Goal: Transaction & Acquisition: Purchase product/service

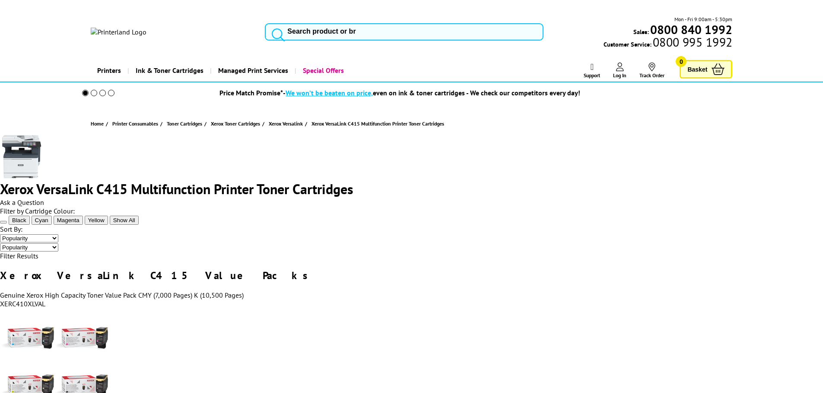
click at [135, 224] on span "Show All" at bounding box center [124, 220] width 22 height 6
click at [104, 221] on span "Yellow" at bounding box center [96, 220] width 16 height 6
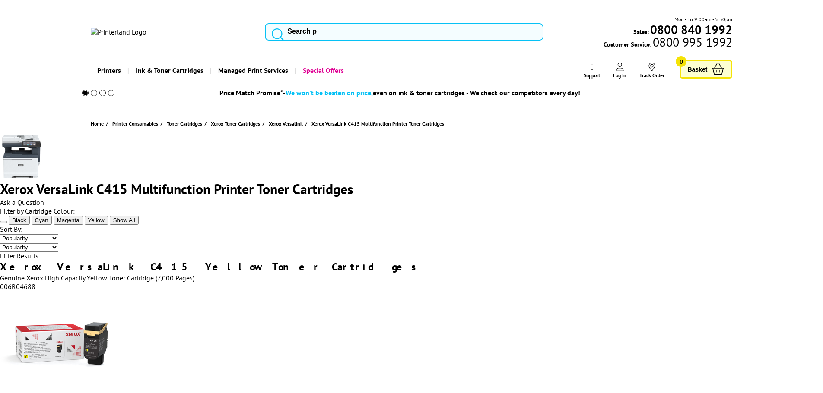
click at [135, 224] on span "Show All" at bounding box center [124, 220] width 22 height 6
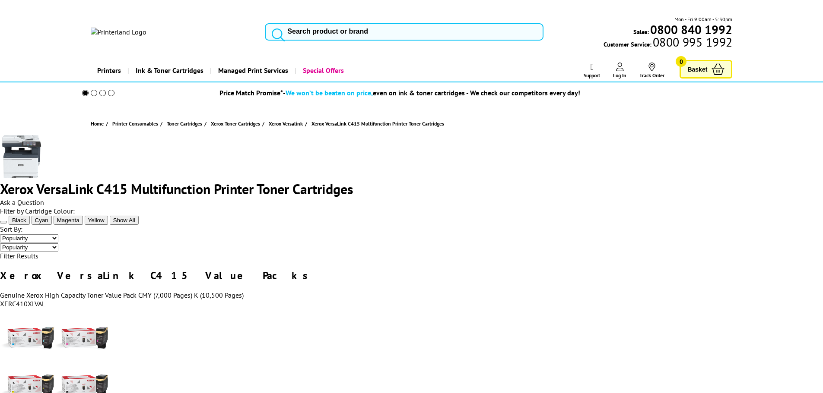
click at [57, 224] on icon at bounding box center [57, 220] width 0 height 6
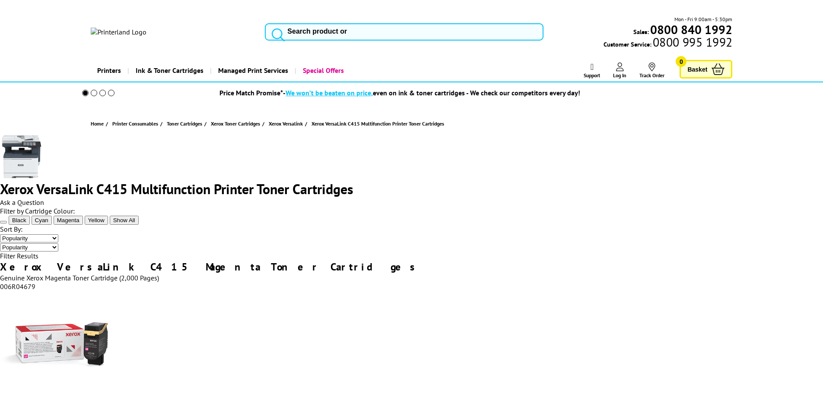
click at [135, 224] on span "Show All" at bounding box center [124, 220] width 22 height 6
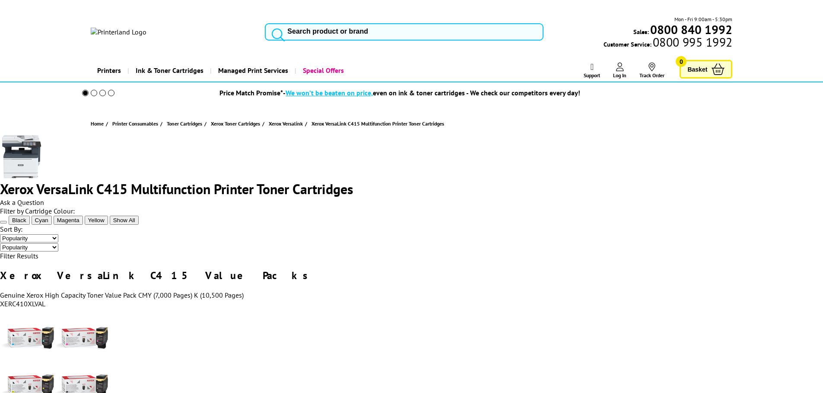
click at [58, 234] on select "Popularity Price - Low to High Price - High to Low" at bounding box center [29, 238] width 58 height 8
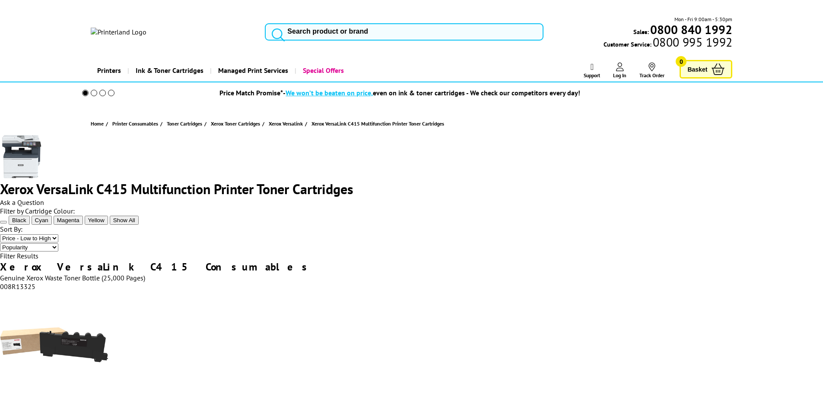
click at [79, 224] on span "Magenta" at bounding box center [68, 220] width 22 height 6
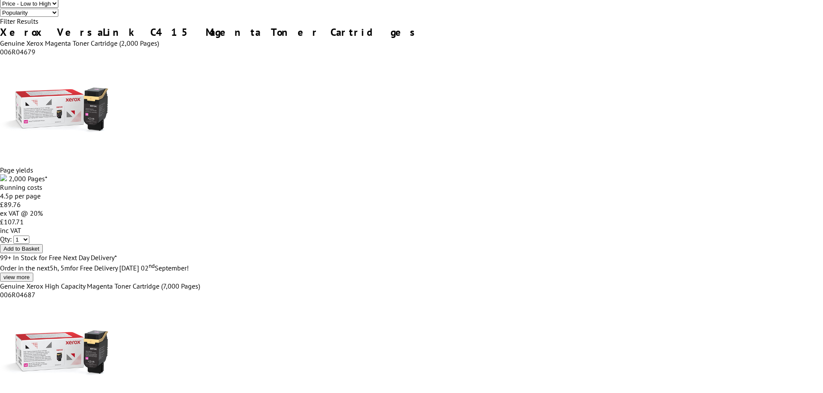
scroll to position [130, 0]
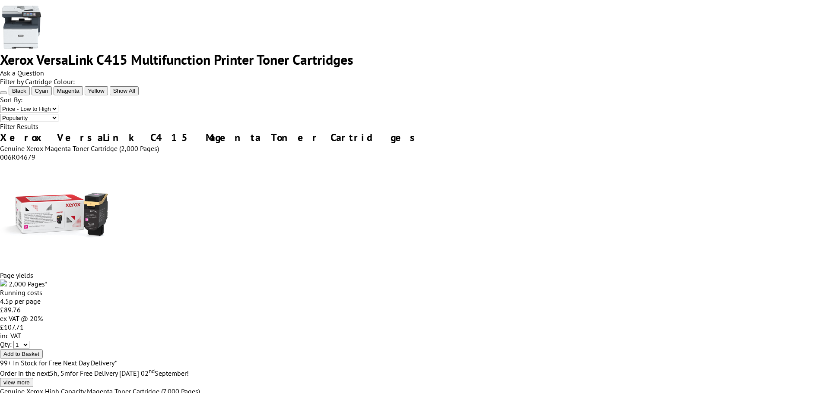
click at [3, 93] on icon at bounding box center [3, 93] width 0 height 0
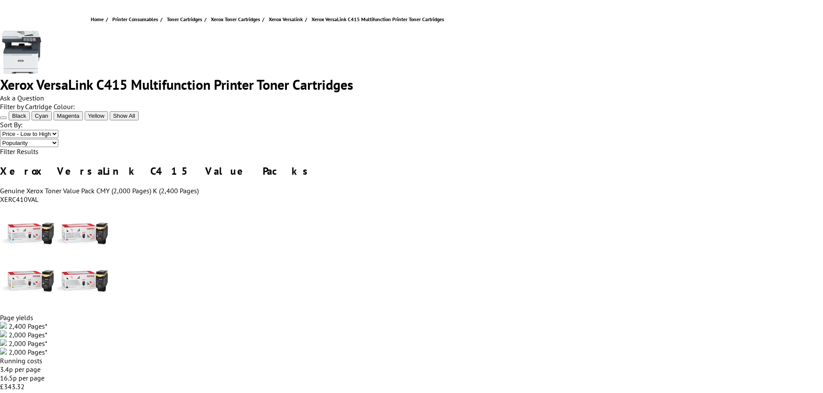
scroll to position [86, 0]
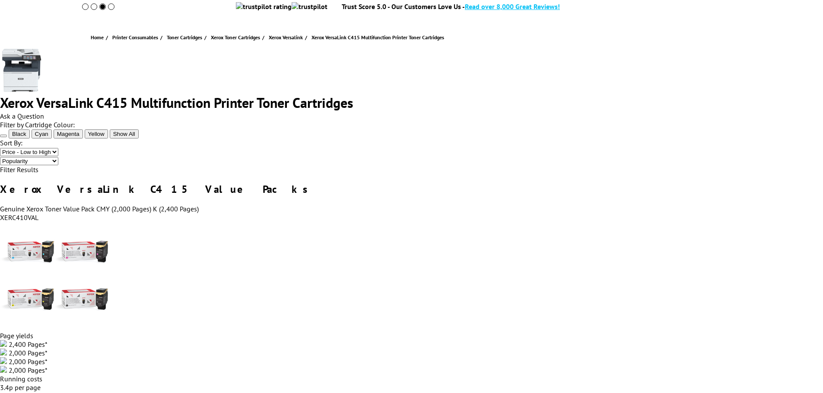
click at [58, 148] on select "Popularity Price - Low to High Price - High to Low" at bounding box center [29, 152] width 58 height 8
click at [135, 137] on span "Show All" at bounding box center [124, 134] width 22 height 6
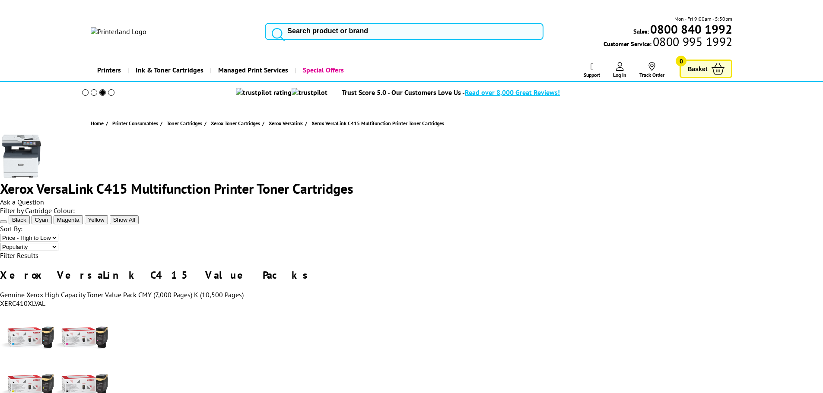
scroll to position [0, 0]
click at [3, 222] on icon at bounding box center [3, 222] width 0 height 0
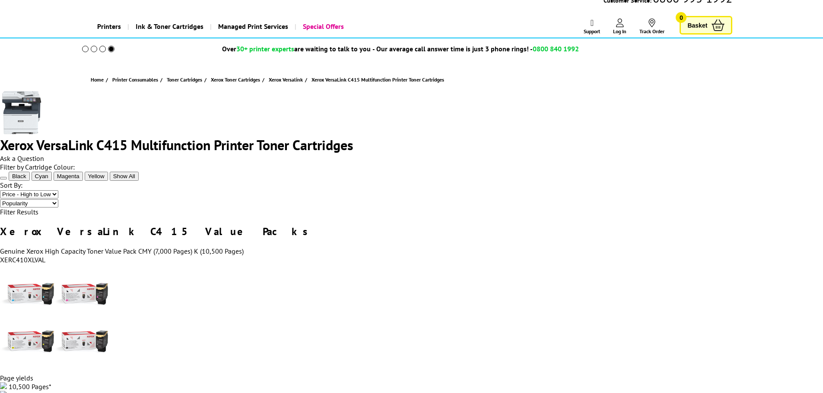
scroll to position [43, 0]
click at [58, 191] on select "Popularity Price - Low to High Price - High to Low" at bounding box center [29, 195] width 58 height 8
select select "Popularity"
click at [58, 191] on select "Popularity Price - Low to High Price - High to Low" at bounding box center [29, 195] width 58 height 8
click at [135, 180] on span "Show All" at bounding box center [124, 177] width 22 height 6
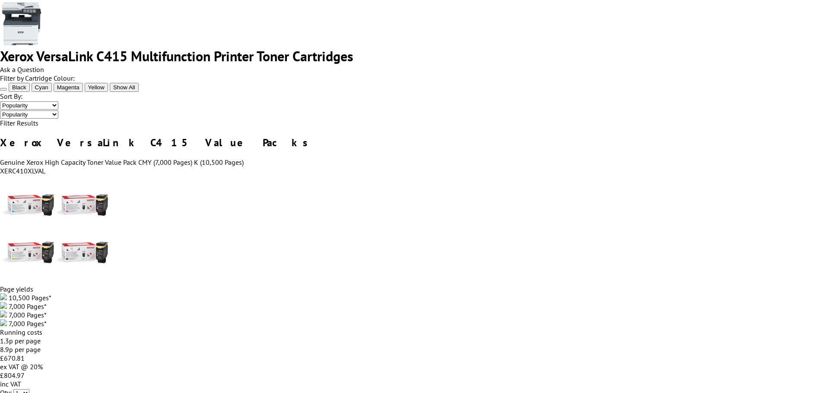
scroll to position [130, 0]
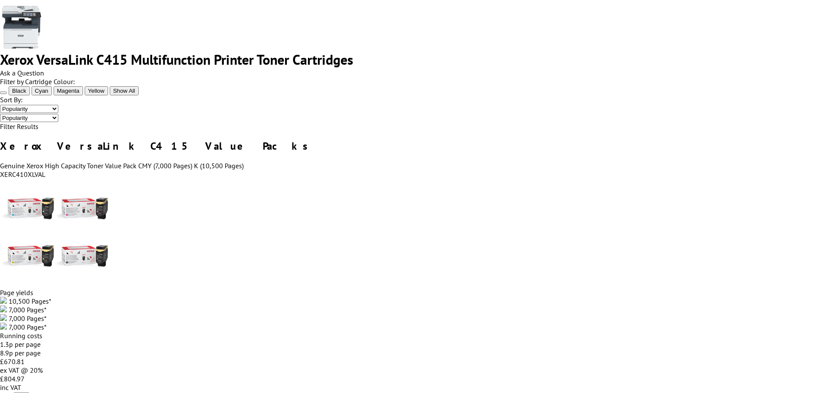
click at [48, 94] on span "Cyan" at bounding box center [41, 91] width 13 height 6
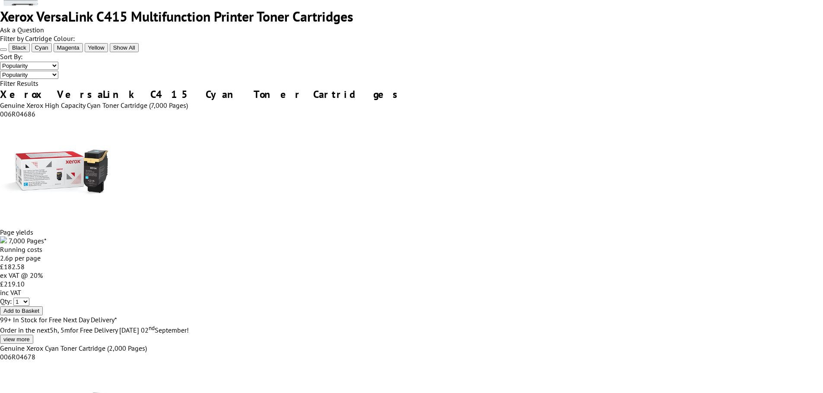
scroll to position [0, 0]
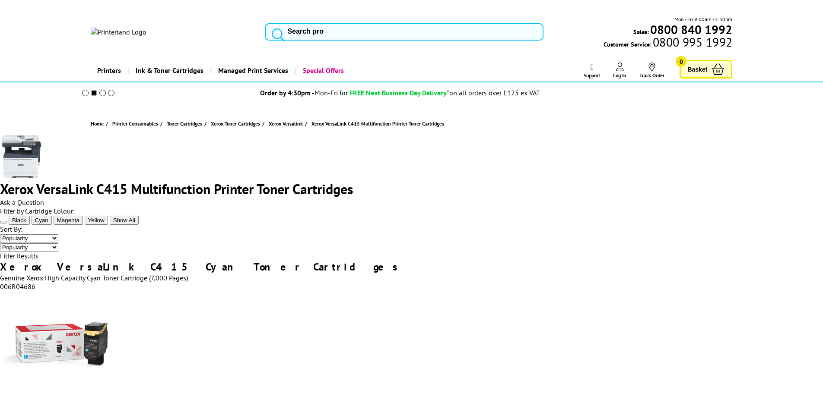
click at [678, 198] on div "Ask a Question" at bounding box center [411, 202] width 823 height 9
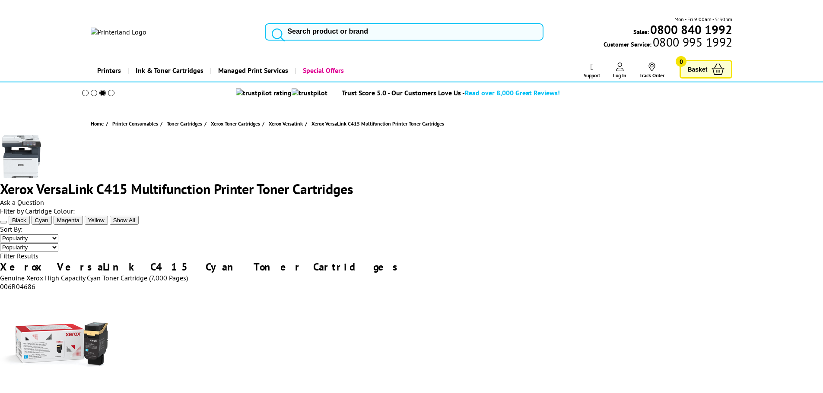
click at [44, 198] on span "Ask a Question" at bounding box center [22, 202] width 44 height 9
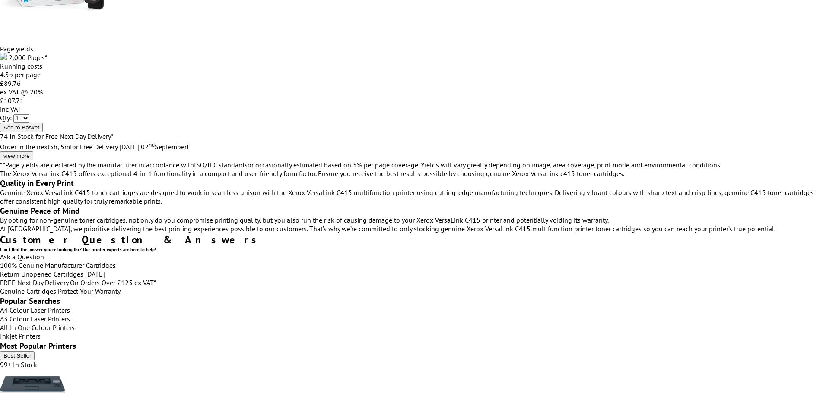
scroll to position [594, 0]
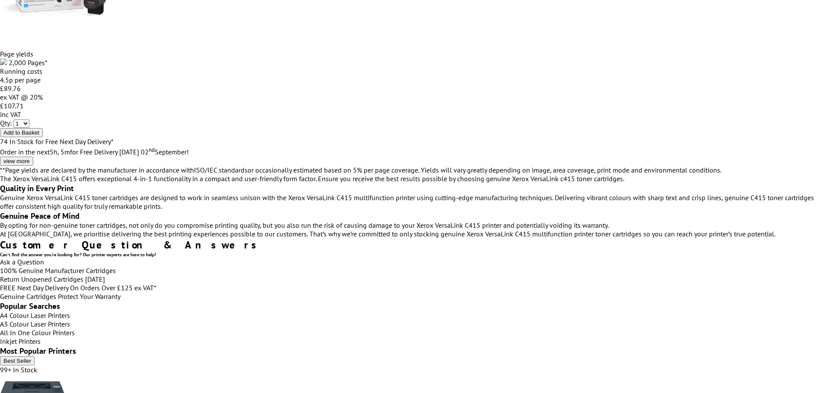
click at [44, 258] on link "Ask a Question" at bounding box center [22, 262] width 44 height 9
click at [0, 0] on input "text" at bounding box center [0, 0] width 0 height 0
type input "********"
click at [0, 0] on input "email" at bounding box center [0, 0] width 0 height 0
type input "amytodd_97@hotmail.co.uk"
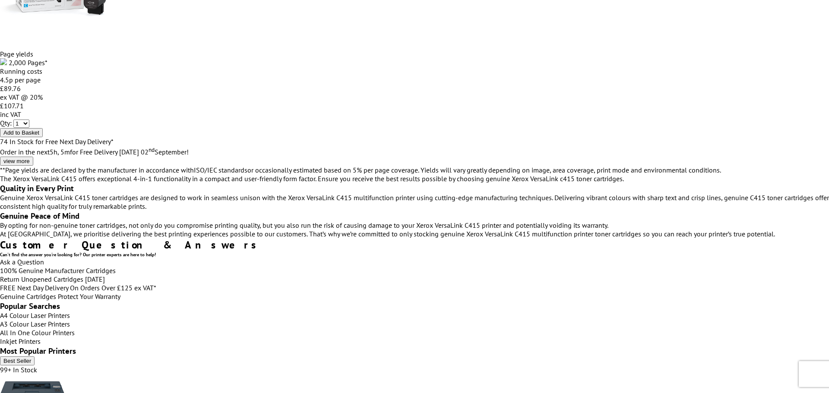
click at [0, 0] on textarea at bounding box center [0, 0] width 0 height 0
type textarea "Test"
click at [0, 0] on span "Submit your Question" at bounding box center [0, 0] width 0 height 0
click at [0, 0] on icon "close modal" at bounding box center [0, 0] width 0 height 0
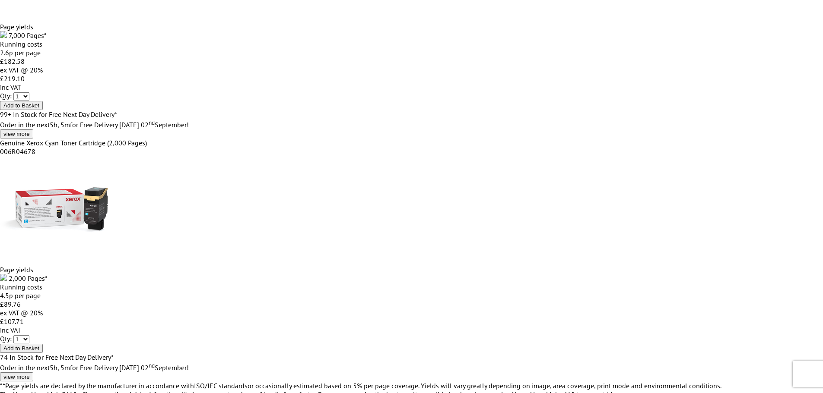
scroll to position [335, 0]
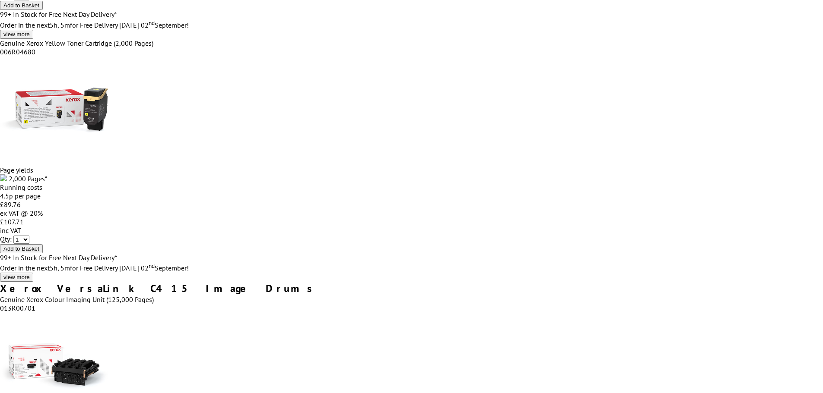
scroll to position [2549, 0]
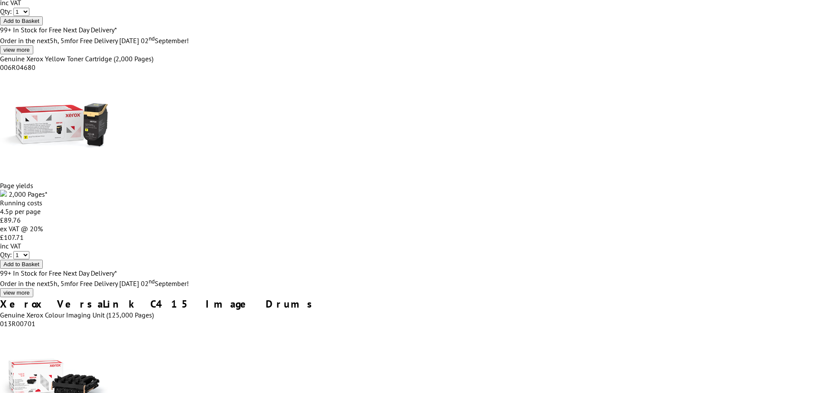
click at [0, 0] on icon "close modal" at bounding box center [0, 0] width 0 height 0
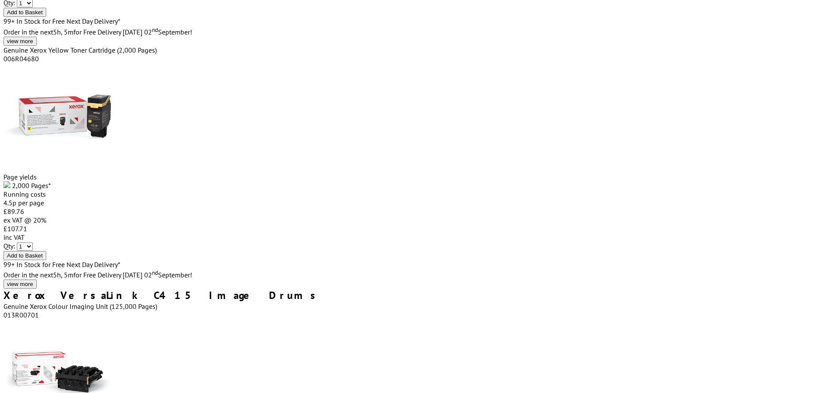
scroll to position [2634, 0]
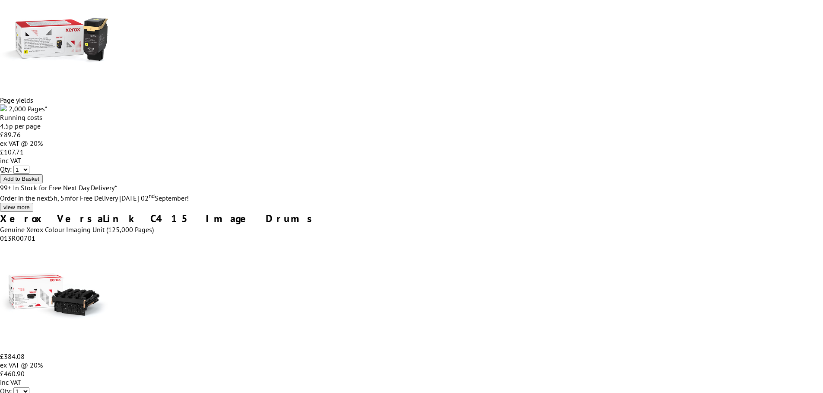
drag, startPoint x: 689, startPoint y: 70, endPoint x: 557, endPoint y: 100, distance: 135.5
click at [0, 0] on input "text" at bounding box center [0, 0] width 0 height 0
type input "****"
click at [0, 0] on input "email" at bounding box center [0, 0] width 0 height 0
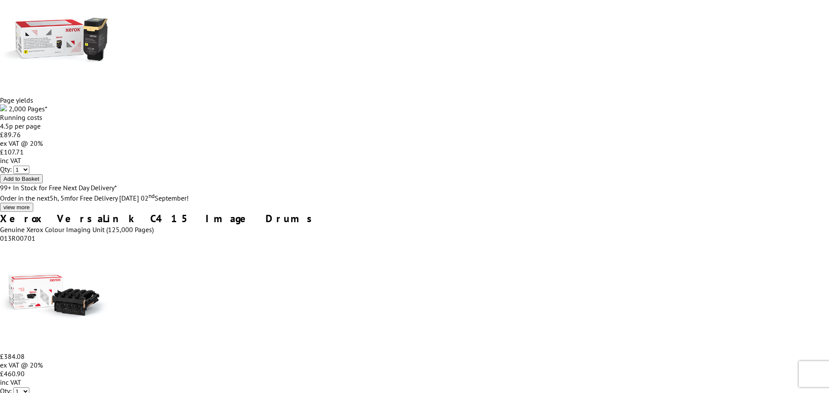
type input "amytodd_97@hotmail.co.uk"
click at [0, 0] on textarea at bounding box center [0, 0] width 0 height 0
type textarea "Toner Toner Toner Toner?"
click at [0, 0] on button "Submit your Question" at bounding box center [0, 0] width 0 height 0
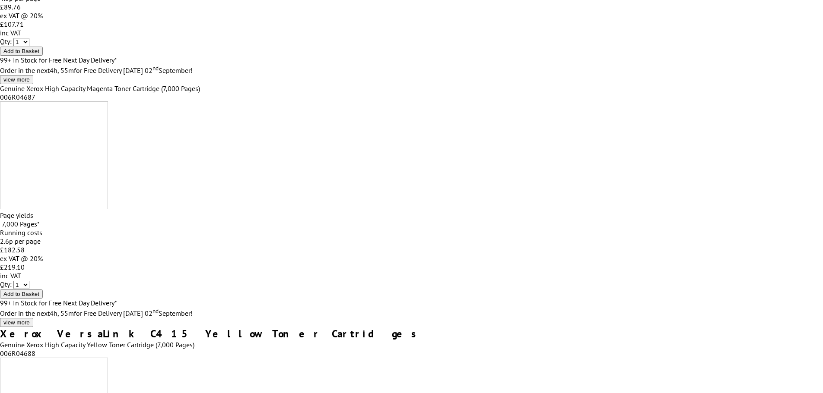
scroll to position [2120, 0]
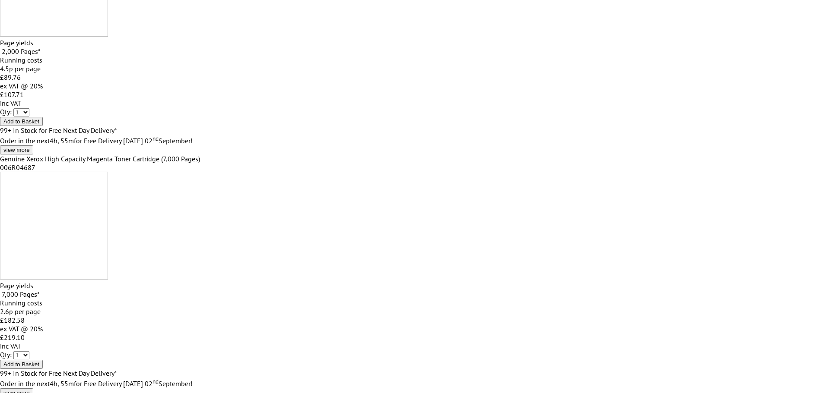
scroll to position [1946, 0]
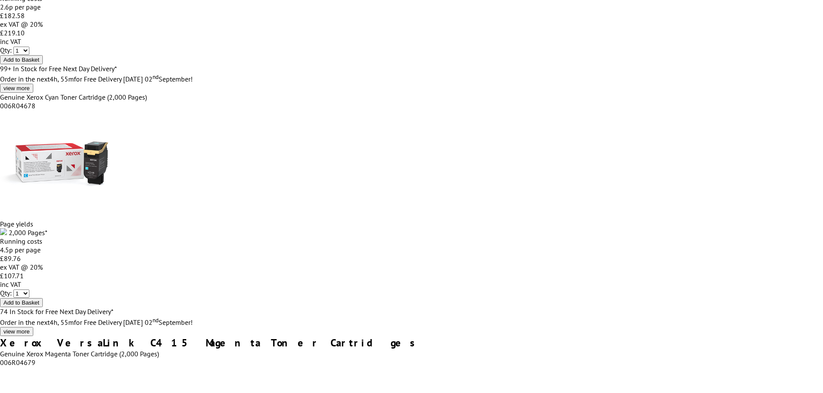
scroll to position [1684, 0]
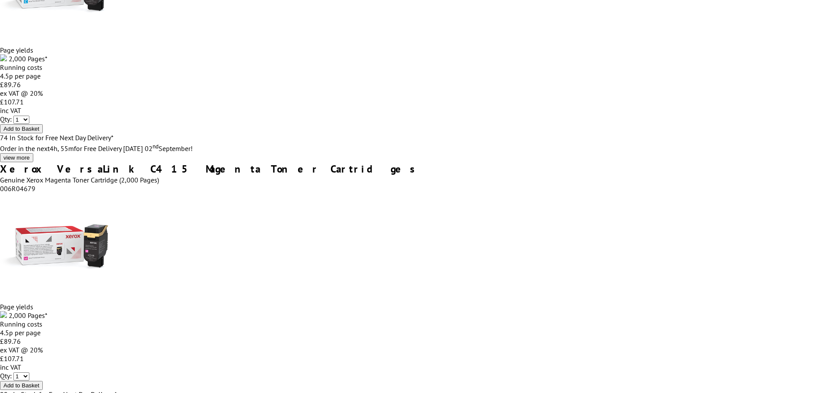
select select "8"
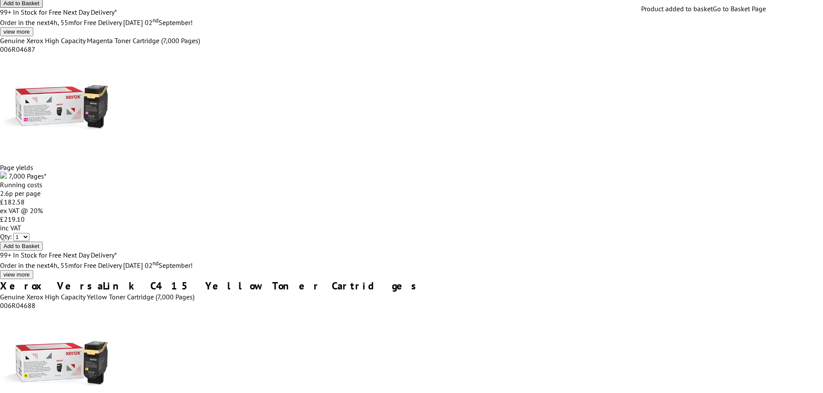
scroll to position [2116, 0]
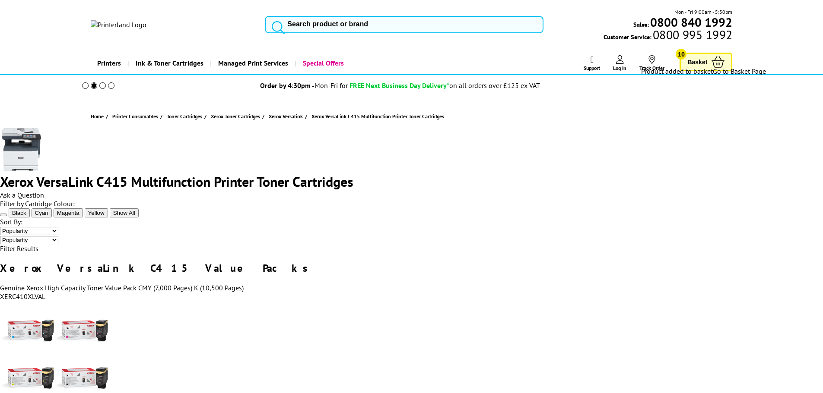
scroll to position [0, 0]
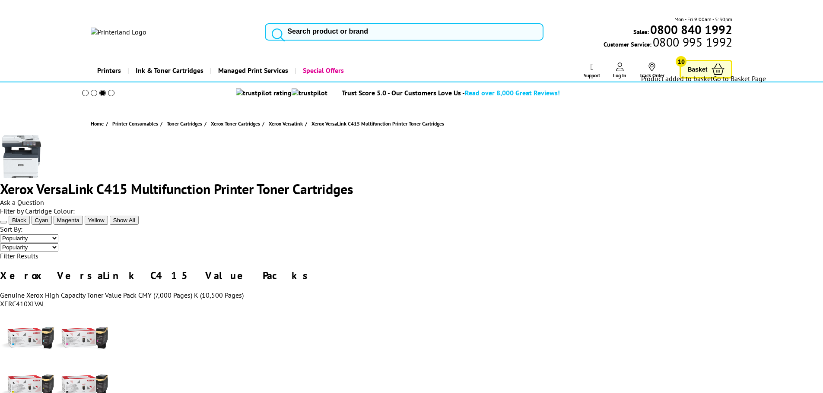
click at [703, 63] on span "Basket" at bounding box center [697, 69] width 20 height 12
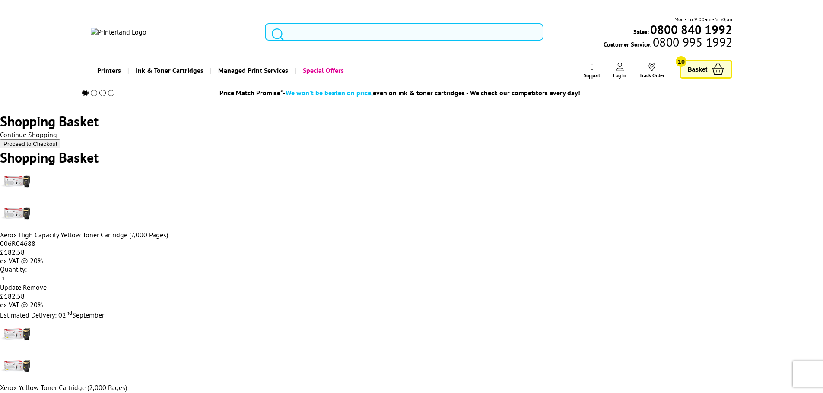
click at [47, 291] on icon at bounding box center [47, 287] width 0 height 7
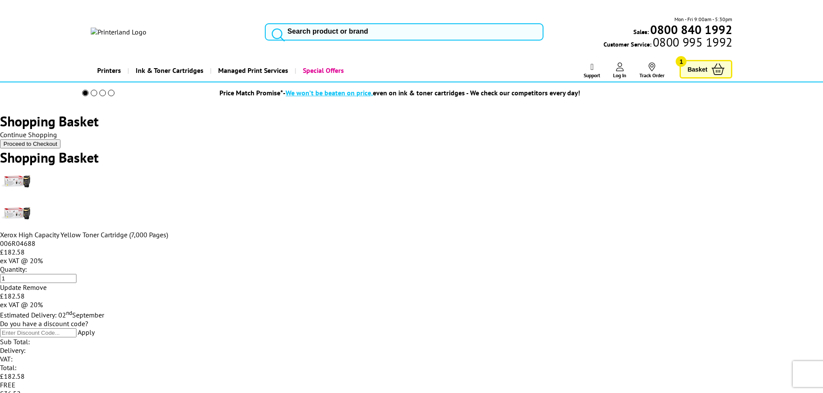
click at [47, 284] on icon at bounding box center [47, 287] width 0 height 7
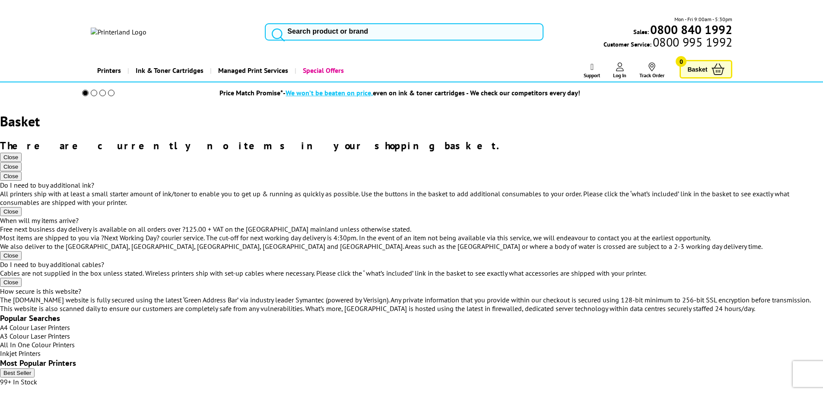
click at [311, 23] on input "search" at bounding box center [404, 31] width 279 height 17
type input "c405"
click at [0, 0] on span "Xerox VersaLink C405 Toner Cartridges" at bounding box center [0, 0] width 0 height 0
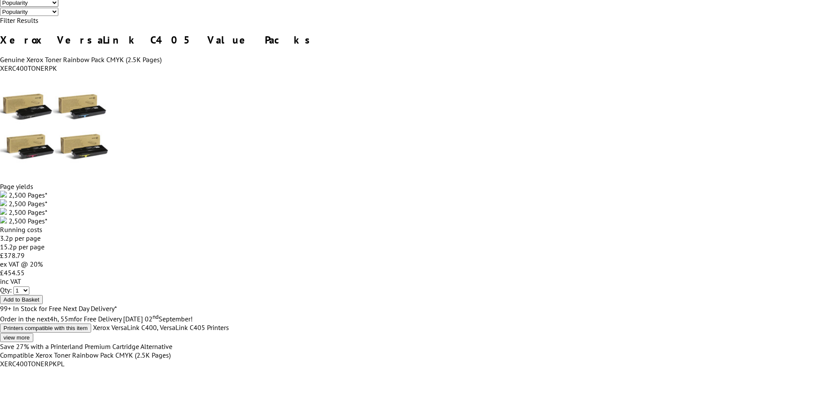
scroll to position [345, 0]
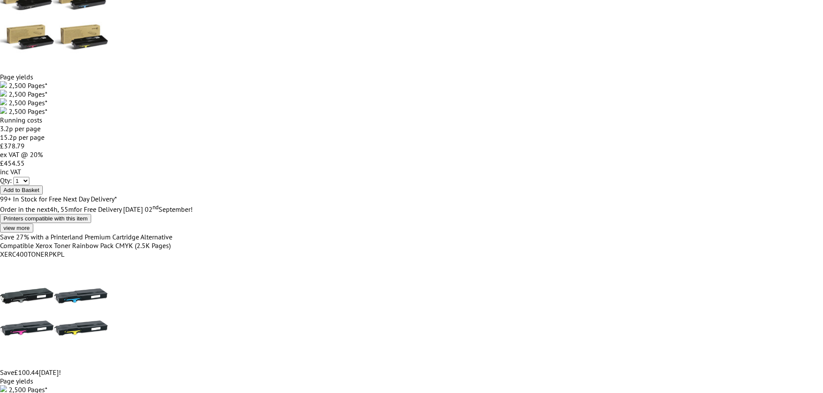
click at [30, 225] on span "view more" at bounding box center [16, 228] width 26 height 6
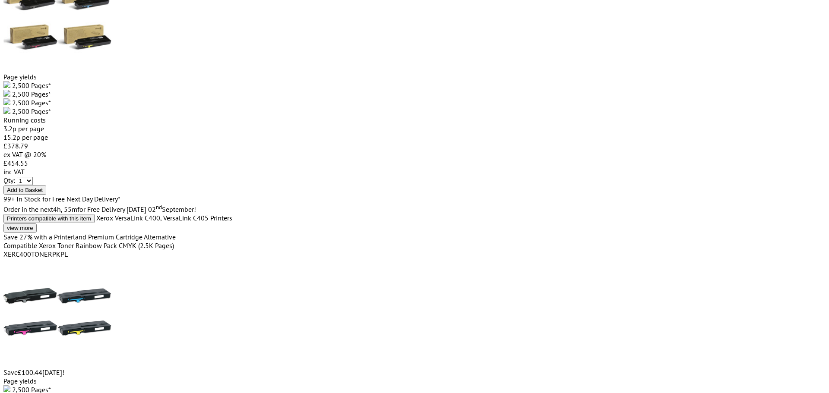
scroll to position [259, 0]
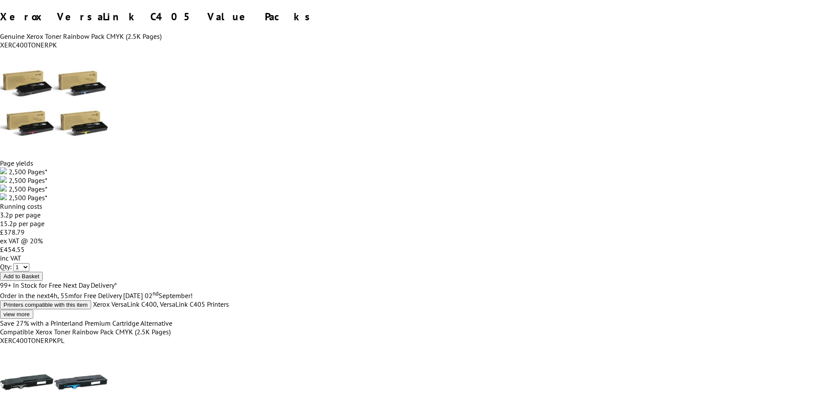
drag, startPoint x: 268, startPoint y: 242, endPoint x: 272, endPoint y: 241, distance: 4.4
click at [29, 263] on select "1 2 3 4 5 6 7 8 9 10" at bounding box center [21, 267] width 16 height 8
select select "4"
click at [29, 263] on select "1 2 3 4 5 6 7 8 9 10" at bounding box center [21, 267] width 16 height 8
click at [39, 273] on span "Add to Basket" at bounding box center [21, 276] width 36 height 6
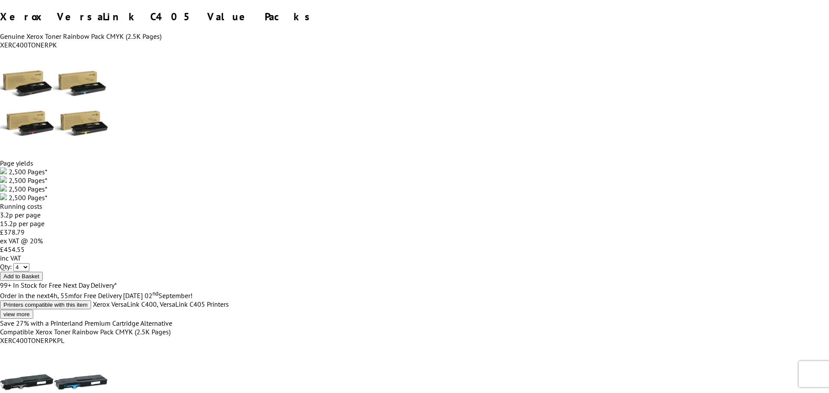
click at [0, 0] on span "Add to Basket" at bounding box center [0, 0] width 0 height 0
click at [0, 0] on span "No Thanks, Go to Basket" at bounding box center [0, 0] width 0 height 0
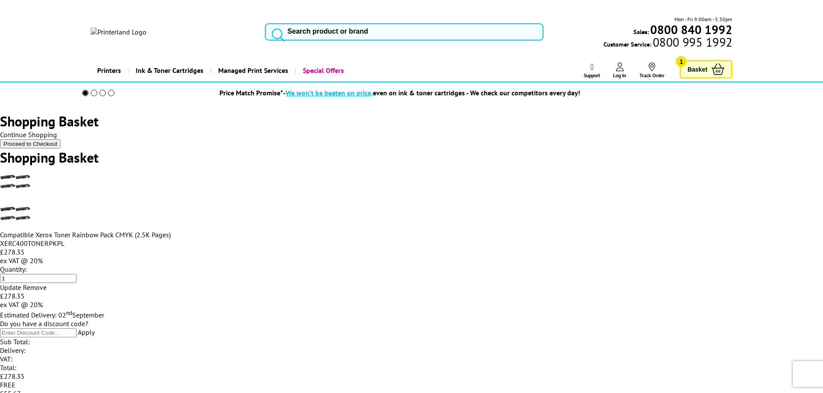
click at [47, 284] on icon at bounding box center [47, 287] width 0 height 7
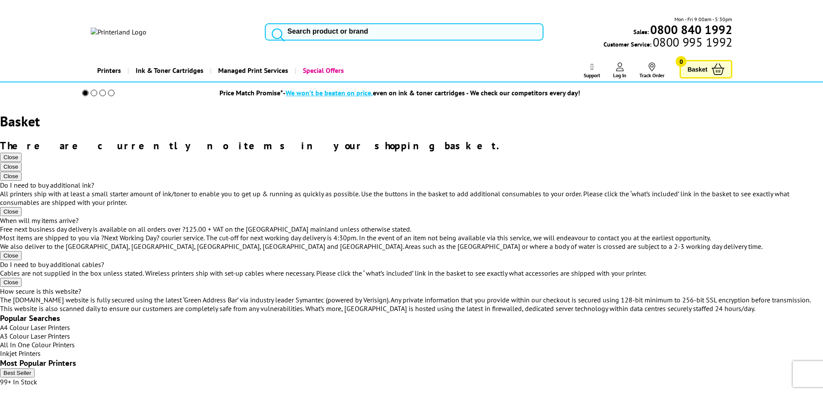
click at [317, 23] on input "search" at bounding box center [404, 31] width 279 height 17
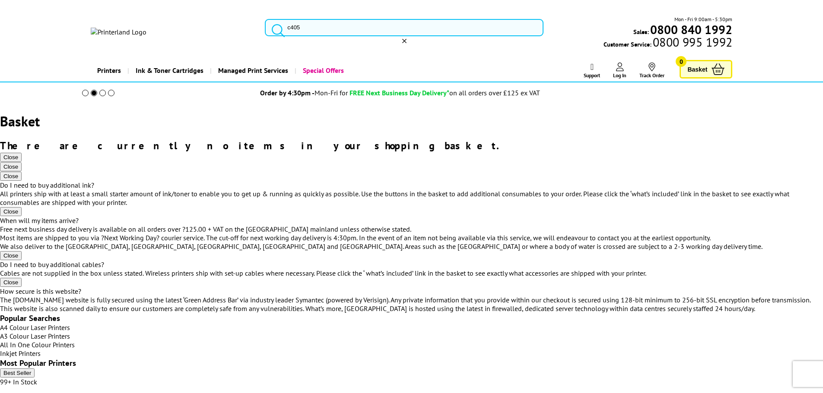
type input "c405"
click at [0, 0] on span "Xerox VersaLink C405 Toner Cartridges" at bounding box center [0, 0] width 0 height 0
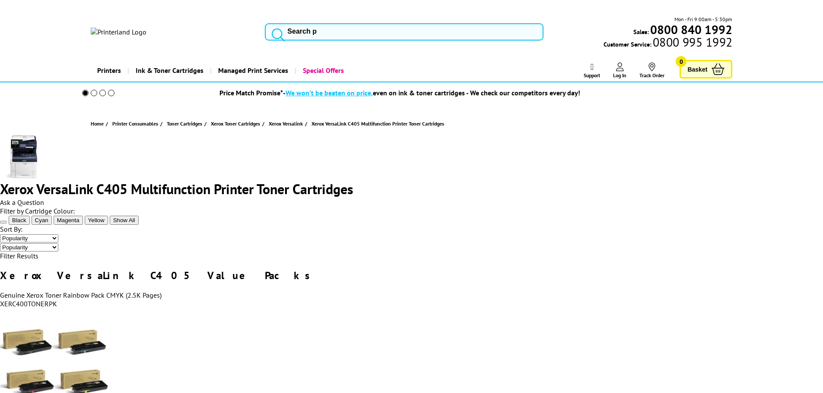
click at [58, 234] on select "Popularity Price - Low to High Price - High to Low" at bounding box center [29, 238] width 58 height 8
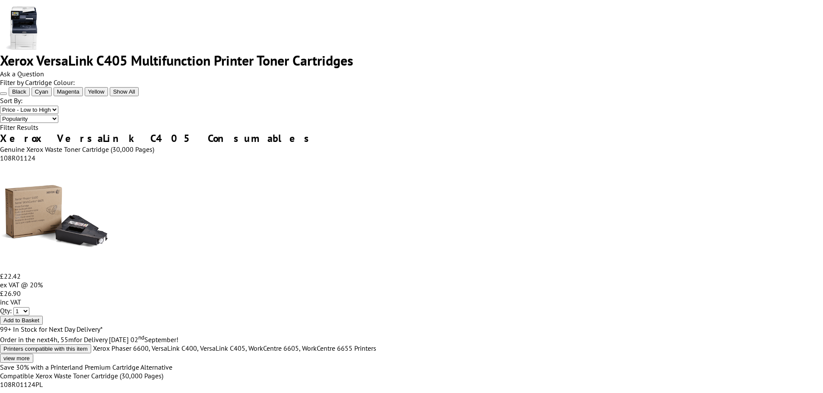
scroll to position [86, 0]
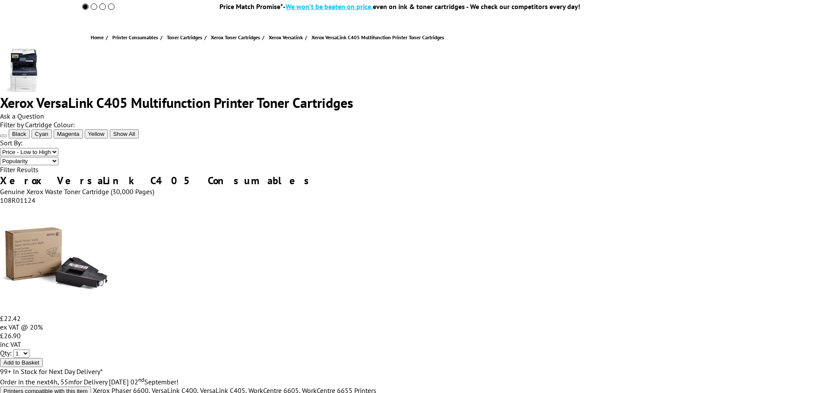
click at [26, 137] on span "Black" at bounding box center [19, 134] width 14 height 6
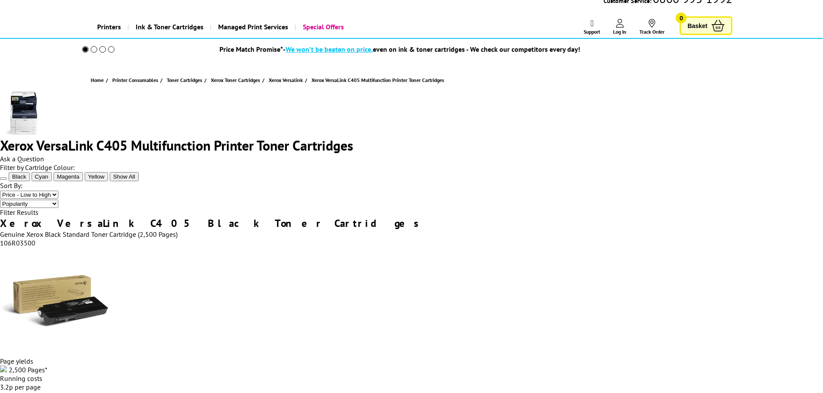
scroll to position [43, 0]
click at [3, 179] on icon at bounding box center [3, 179] width 0 height 0
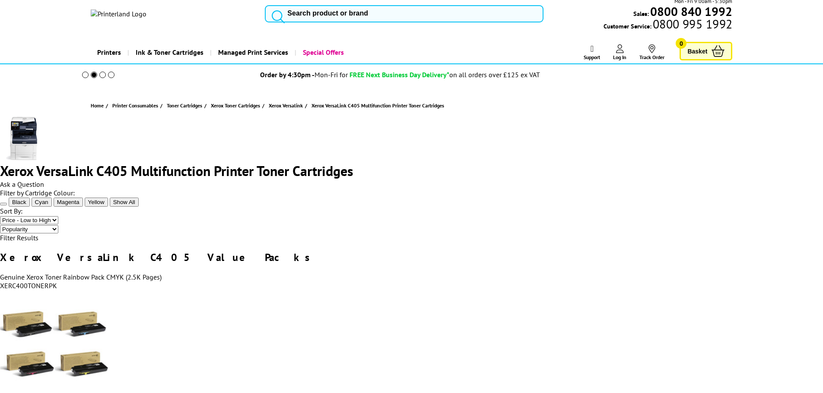
scroll to position [0, 0]
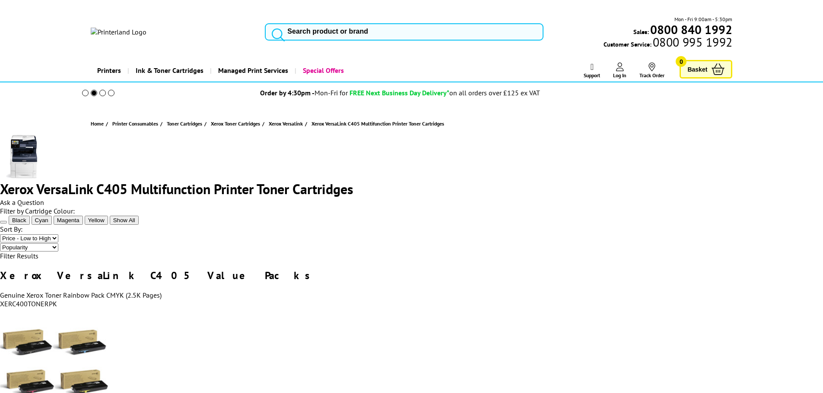
click at [700, 198] on div "Ask a Question" at bounding box center [411, 202] width 823 height 9
click at [44, 198] on span "Ask a Question" at bounding box center [22, 202] width 44 height 9
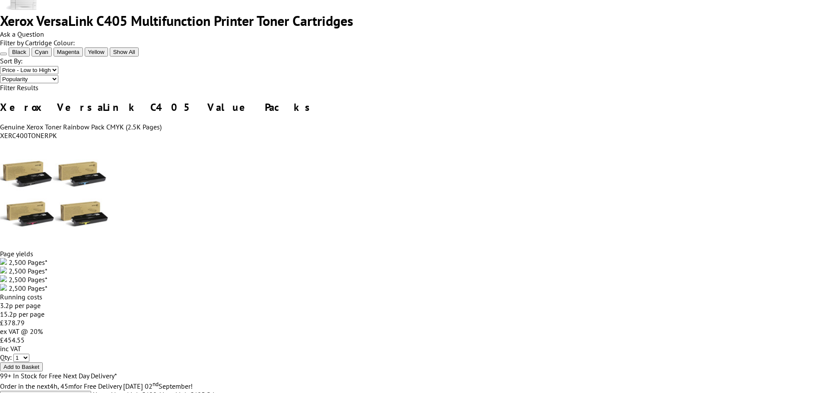
scroll to position [43, 0]
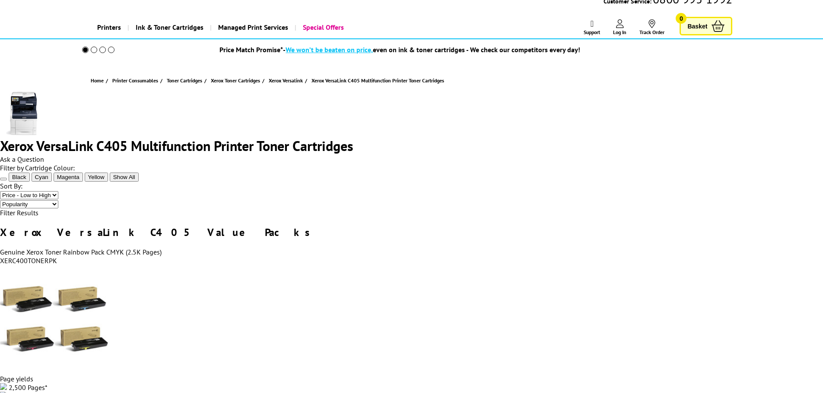
click at [709, 168] on div "Filter by Cartridge Colour: Black Cyan Magenta Yellow Show All Popularity" at bounding box center [411, 182] width 823 height 36
click at [58, 191] on select "Popularity Price - Low to High Price - High to Low" at bounding box center [29, 195] width 58 height 8
click at [686, 190] on div "Popularity Price - Low to High Price - High to Low" at bounding box center [411, 194] width 823 height 9
click at [58, 191] on select "Popularity Price - Low to High Price - High to Low" at bounding box center [29, 195] width 58 height 8
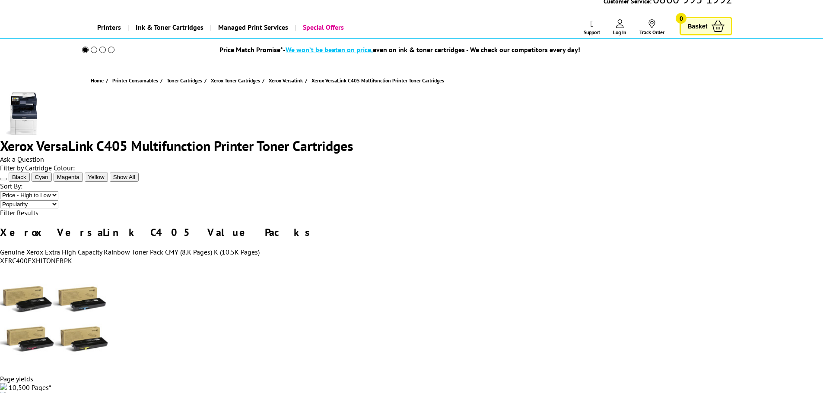
select select "Popularity"
click at [58, 191] on select "Popularity Price - Low to High Price - High to Low" at bounding box center [29, 195] width 58 height 8
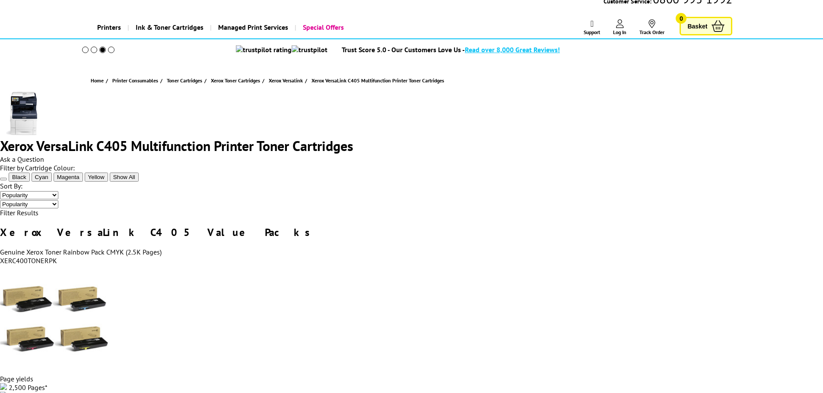
click at [228, 97] on div "Xerox VersaLink C405 Multifunction Printer Toner Cartridges Ask a Question" at bounding box center [411, 128] width 823 height 72
click at [339, 97] on div "Xerox VersaLink C405 Multifunction Printer Toner Cartridges Ask a Question" at bounding box center [411, 128] width 823 height 72
click at [457, 137] on h1 "Xerox VersaLink C405 Multifunction Printer Toner Cartridges" at bounding box center [411, 146] width 823 height 18
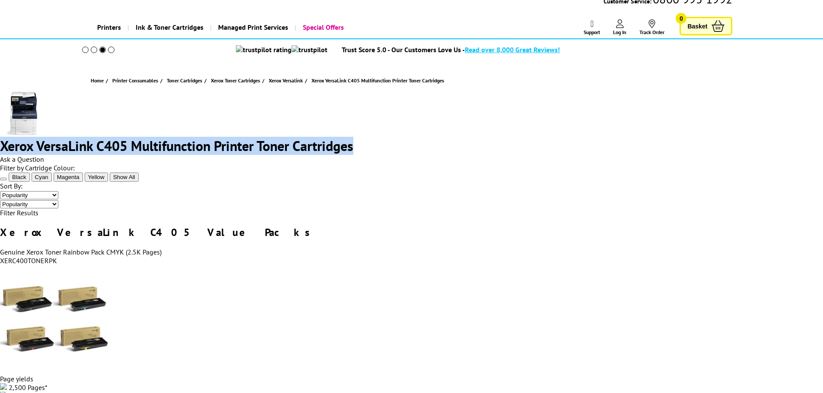
drag, startPoint x: 544, startPoint y: 103, endPoint x: 246, endPoint y: 104, distance: 297.5
click at [246, 137] on div "Xerox VersaLink C405 Multifunction Printer Toner Cartridges" at bounding box center [411, 146] width 823 height 18
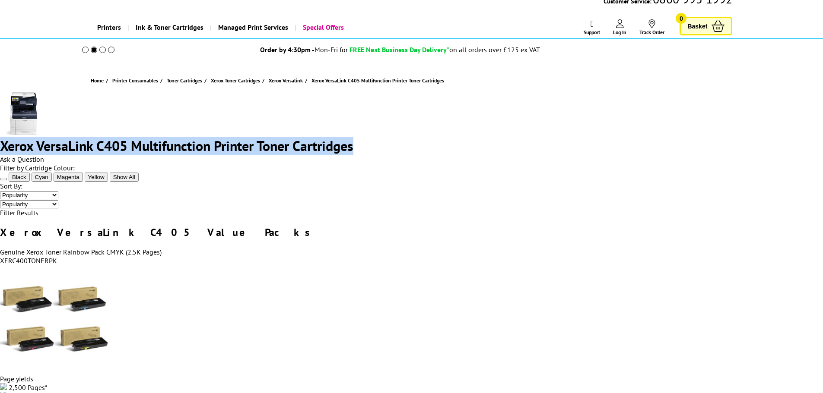
click at [376, 114] on div "Xerox VersaLink C405 Multifunction Printer Toner Cartridges Ask a Question" at bounding box center [411, 128] width 823 height 72
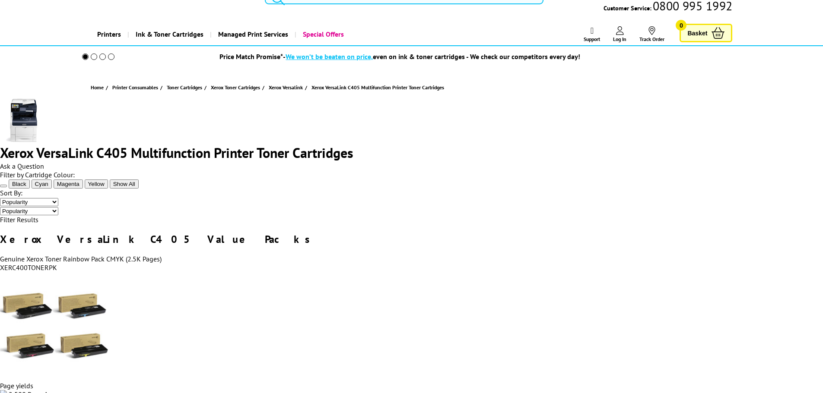
scroll to position [0, 0]
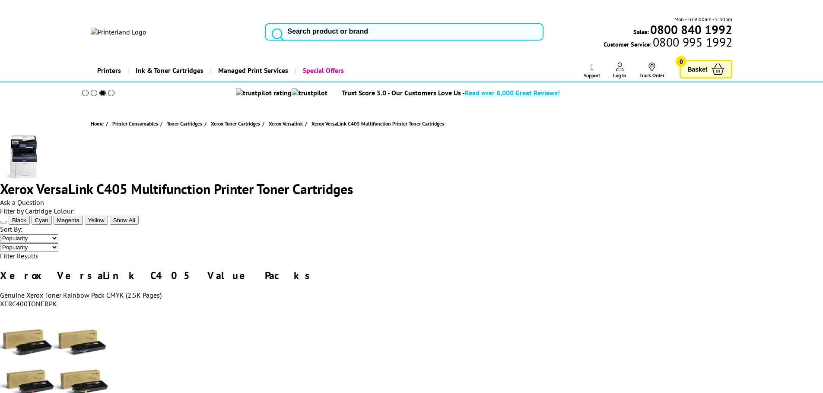
click at [296, 23] on input "search" at bounding box center [404, 31] width 279 height 17
click at [351, 23] on input "search" at bounding box center [404, 31] width 279 height 17
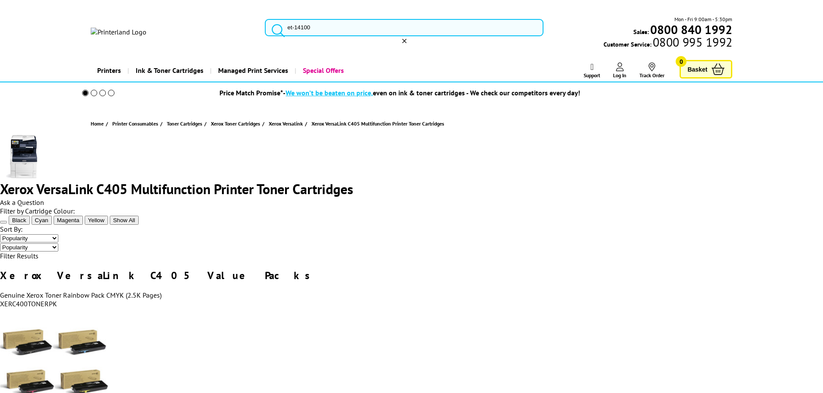
type input "et-14100"
click at [0, 0] on mark "ET-14100" at bounding box center [0, 0] width 0 height 0
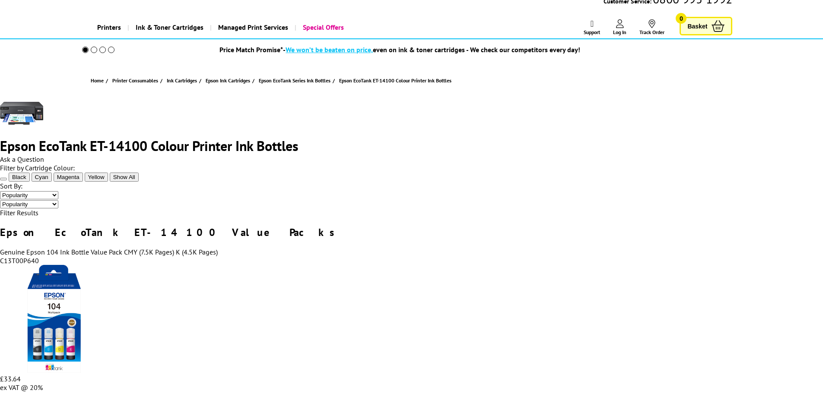
click at [3, 179] on icon at bounding box center [3, 179] width 0 height 0
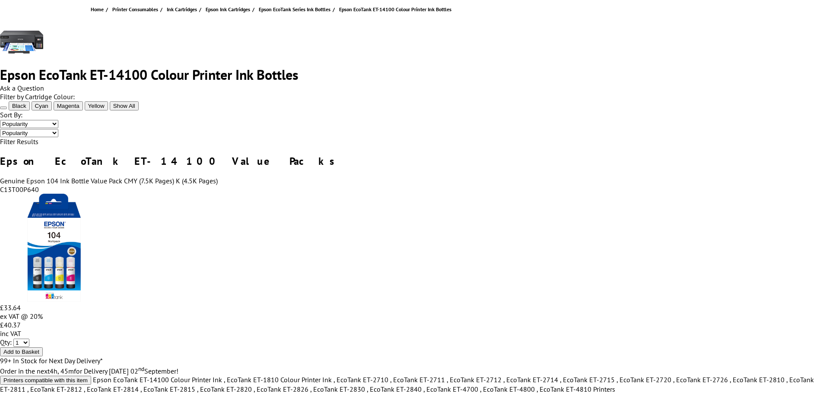
scroll to position [130, 0]
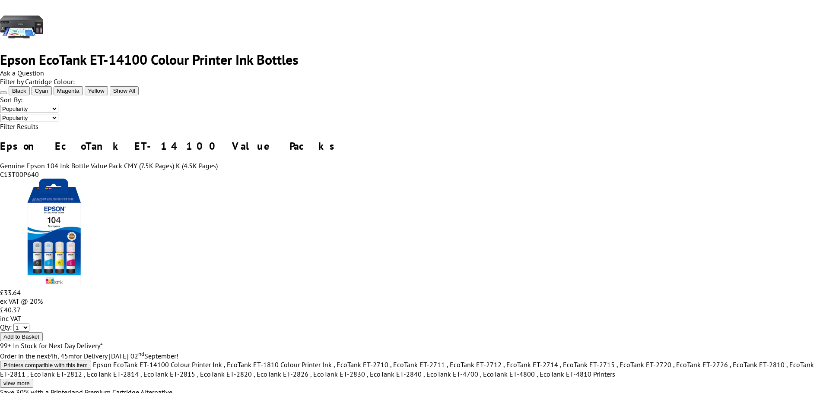
drag, startPoint x: 678, startPoint y: 93, endPoint x: 680, endPoint y: 100, distance: 7.5
click at [58, 105] on select "Popularity Price - Low to High Price - High to Low" at bounding box center [29, 109] width 58 height 8
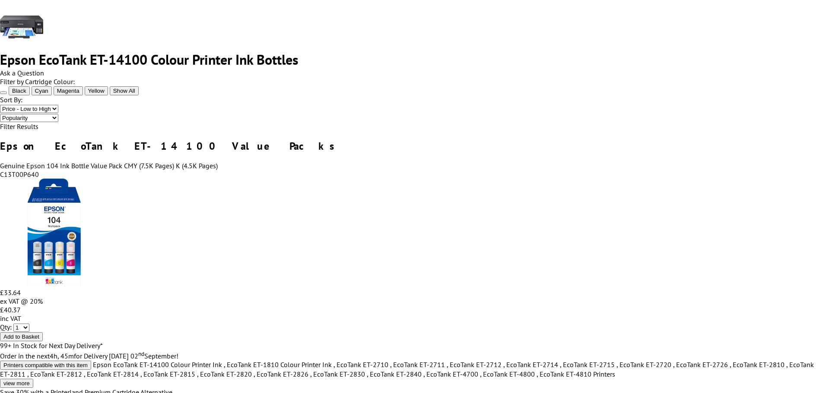
drag, startPoint x: 687, startPoint y: 94, endPoint x: 686, endPoint y: 99, distance: 4.8
click at [58, 105] on select "Popularity Price - Low to High Price - High to Low" at bounding box center [29, 109] width 58 height 8
drag, startPoint x: 682, startPoint y: 96, endPoint x: 673, endPoint y: 98, distance: 9.2
click at [58, 105] on select "Popularity Price - Low to High Price - High to Low" at bounding box center [29, 109] width 58 height 8
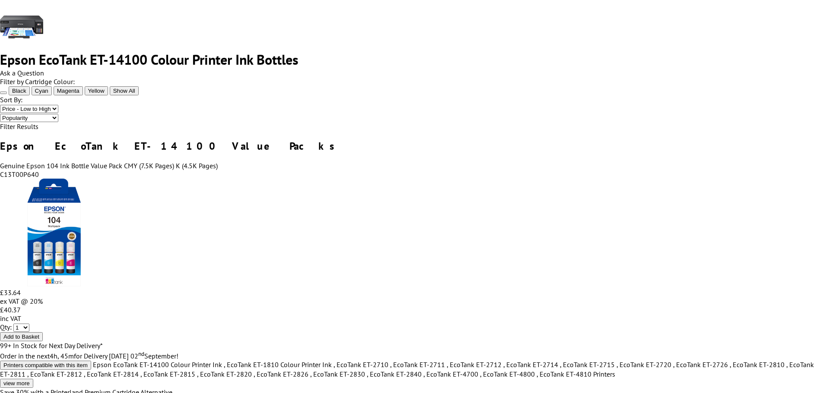
click at [58, 105] on select "Popularity Price - Low to High Price - High to Low" at bounding box center [29, 109] width 58 height 8
click at [26, 94] on span "Black" at bounding box center [19, 91] width 14 height 6
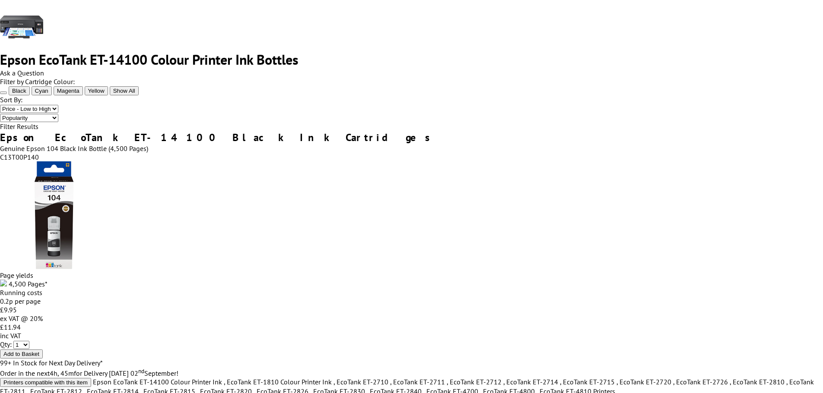
click at [58, 105] on select "Popularity Price - Low to High Price - High to Low" at bounding box center [29, 109] width 58 height 8
select select "Price Descending"
click at [58, 105] on select "Popularity Price - Low to High Price - High to Low" at bounding box center [29, 109] width 58 height 8
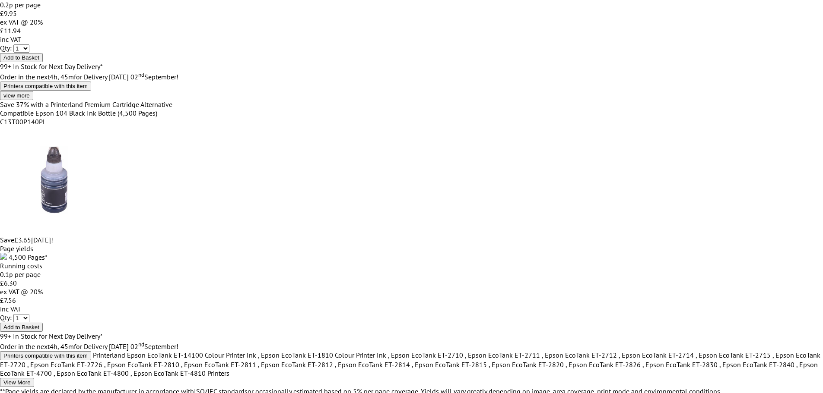
scroll to position [500, 0]
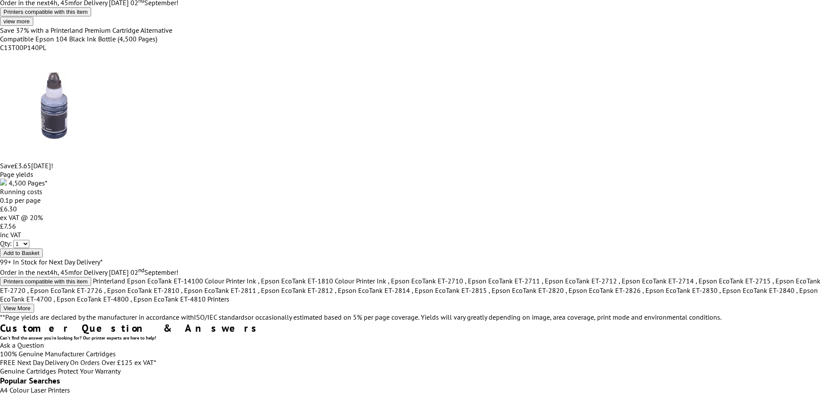
click at [244, 111] on div "Filter by Cartridge Colour: Black Cyan Magenta Yellow Show All 1" at bounding box center [411, 28] width 823 height 644
click at [241, 313] on link "ISO/IEC standards" at bounding box center [221, 317] width 54 height 9
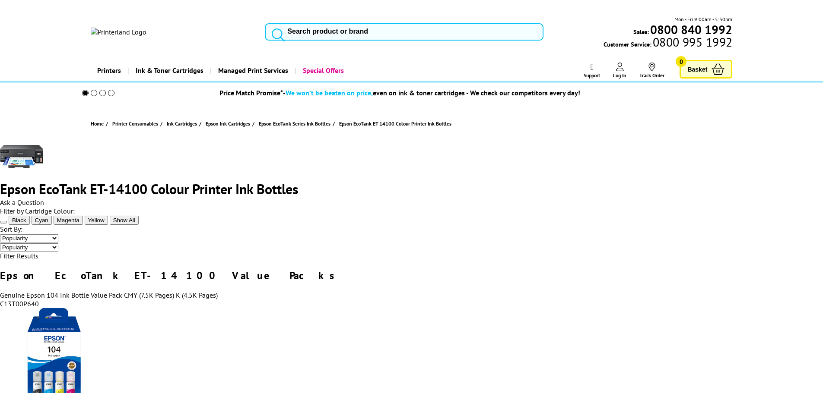
click at [58, 234] on select "Popularity Price - Low to High Price - High to Low" at bounding box center [29, 238] width 58 height 8
drag, startPoint x: 699, startPoint y: 221, endPoint x: 699, endPoint y: 225, distance: 4.8
click at [58, 234] on select "Popularity Price - Low to High Price - High to Low" at bounding box center [29, 238] width 58 height 8
select select "Price Ascending"
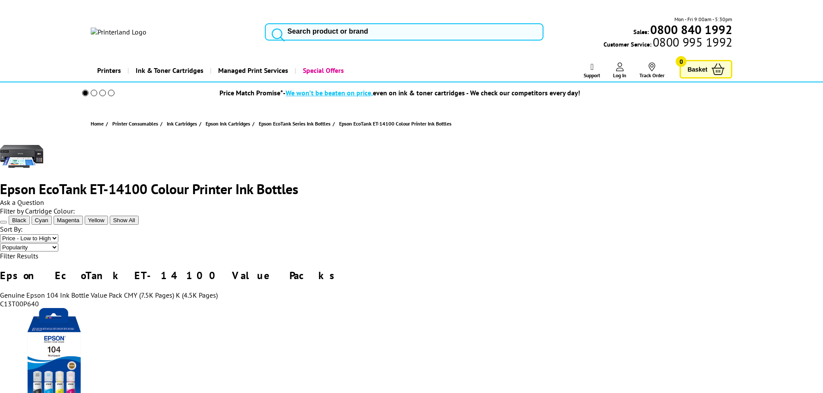
click at [58, 234] on select "Popularity Price - Low to High Price - High to Low" at bounding box center [29, 238] width 58 height 8
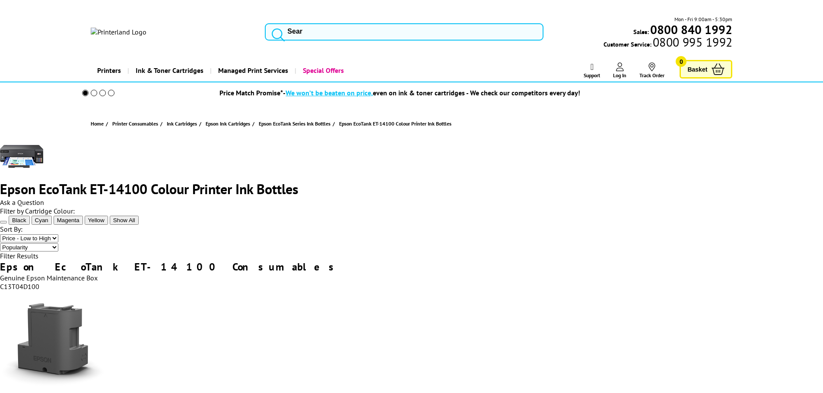
click at [135, 224] on span "Show All" at bounding box center [124, 220] width 22 height 6
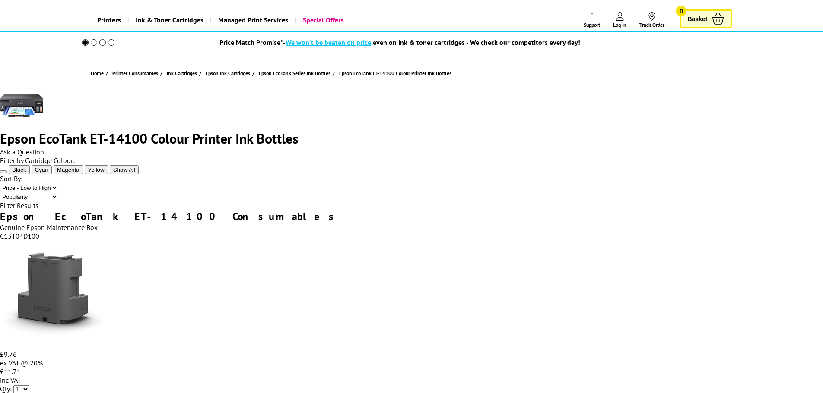
scroll to position [130, 0]
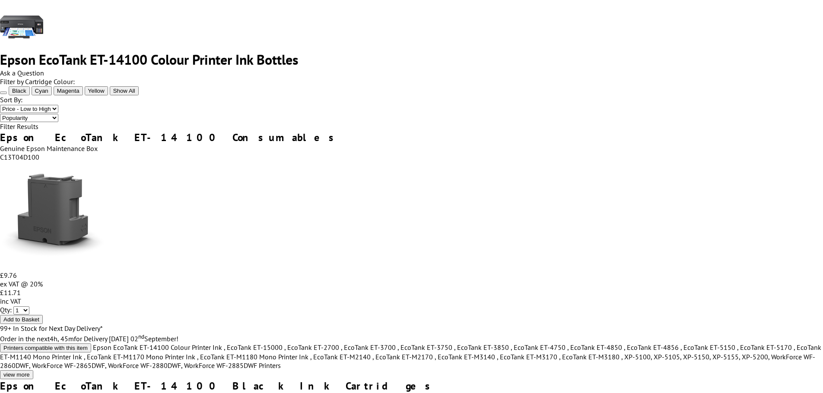
click at [3, 93] on icon at bounding box center [3, 93] width 0 height 0
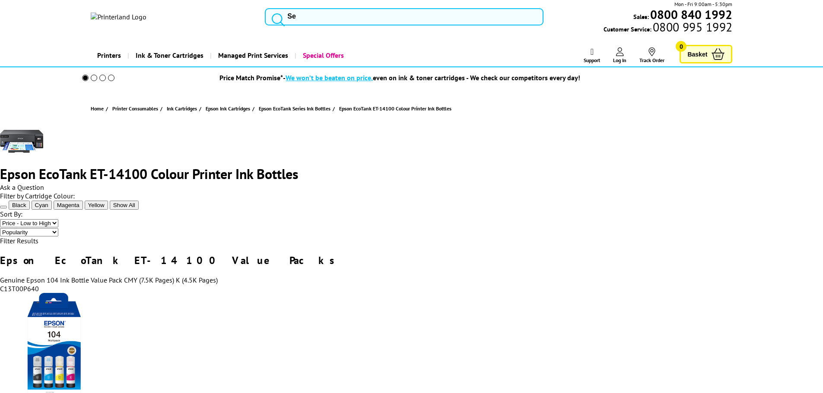
scroll to position [0, 0]
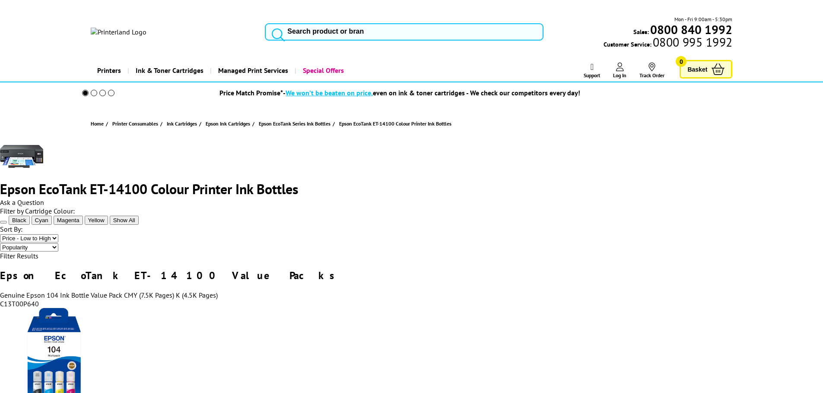
click at [26, 224] on span "Black" at bounding box center [19, 220] width 14 height 6
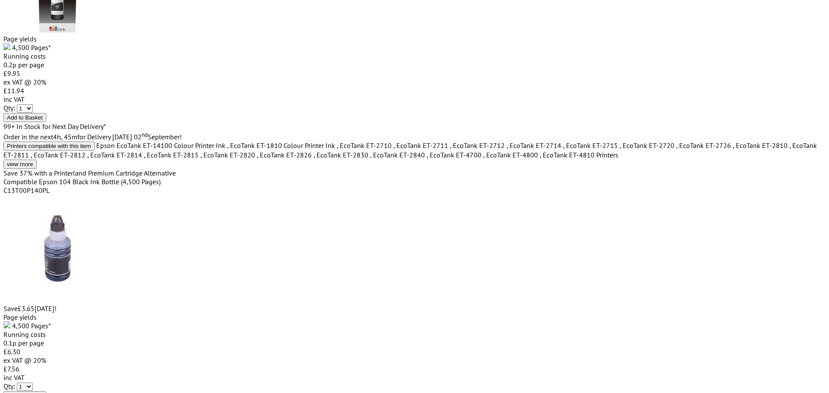
scroll to position [216, 0]
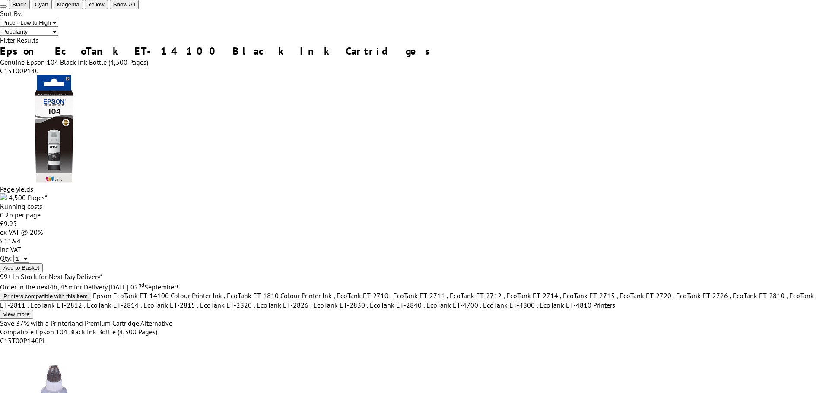
click at [39, 268] on span "Add to Basket" at bounding box center [21, 268] width 36 height 6
click at [0, 0] on span "No Thanks, Go to Basket" at bounding box center [0, 0] width 0 height 0
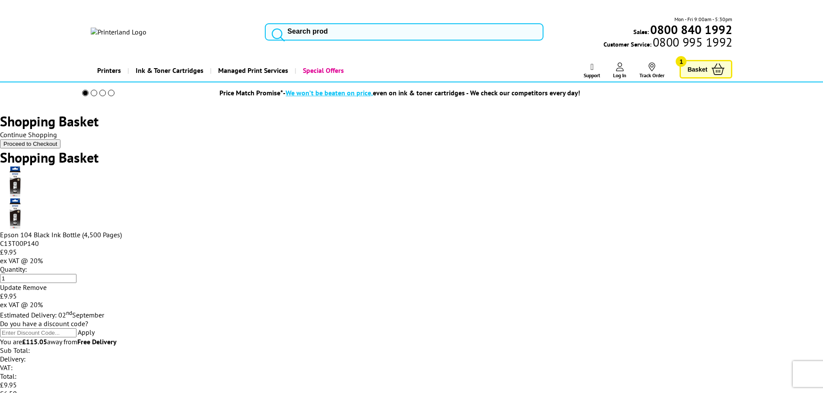
click at [47, 284] on icon at bounding box center [47, 287] width 0 height 7
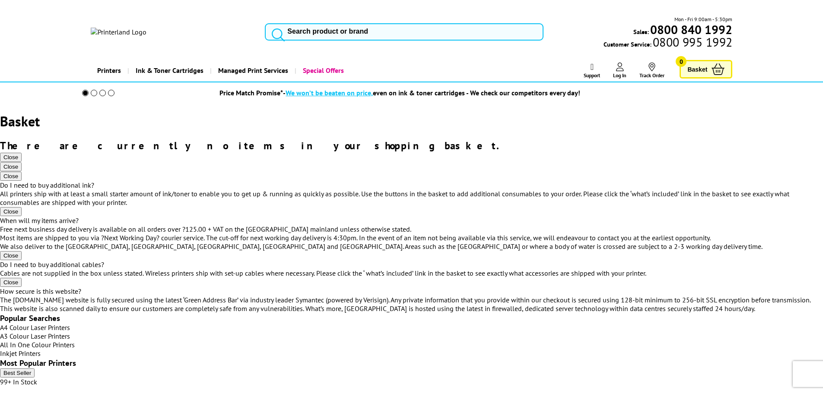
click at [302, 23] on input "search" at bounding box center [404, 31] width 279 height 17
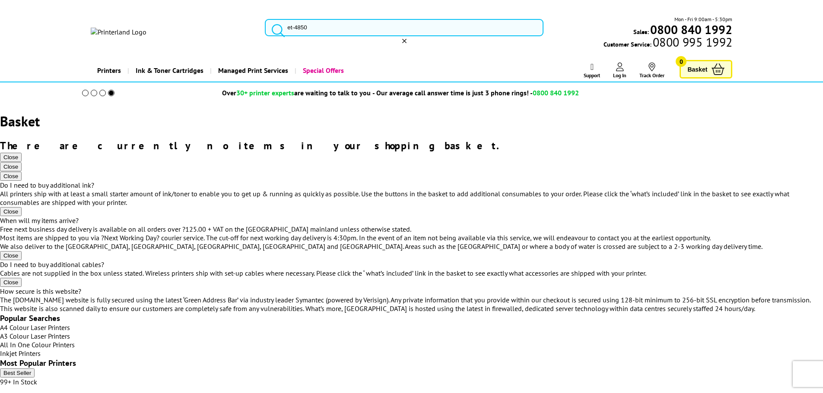
type input "et-4850"
click at [0, 0] on span "Epson EcoTank ET-4850 Ink Bottles" at bounding box center [0, 0] width 0 height 0
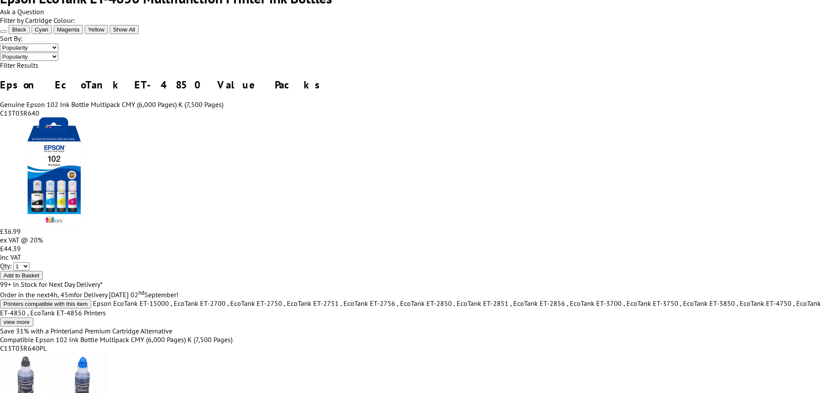
scroll to position [130, 0]
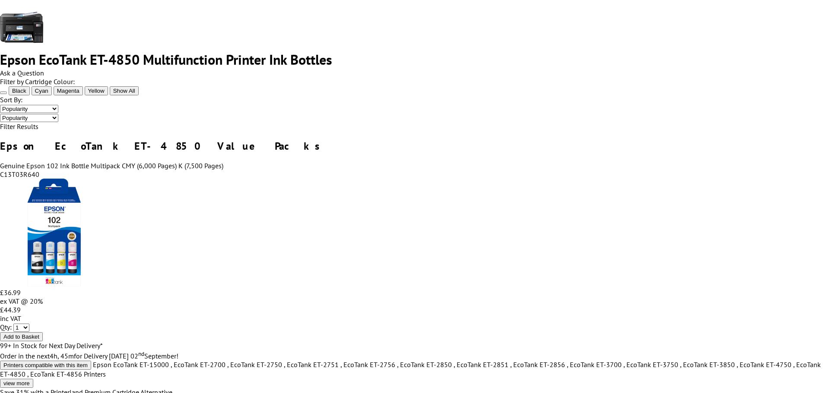
click at [691, 80] on div "Filter by Cartridge Colour: Black Cyan Magenta Yellow Show All Popularity" at bounding box center [411, 95] width 823 height 36
drag, startPoint x: 684, startPoint y: 92, endPoint x: 684, endPoint y: 97, distance: 5.6
click at [58, 105] on select "Popularity Price - Low to High Price - High to Low" at bounding box center [29, 109] width 58 height 8
select select "Price Ascending"
click at [58, 105] on select "Popularity Price - Low to High Price - High to Low" at bounding box center [29, 109] width 58 height 8
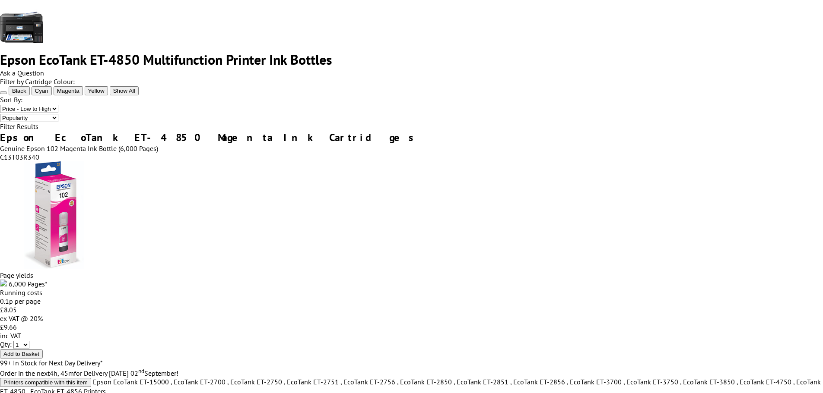
click at [3, 93] on icon at bounding box center [3, 93] width 0 height 0
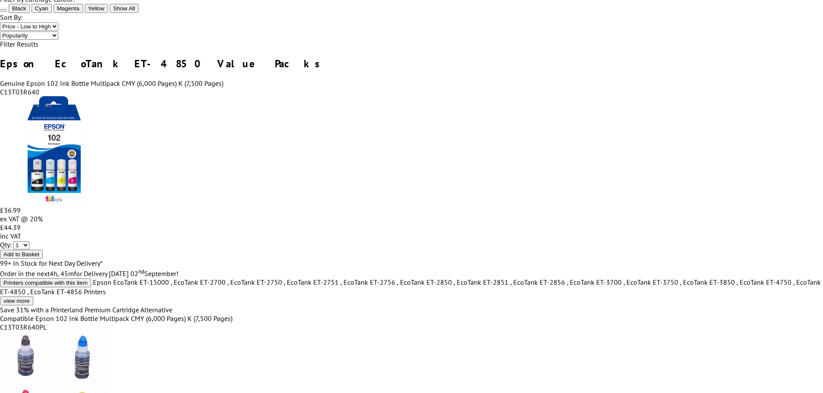
scroll to position [216, 0]
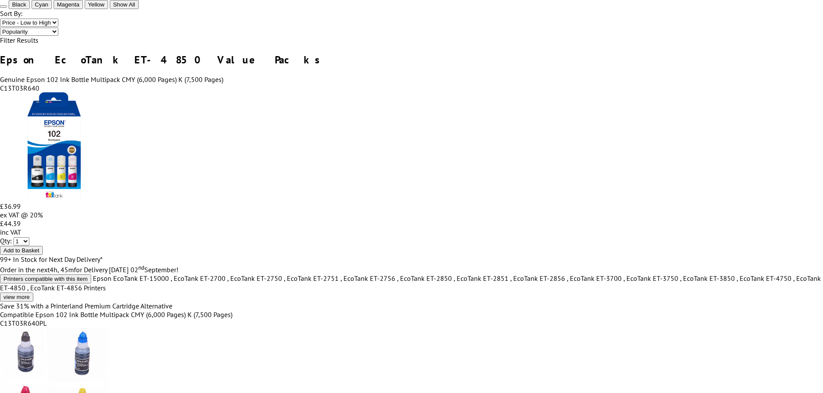
click at [43, 246] on button "Add to Basket" at bounding box center [21, 250] width 43 height 9
click at [0, 0] on icon "close modal" at bounding box center [0, 0] width 0 height 0
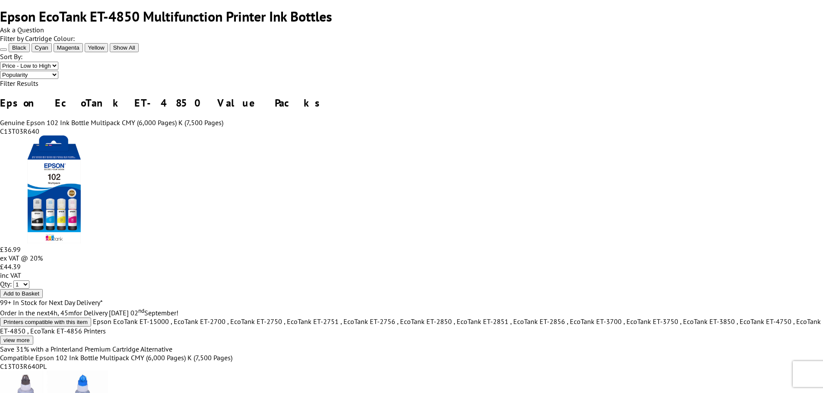
scroll to position [0, 0]
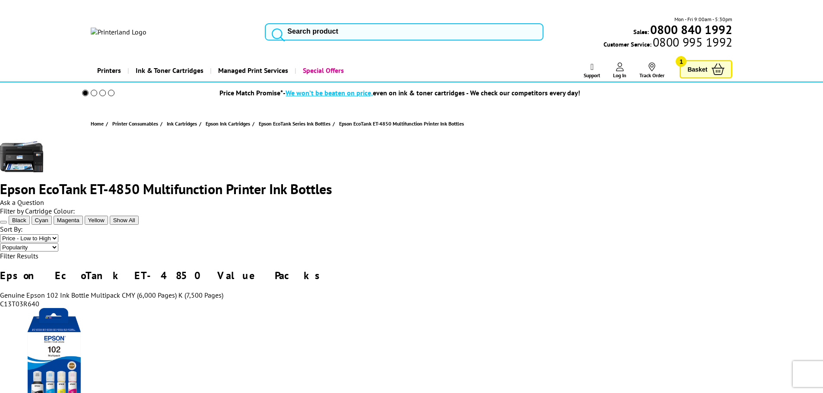
click at [301, 31] on input "search" at bounding box center [404, 31] width 279 height 17
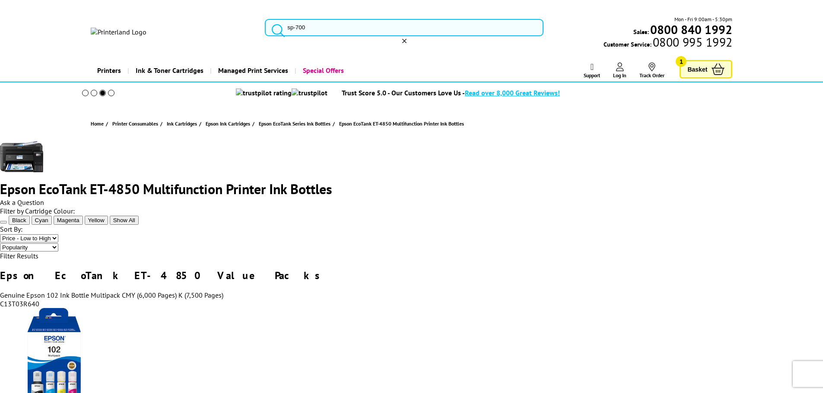
type input "sp-700"
click at [0, 0] on span "Epson SureColor SC-P700 Ink Cartridges" at bounding box center [0, 0] width 0 height 0
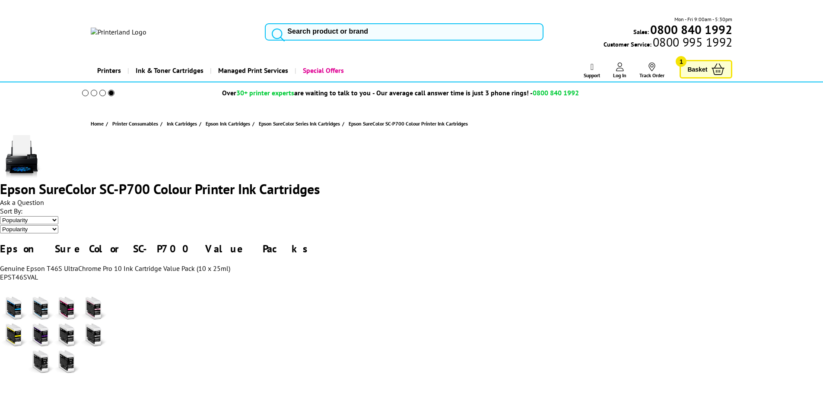
drag, startPoint x: 170, startPoint y: 209, endPoint x: 170, endPoint y: 214, distance: 4.8
click at [58, 216] on select "Popularity Price - Low to High Price - High to Low" at bounding box center [29, 220] width 58 height 8
select select "Price Ascending"
click at [58, 216] on select "Popularity Price - Low to High Price - High to Low" at bounding box center [29, 220] width 58 height 8
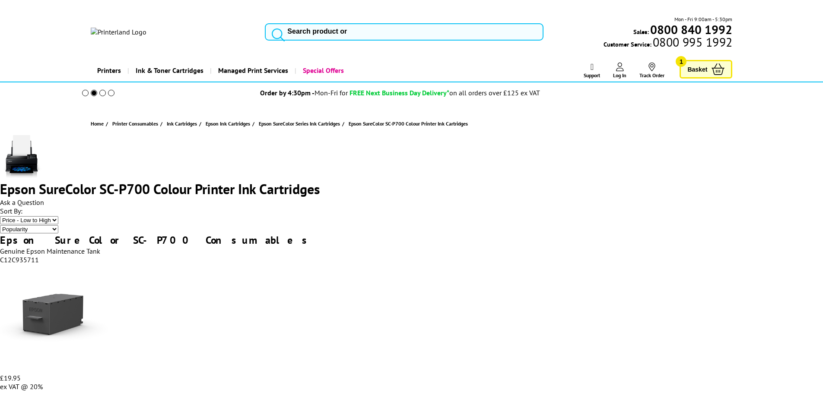
click at [321, 25] on input "search" at bounding box center [404, 31] width 279 height 17
type input "l8690"
click at [0, 0] on span "Brother MFC- L8690 CDW Toner Cartridges" at bounding box center [0, 0] width 0 height 0
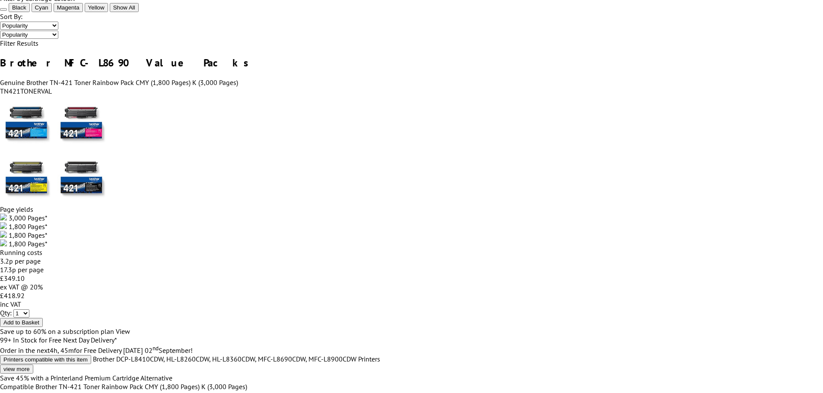
scroll to position [302, 0]
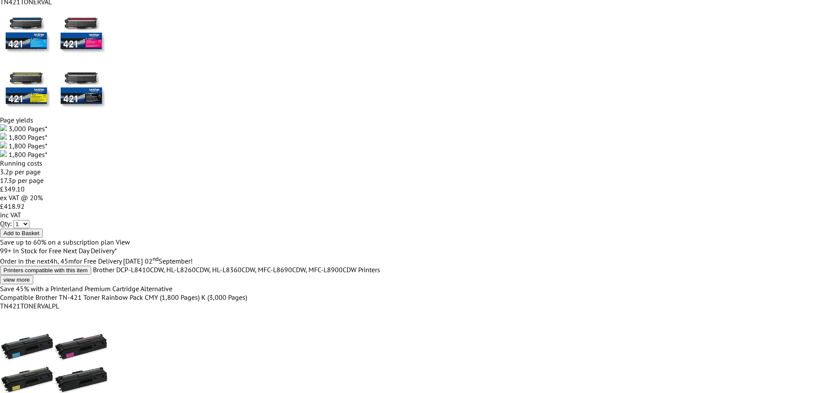
click at [114, 241] on span "Save up to 60% on a subscription plan" at bounding box center [57, 242] width 114 height 9
click at [130, 238] on span "View" at bounding box center [123, 242] width 14 height 9
click at [0, 0] on icon "close modal" at bounding box center [0, 0] width 0 height 0
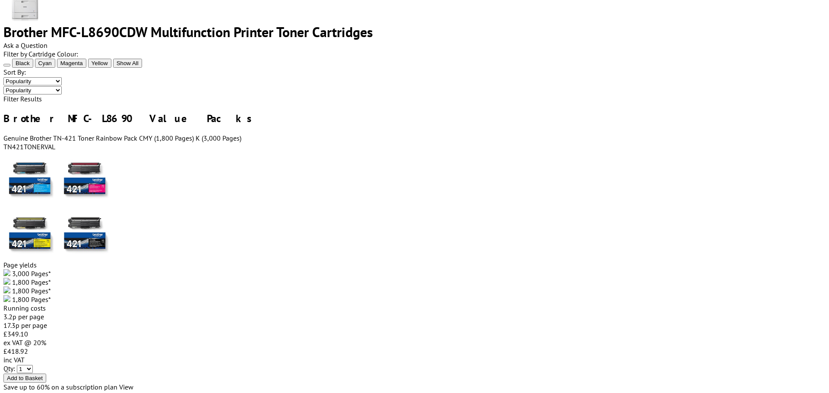
scroll to position [216, 0]
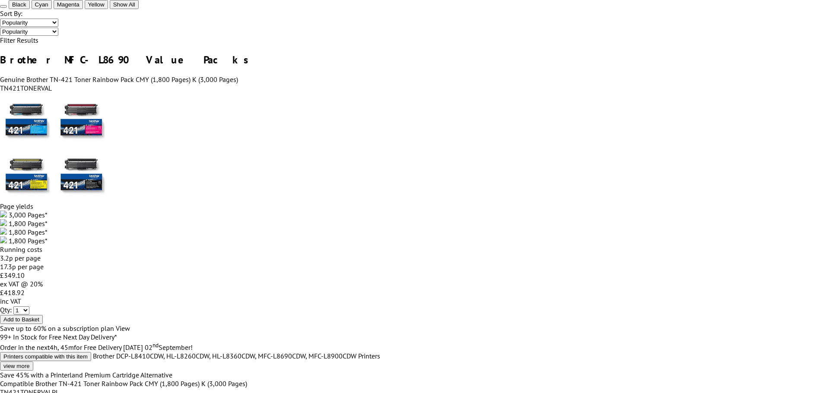
click at [226, 324] on div "Save up to 60% on a subscription plan View" at bounding box center [411, 328] width 823 height 9
click at [130, 324] on span "View" at bounding box center [123, 328] width 14 height 9
click at [0, 0] on img at bounding box center [0, 0] width 0 height 0
click at [0, 0] on div at bounding box center [0, 0] width 0 height 0
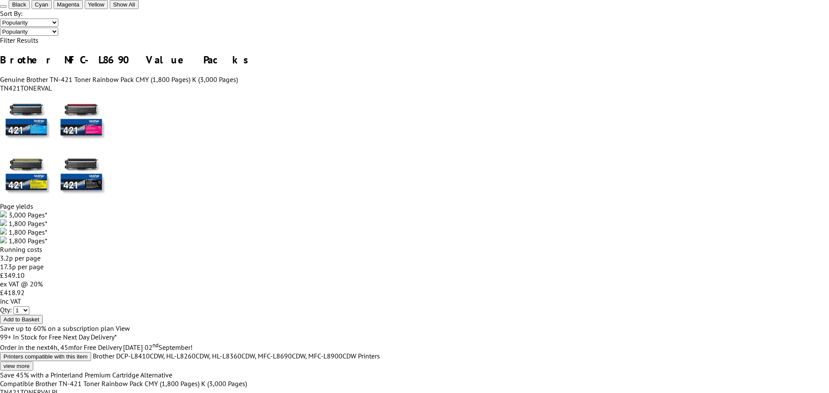
drag, startPoint x: 181, startPoint y: 55, endPoint x: 189, endPoint y: 45, distance: 13.2
click at [0, 0] on icon "close modal" at bounding box center [0, 0] width 0 height 0
click at [130, 326] on icon "brother-contract-details" at bounding box center [130, 328] width 0 height 7
click at [0, 0] on icon "close modal" at bounding box center [0, 0] width 0 height 0
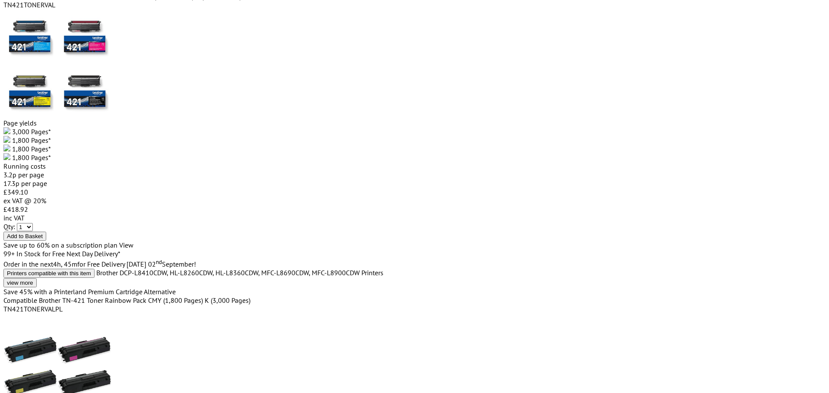
scroll to position [302, 0]
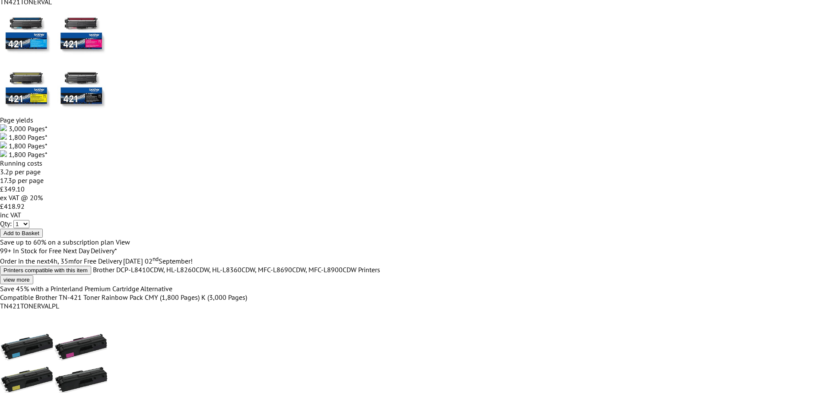
click at [277, 244] on div "Save up to 60% on a subscription plan View" at bounding box center [411, 242] width 823 height 9
click at [130, 241] on span "View" at bounding box center [123, 242] width 14 height 9
click at [0, 0] on link "Request More Info" at bounding box center [0, 0] width 0 height 0
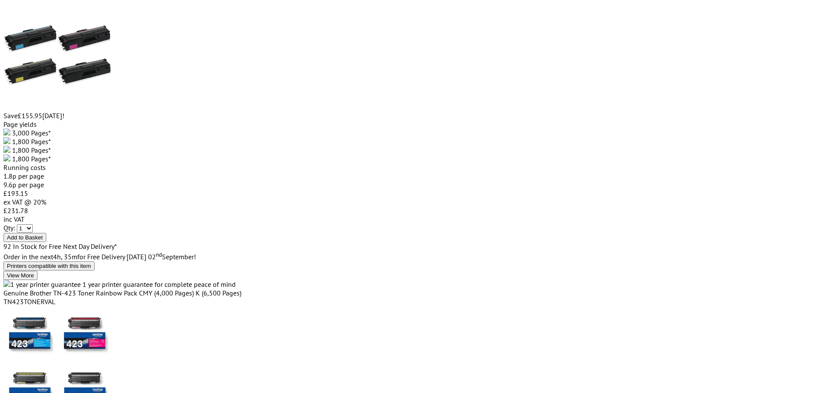
scroll to position [605, 0]
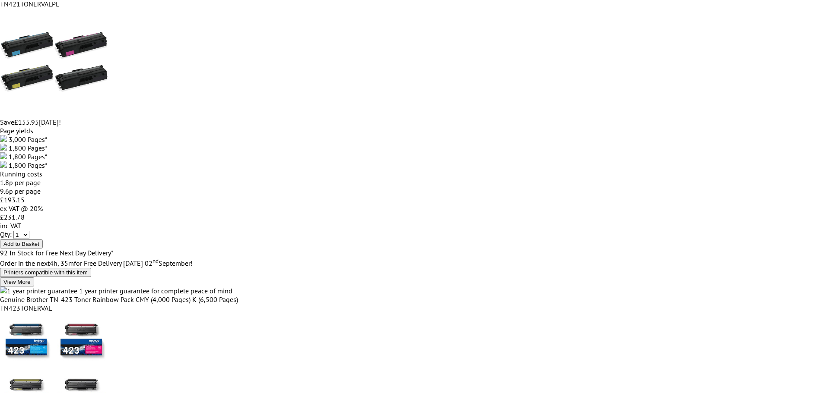
click at [0, 0] on link "Request More Info" at bounding box center [0, 0] width 0 height 0
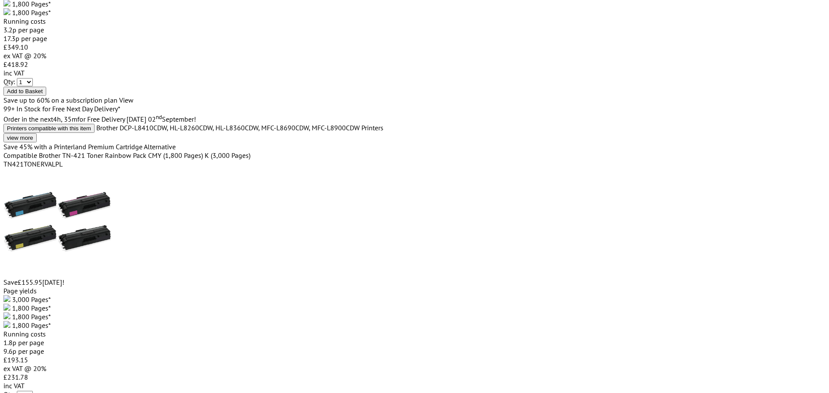
scroll to position [345, 0]
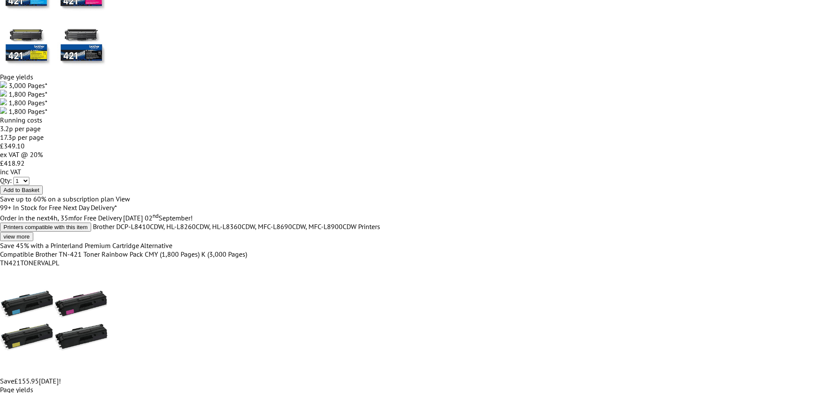
drag, startPoint x: 248, startPoint y: 193, endPoint x: 243, endPoint y: 194, distance: 5.3
click at [114, 195] on span "Save up to 60% on a subscription plan" at bounding box center [57, 199] width 114 height 9
click at [130, 195] on span "View" at bounding box center [123, 199] width 14 height 9
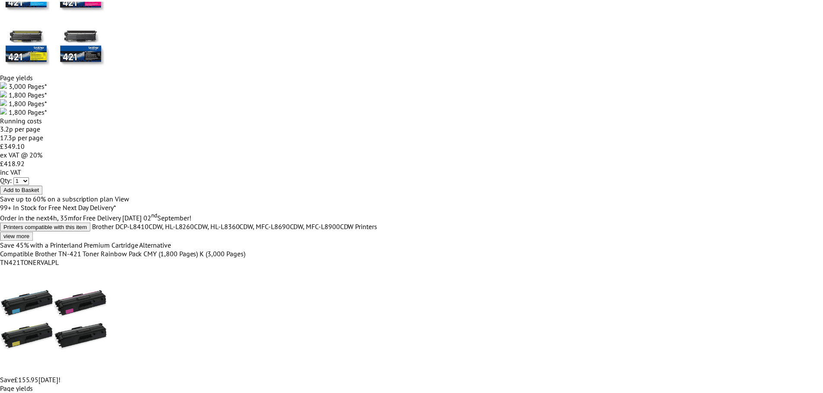
scroll to position [529, 0]
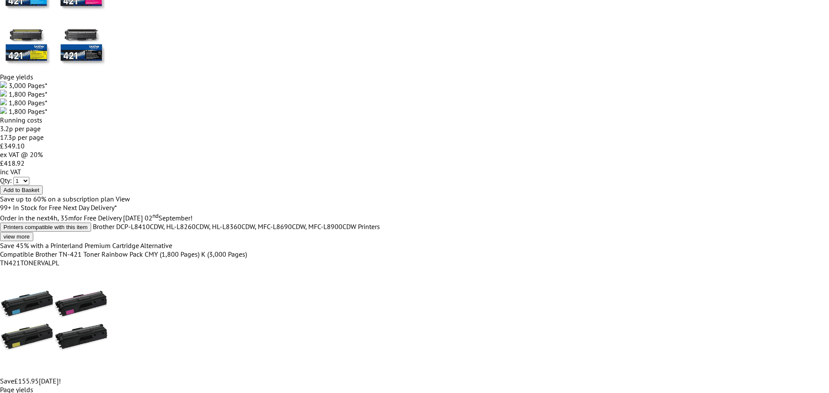
click at [0, 0] on icon "close modal" at bounding box center [0, 0] width 0 height 0
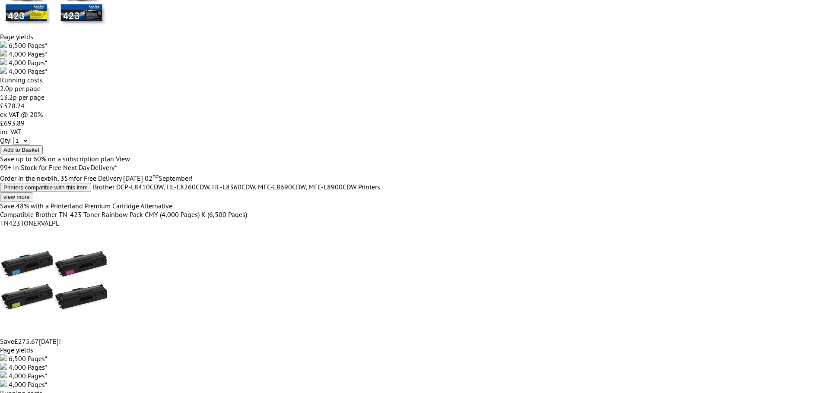
scroll to position [1080, 0]
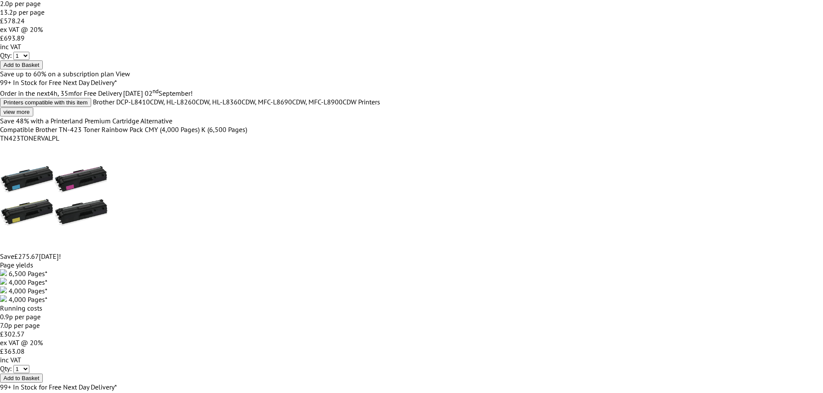
click at [0, 0] on div at bounding box center [0, 0] width 0 height 0
click at [0, 0] on icon "close modal" at bounding box center [0, 0] width 0 height 0
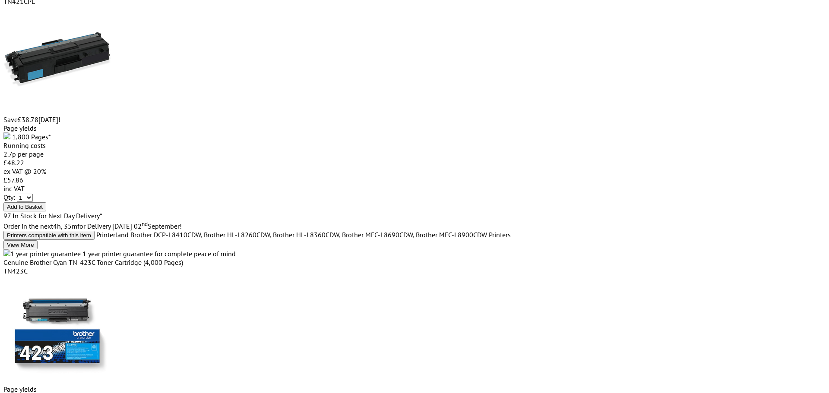
scroll to position [2764, 0]
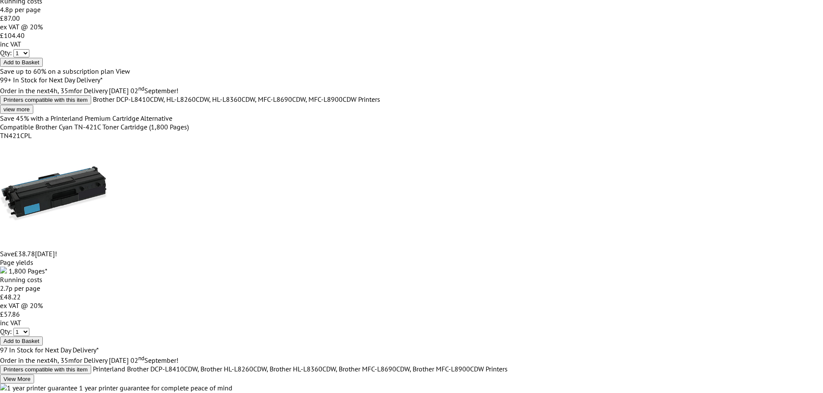
click at [0, 0] on span "No Thanks, Go to Basket" at bounding box center [0, 0] width 0 height 0
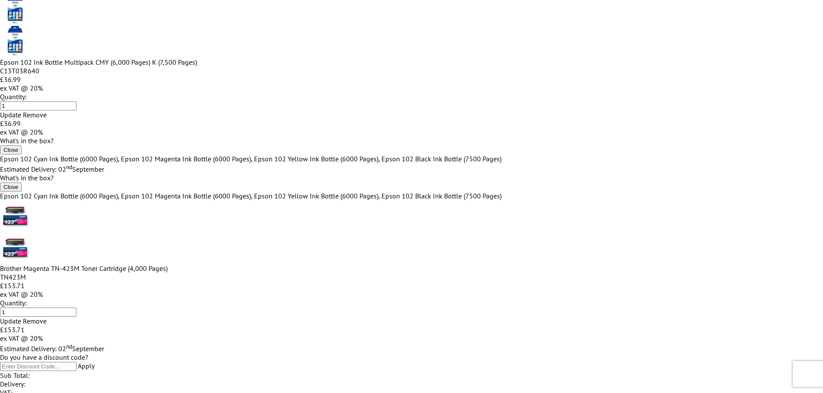
scroll to position [86, 0]
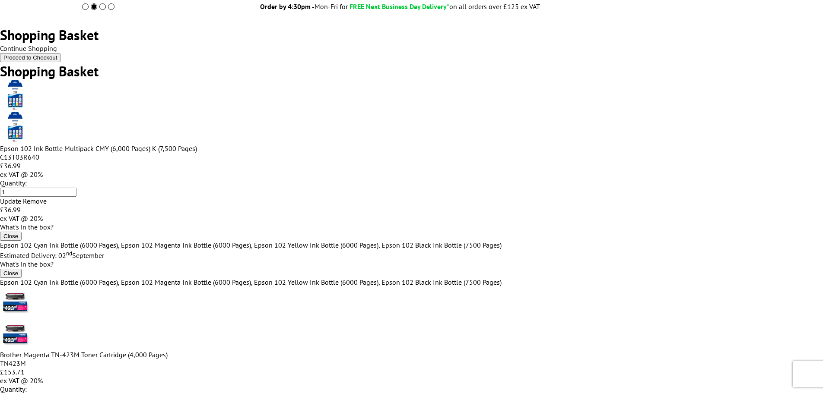
click at [47, 198] on icon at bounding box center [47, 201] width 0 height 7
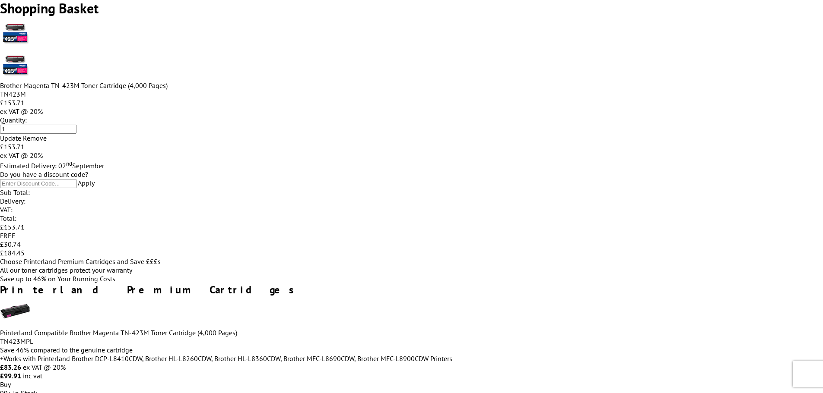
scroll to position [0, 0]
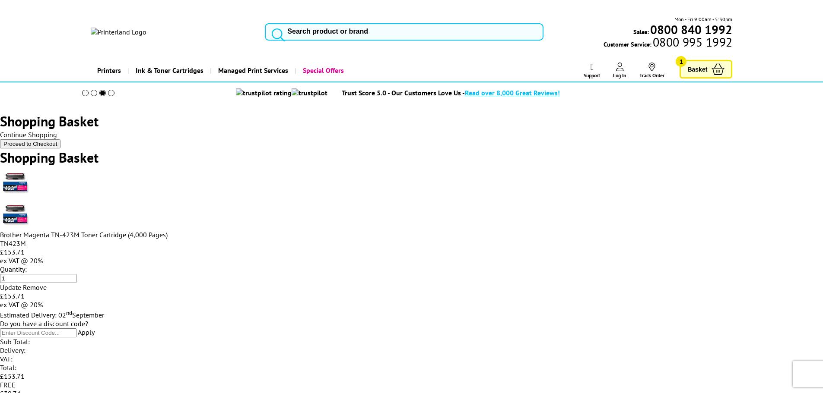
click at [146, 28] on img at bounding box center [119, 32] width 56 height 9
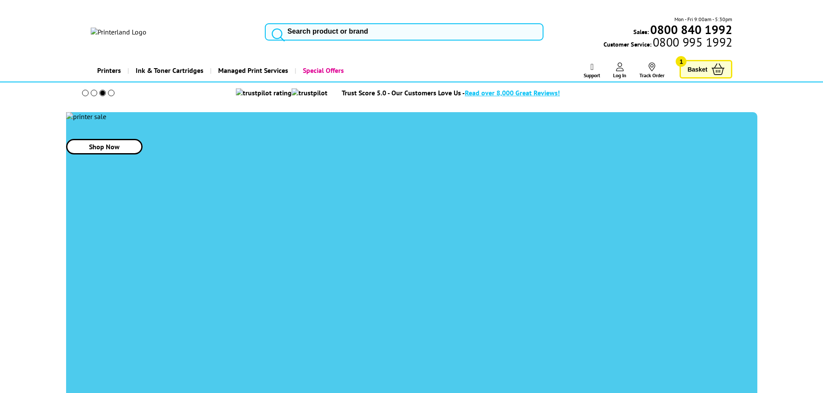
click at [321, 23] on input "search" at bounding box center [404, 31] width 279 height 17
type input "c415"
click at [0, 0] on img at bounding box center [0, 0] width 0 height 0
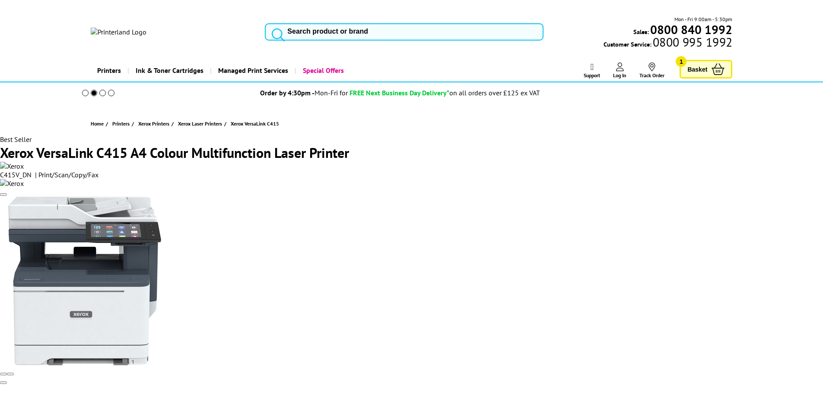
click at [326, 25] on input "search" at bounding box center [404, 31] width 279 height 17
type input "c415"
click at [0, 0] on link "Xerox VersaLink C415 Toner Cartridges" at bounding box center [0, 0] width 0 height 0
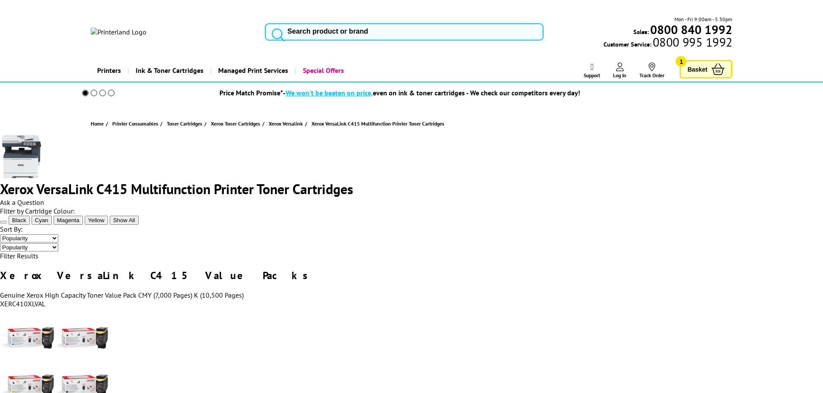
click at [314, 23] on input "search" at bounding box center [404, 31] width 279 height 17
type input "l8690"
click at [0, 0] on mark "L8690" at bounding box center [0, 0] width 0 height 0
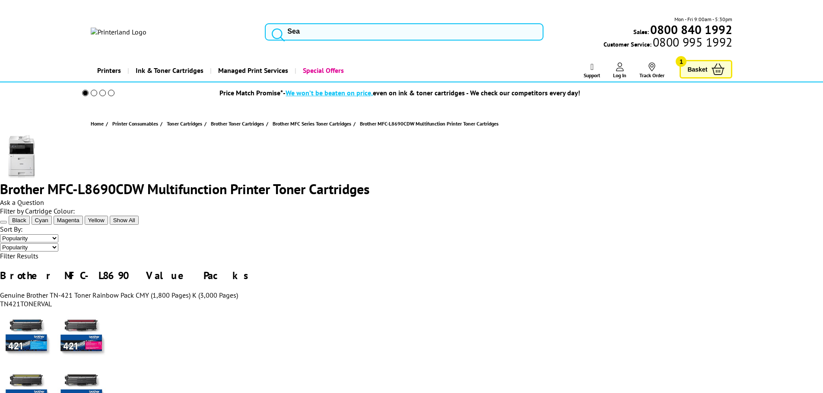
drag, startPoint x: 698, startPoint y: 219, endPoint x: 693, endPoint y: 218, distance: 4.9
click at [58, 234] on select "Popularity Price - Low to High Price - High to Low" at bounding box center [29, 238] width 58 height 8
select select "Price Ascending"
click at [58, 234] on select "Popularity Price - Low to High Price - High to Low" at bounding box center [29, 238] width 58 height 8
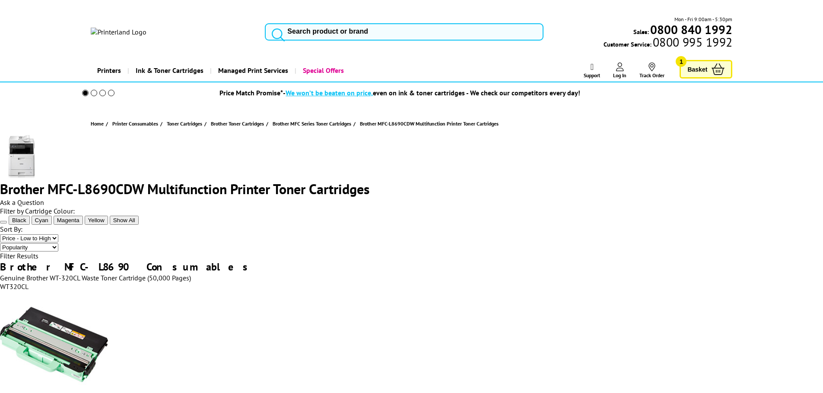
click at [48, 222] on span "Cyan" at bounding box center [41, 220] width 13 height 6
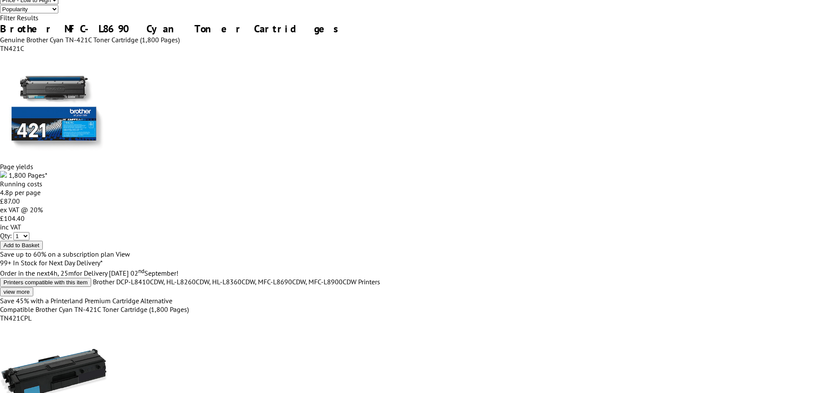
scroll to position [302, 0]
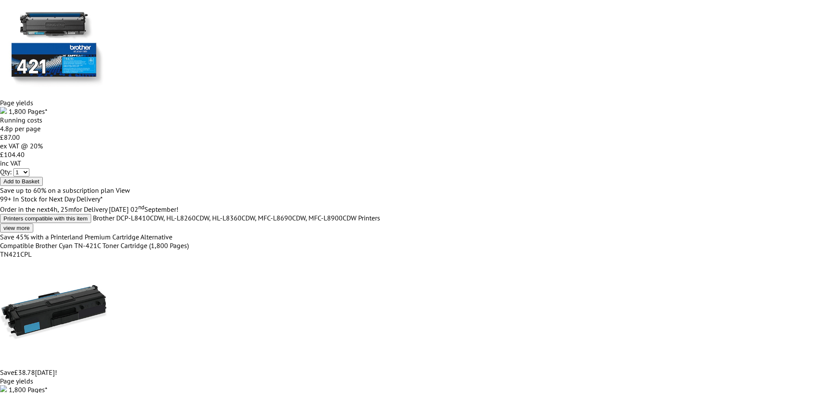
click at [130, 195] on span "View" at bounding box center [123, 190] width 14 height 9
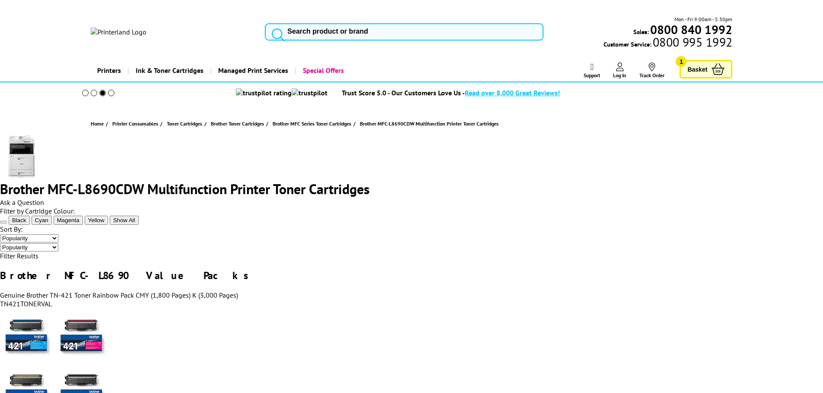
click at [135, 224] on span "Show All" at bounding box center [124, 220] width 22 height 6
click at [58, 234] on select "Popularity Price - Low to High Price - High to Low" at bounding box center [29, 238] width 58 height 8
select select "Price Ascending"
click at [58, 234] on select "Popularity Price - Low to High Price - High to Low" at bounding box center [29, 238] width 58 height 8
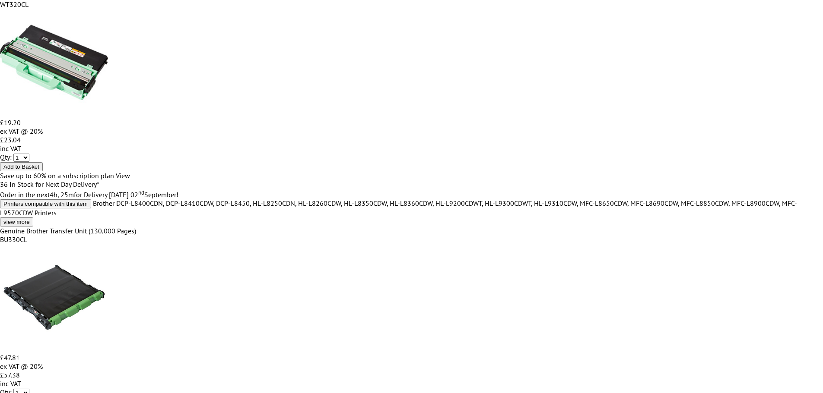
scroll to position [345, 0]
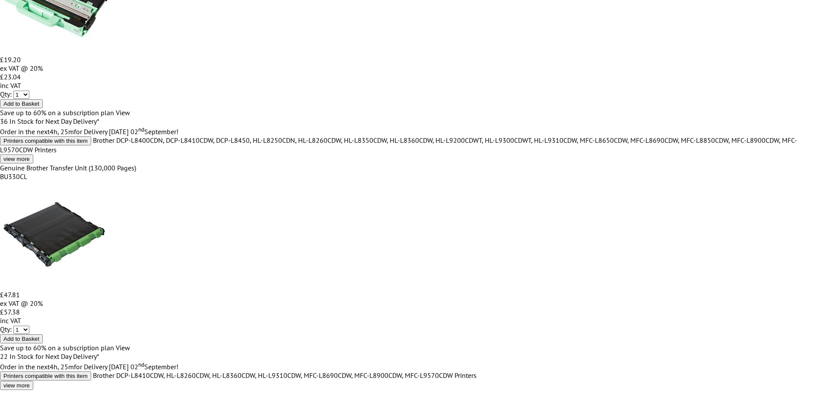
click at [130, 117] on span "View" at bounding box center [123, 112] width 14 height 9
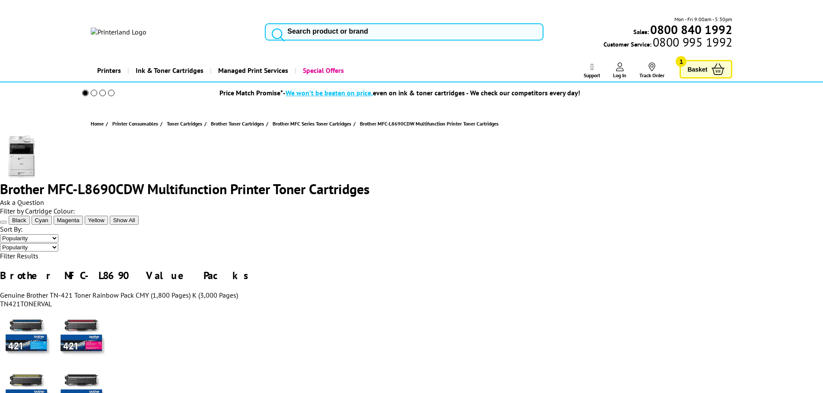
click at [79, 224] on span "Magenta" at bounding box center [68, 220] width 22 height 6
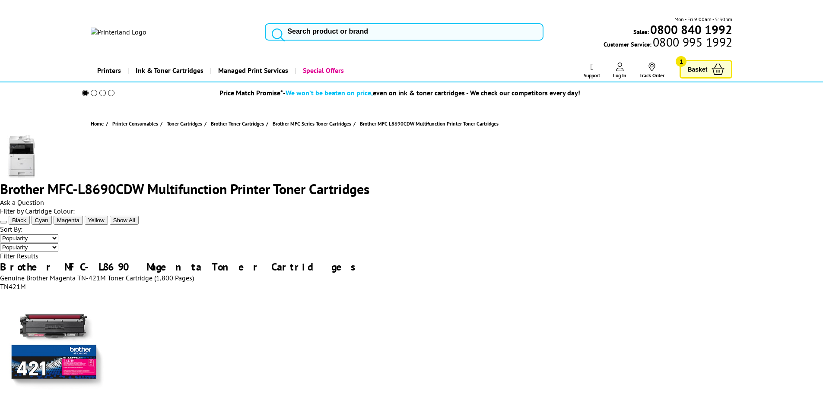
scroll to position [216, 0]
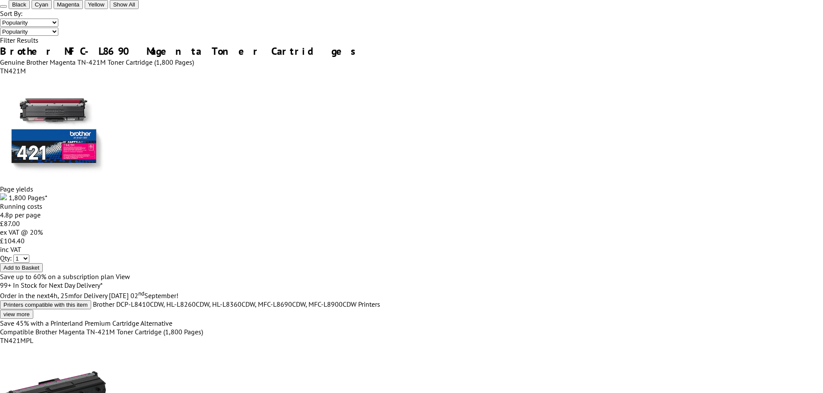
click at [114, 281] on span "Save up to 60% on a subscription plan" at bounding box center [57, 276] width 114 height 9
click at [130, 281] on span "View" at bounding box center [123, 276] width 14 height 9
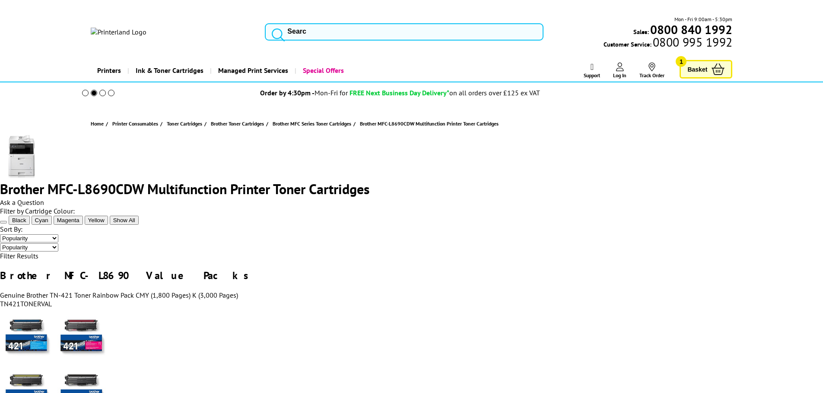
click at [58, 234] on select "Popularity Price - Low to High Price - High to Low" at bounding box center [29, 238] width 58 height 8
select select "Price Ascending"
click at [58, 234] on select "Popularity Price - Low to High Price - High to Low" at bounding box center [29, 238] width 58 height 8
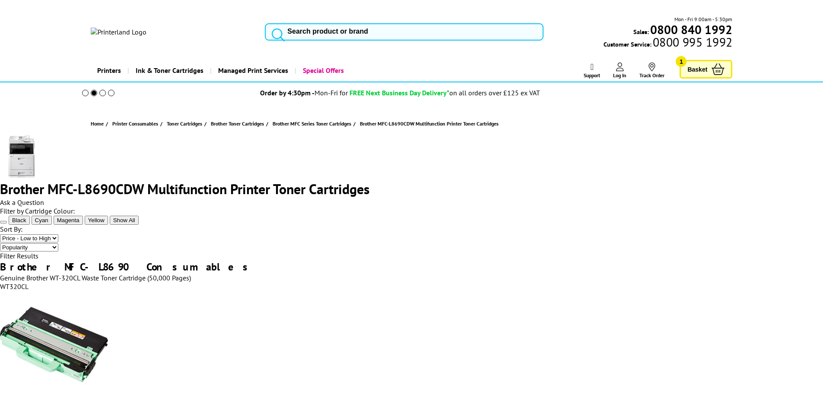
click at [690, 198] on div "Ask a Question" at bounding box center [411, 202] width 823 height 9
click at [688, 198] on div "Ask a Question" at bounding box center [411, 202] width 823 height 9
click at [44, 198] on span "Ask a Question" at bounding box center [22, 202] width 44 height 9
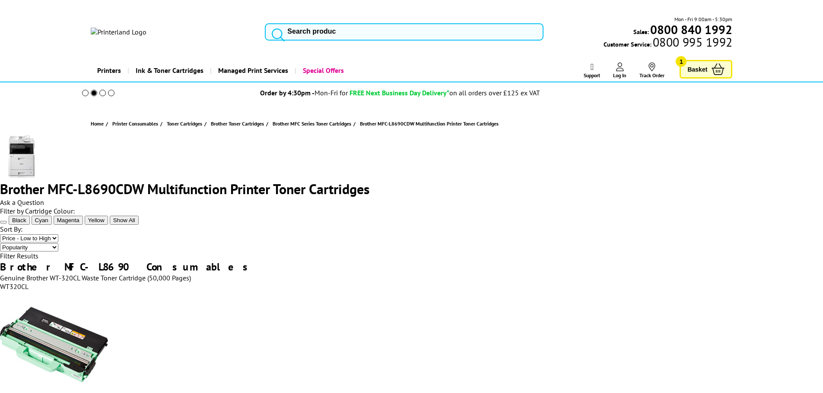
click at [48, 222] on span "Cyan" at bounding box center [41, 220] width 13 height 6
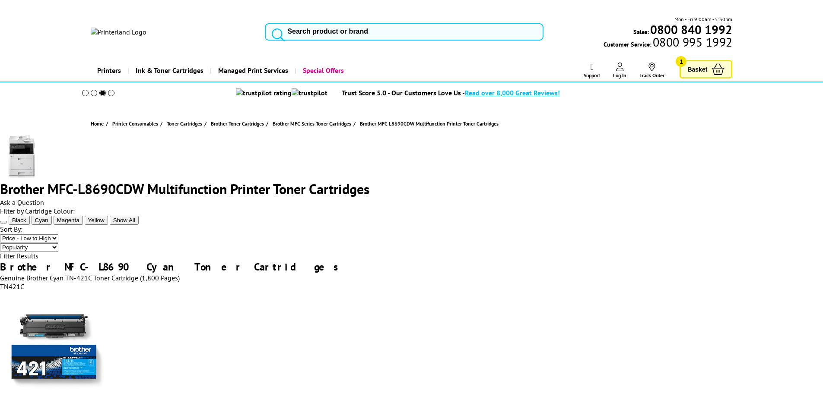
click at [705, 198] on div "Ask a Question" at bounding box center [411, 202] width 823 height 9
click at [44, 198] on span "Ask a Question" at bounding box center [22, 202] width 44 height 9
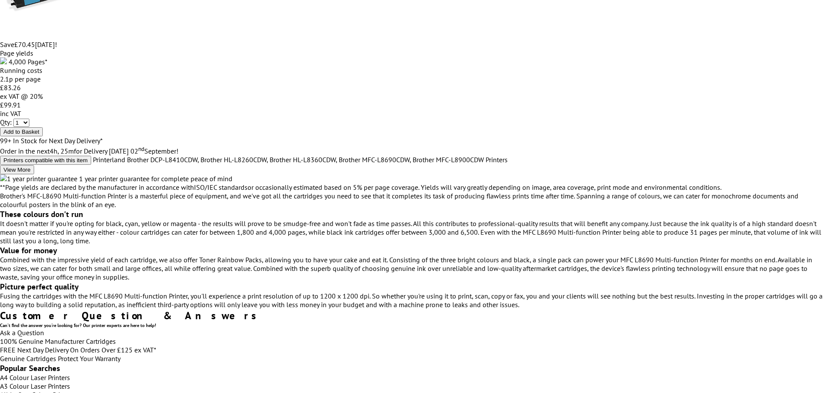
scroll to position [1216, 0]
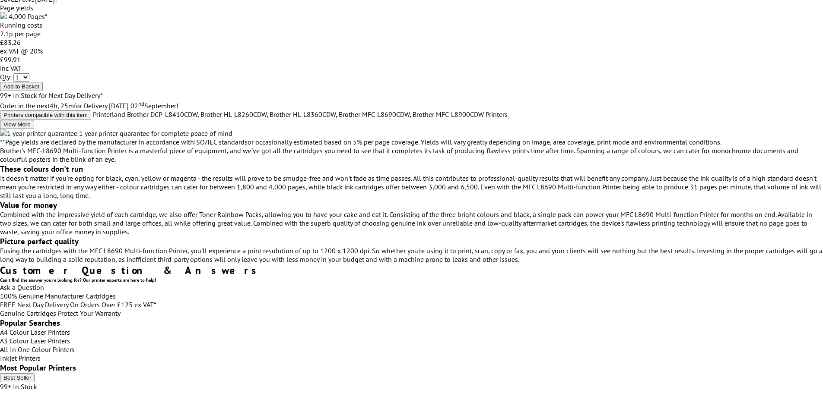
click at [681, 292] on ul "100% Genuine Manufacturer Cartridges FREE Next Day Delivery On Orders Over £125…" at bounding box center [411, 305] width 823 height 26
click at [700, 292] on ul "100% Genuine Manufacturer Cartridges FREE Next Day Delivery On Orders Over £125…" at bounding box center [411, 305] width 823 height 26
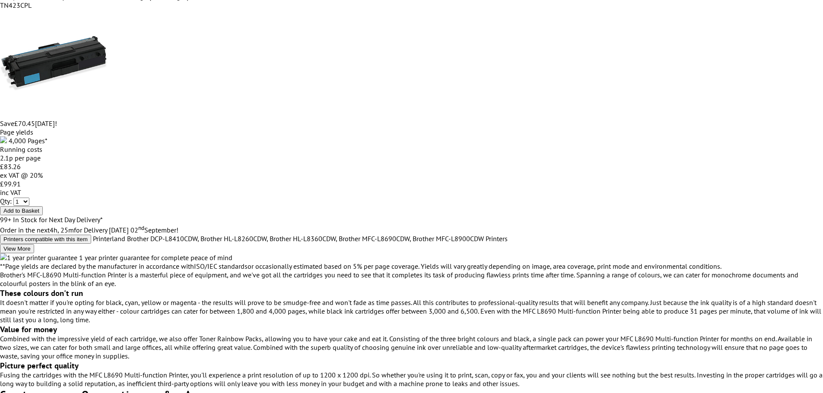
scroll to position [1086, 0]
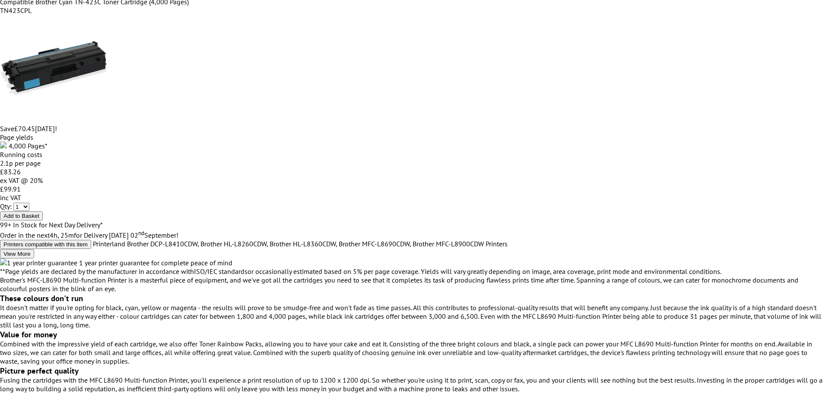
click at [0, 0] on div at bounding box center [0, 0] width 0 height 0
click at [0, 0] on icon "close modal" at bounding box center [0, 0] width 0 height 0
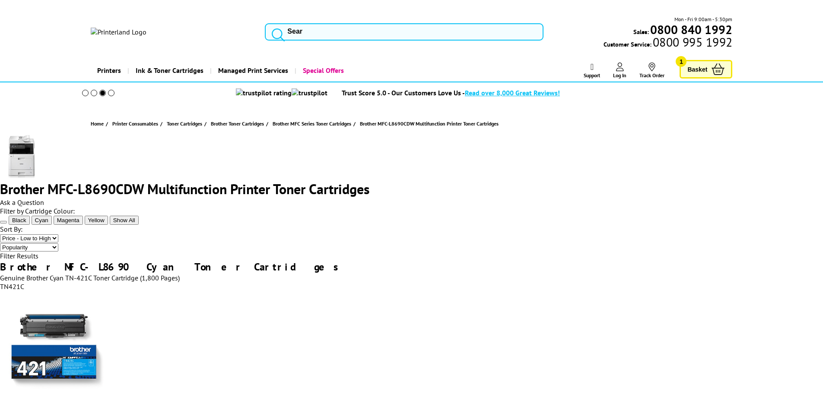
click at [332, 27] on input "search" at bounding box center [404, 31] width 279 height 17
type input "l8690"
click at [0, 0] on mark "L8690" at bounding box center [0, 0] width 0 height 0
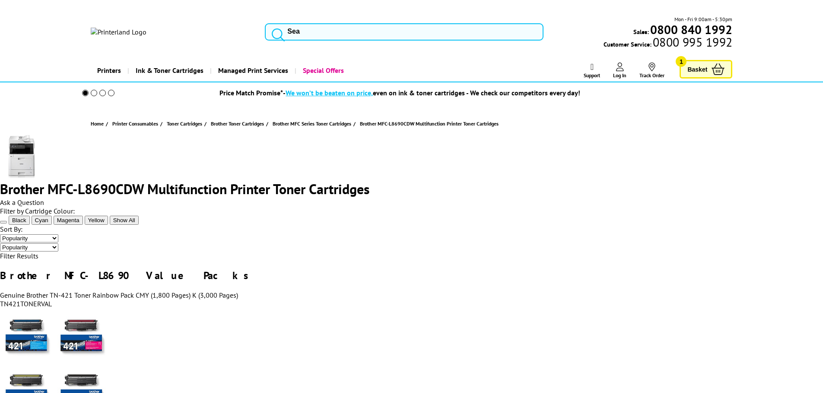
click at [48, 221] on span "Cyan" at bounding box center [41, 220] width 13 height 6
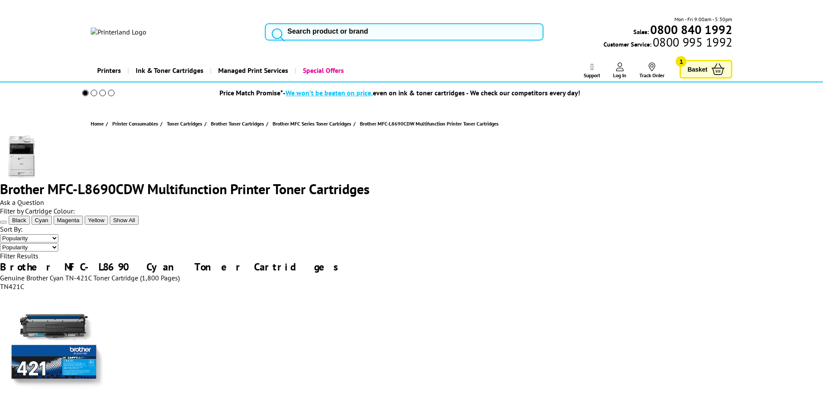
click at [44, 198] on span "Ask a Question" at bounding box center [22, 202] width 44 height 9
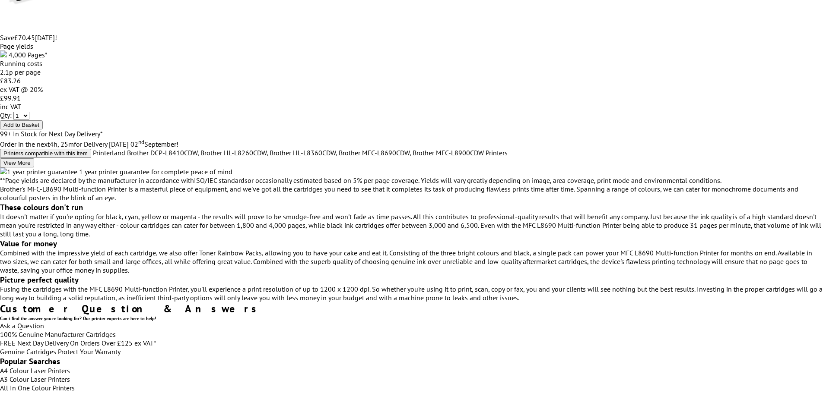
scroll to position [1216, 0]
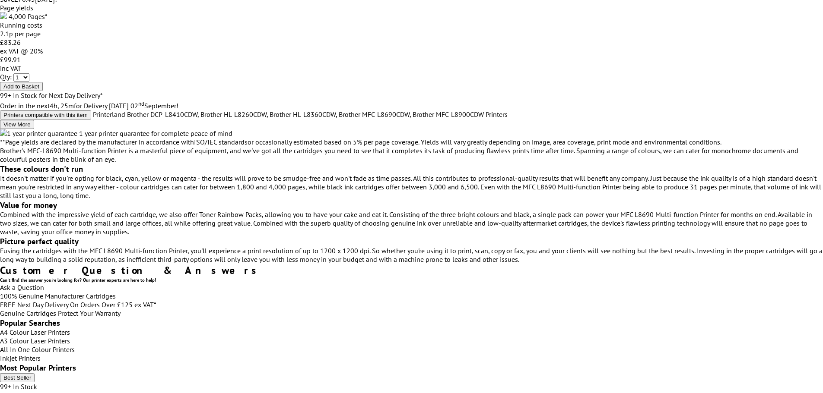
click at [691, 292] on div "100% Genuine Manufacturer Cartridges FREE Next Day Delivery On Orders Over £125…" at bounding box center [411, 305] width 823 height 26
click at [689, 292] on ul "100% Genuine Manufacturer Cartridges FREE Next Day Delivery On Orders Over £125…" at bounding box center [411, 305] width 823 height 26
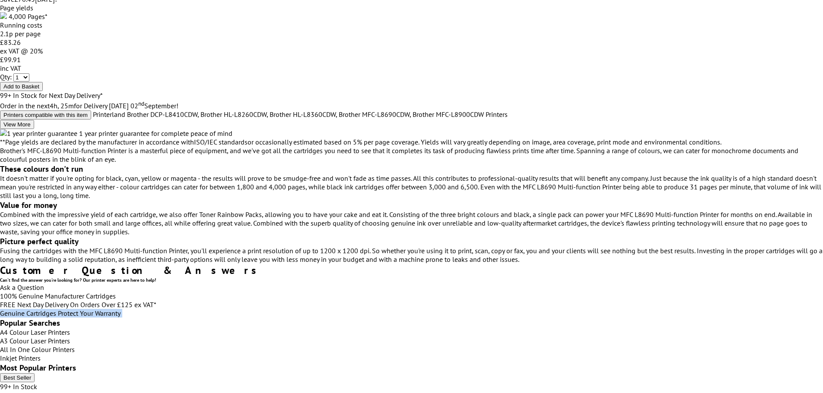
click at [689, 292] on ul "100% Genuine Manufacturer Cartridges FREE Next Day Delivery On Orders Over £125…" at bounding box center [411, 305] width 823 height 26
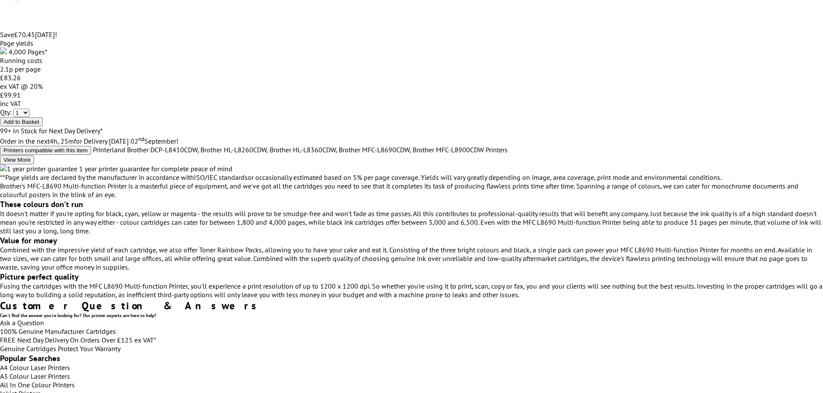
scroll to position [1130, 0]
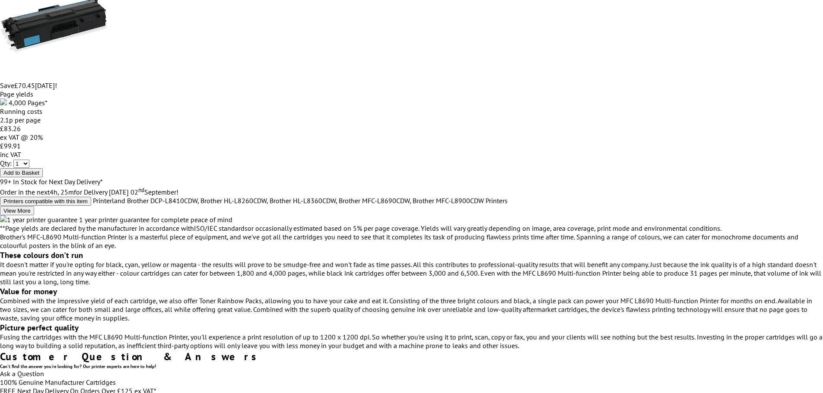
click at [44, 370] on link "Ask a Question" at bounding box center [22, 374] width 44 height 9
click at [0, 0] on icon "close modal" at bounding box center [0, 0] width 0 height 0
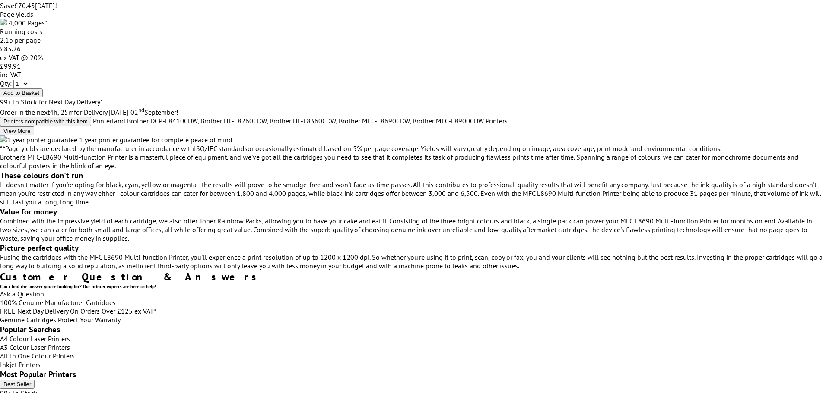
scroll to position [1216, 0]
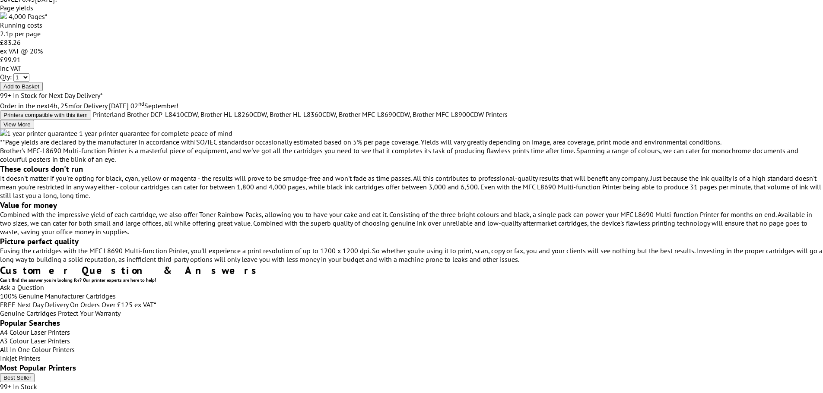
click at [687, 292] on div "100% Genuine Manufacturer Cartridges FREE Next Day Delivery On Orders Over £125…" at bounding box center [411, 305] width 823 height 26
click at [684, 292] on ul "100% Genuine Manufacturer Cartridges FREE Next Day Delivery On Orders Over £125…" at bounding box center [411, 305] width 823 height 26
click at [681, 292] on ul "100% Genuine Manufacturer Cartridges FREE Next Day Delivery On Orders Over £125…" at bounding box center [411, 305] width 823 height 26
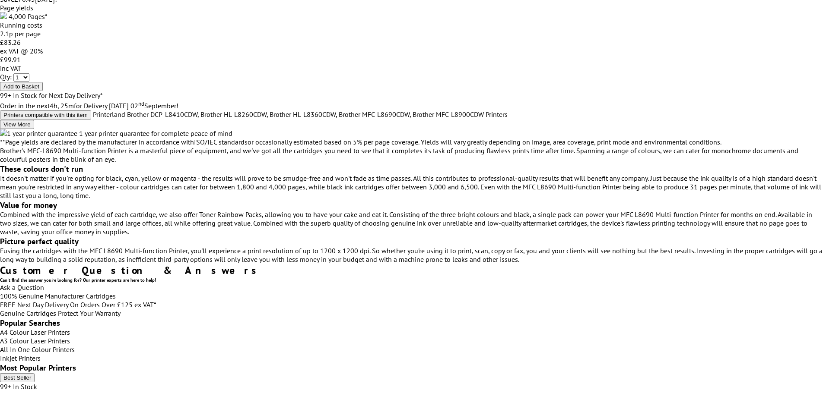
click at [685, 292] on ul "100% Genuine Manufacturer Cartridges FREE Next Day Delivery On Orders Over £125…" at bounding box center [411, 305] width 823 height 26
click at [686, 292] on div "100% Genuine Manufacturer Cartridges FREE Next Day Delivery On Orders Over £125…" at bounding box center [411, 305] width 823 height 26
click at [44, 283] on link "Ask a Question" at bounding box center [22, 287] width 44 height 9
click at [0, 0] on icon "close modal" at bounding box center [0, 0] width 0 height 0
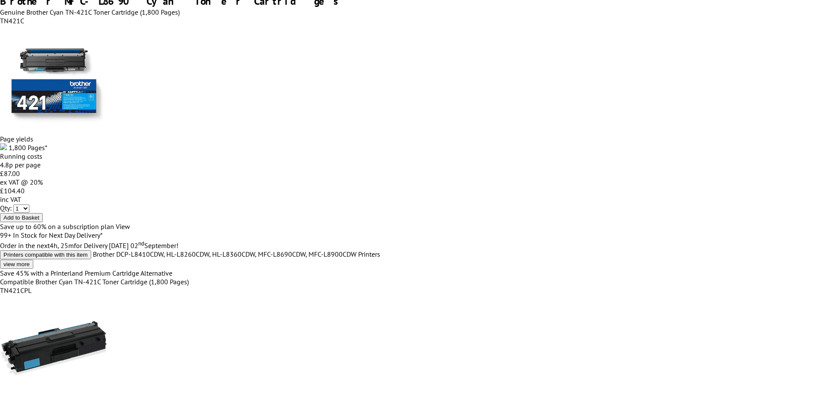
scroll to position [0, 0]
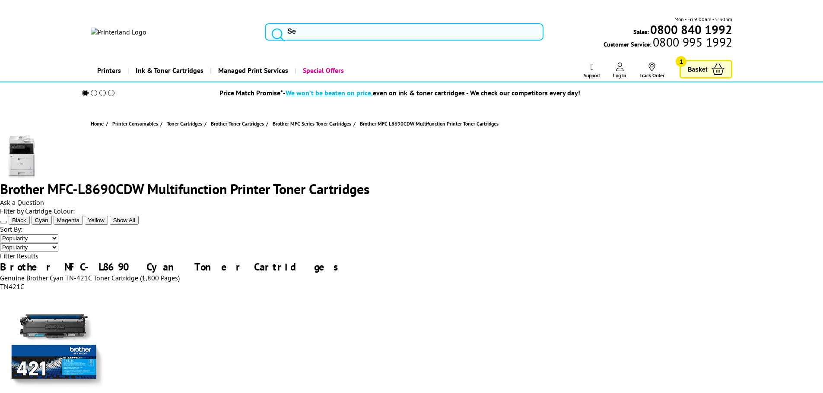
click at [58, 234] on select "Popularity Price - Low to High Price - High to Low" at bounding box center [29, 238] width 58 height 8
select select "Price Ascending"
click at [58, 234] on select "Popularity Price - Low to High Price - High to Low" at bounding box center [29, 238] width 58 height 8
click at [679, 198] on div "Ask a Question" at bounding box center [411, 202] width 823 height 9
click at [44, 198] on span "Ask a Question" at bounding box center [22, 202] width 44 height 9
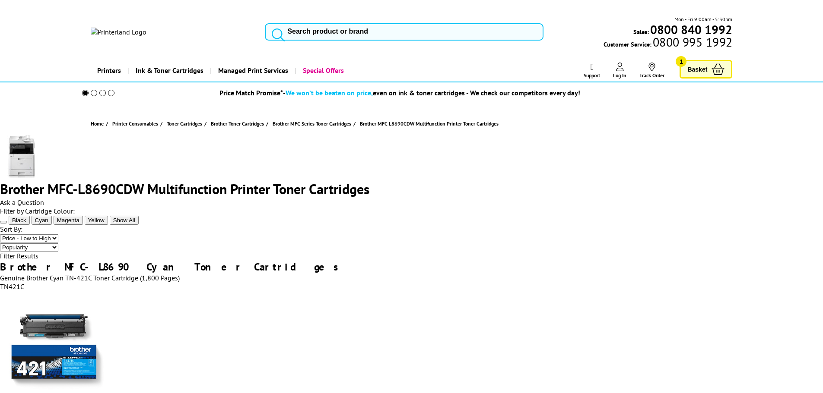
click at [321, 15] on div "Mon - Fri 9:00am - 5:30pm Sales: 0800 840 1992 Customer Service: 0800 995 1992" at bounding box center [411, 34] width 691 height 38
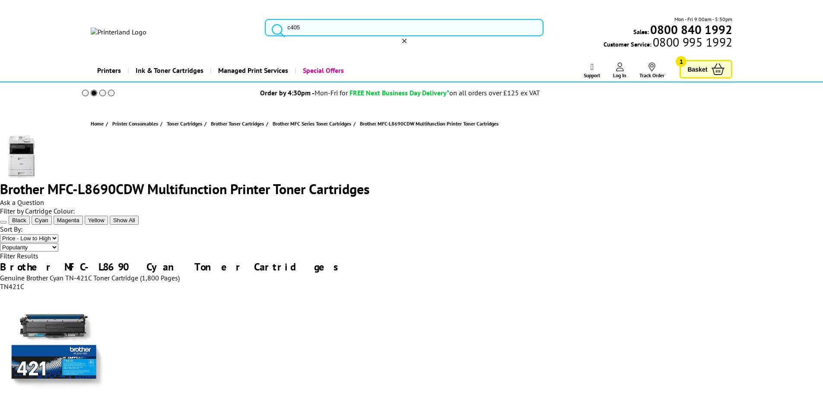
type input "c405"
click at [0, 0] on span "Xerox VersaLink C405 Toner Cartridges" at bounding box center [0, 0] width 0 height 0
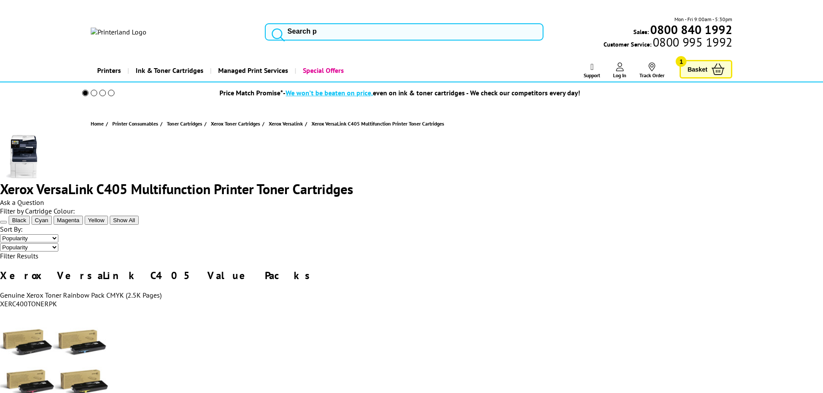
click at [58, 234] on select "Popularity Price - Low to High Price - High to Low" at bounding box center [29, 238] width 58 height 8
select select "Price Ascending"
click at [58, 234] on select "Popularity Price - Low to High Price - High to Low" at bounding box center [29, 238] width 58 height 8
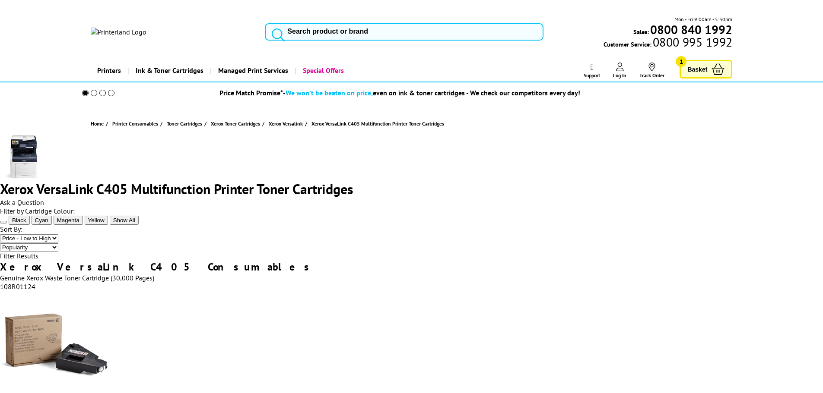
click at [697, 198] on div "Ask a Question" at bounding box center [411, 202] width 823 height 9
click at [44, 198] on span "Ask a Question" at bounding box center [22, 202] width 44 height 9
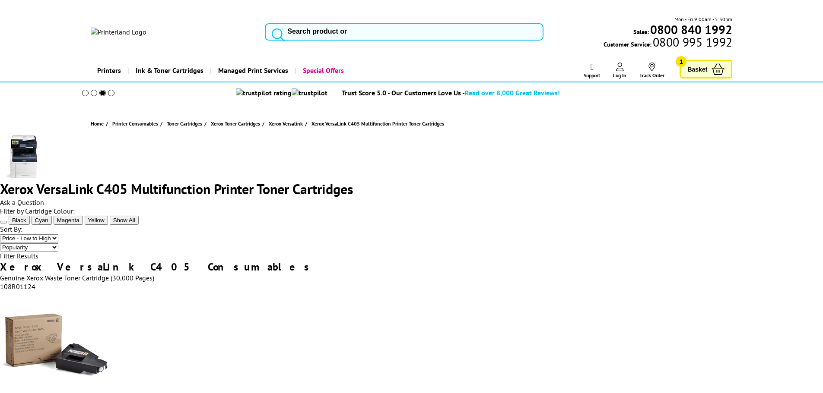
click at [30, 225] on button "Black" at bounding box center [19, 220] width 21 height 9
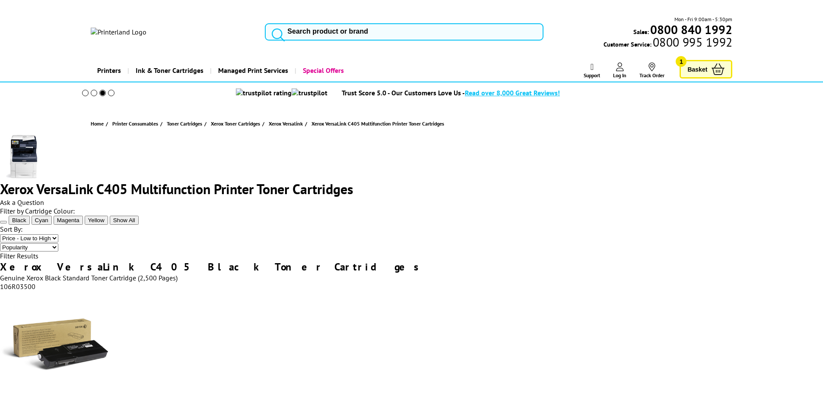
click at [697, 198] on div "Ask a Question" at bounding box center [411, 202] width 823 height 9
click at [44, 198] on span "Ask a Question" at bounding box center [22, 202] width 44 height 9
click at [666, 198] on div "Ask a Question" at bounding box center [411, 202] width 823 height 9
click at [44, 198] on span "Ask a Question" at bounding box center [22, 202] width 44 height 9
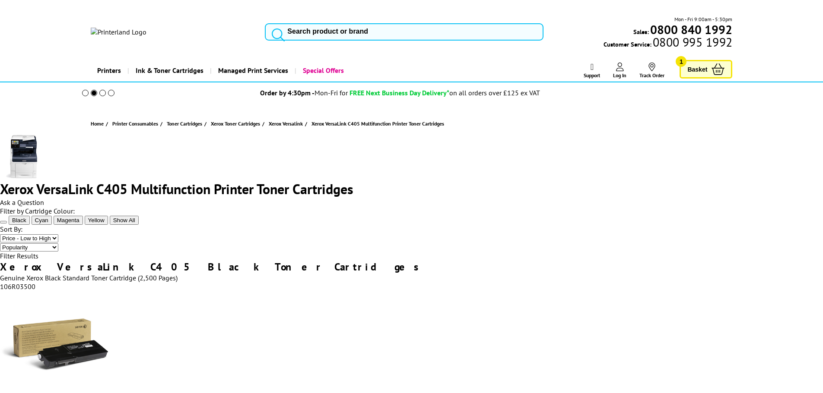
click at [318, 25] on input "search" at bounding box center [404, 31] width 279 height 17
type input "c415"
click at [0, 0] on img at bounding box center [0, 0] width 0 height 0
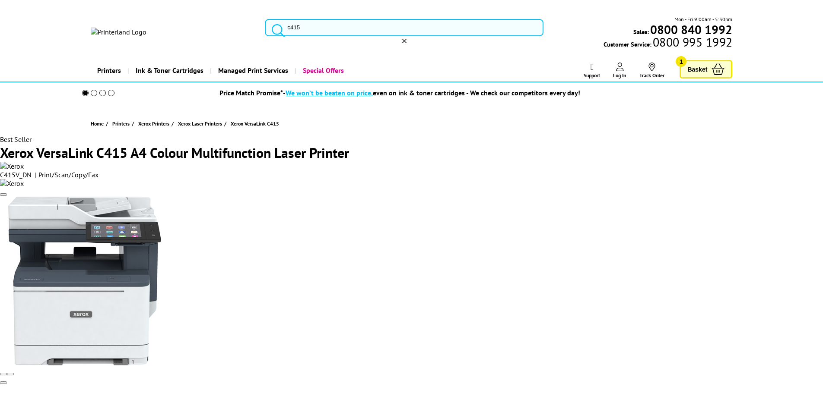
type input "c415"
click at [0, 0] on mark "C415" at bounding box center [0, 0] width 0 height 0
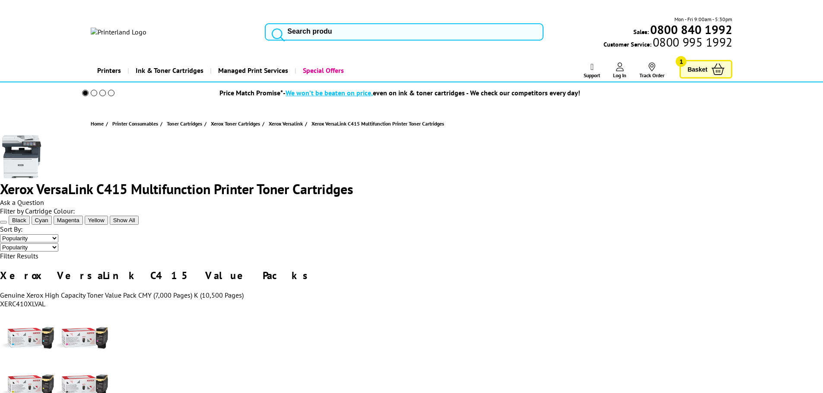
click at [58, 234] on select "Popularity Price - Low to High Price - High to Low" at bounding box center [29, 238] width 58 height 8
select select "Price Ascending"
click at [58, 234] on select "Popularity Price - Low to High Price - High to Low" at bounding box center [29, 238] width 58 height 8
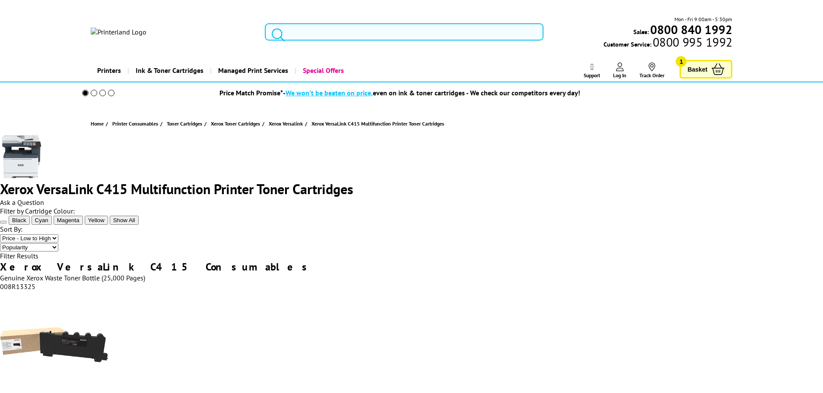
click at [700, 198] on div "Ask a Question" at bounding box center [411, 202] width 823 height 9
click at [670, 198] on div "Ask a Question" at bounding box center [411, 202] width 823 height 9
click at [44, 198] on span "Ask a Question" at bounding box center [22, 202] width 44 height 9
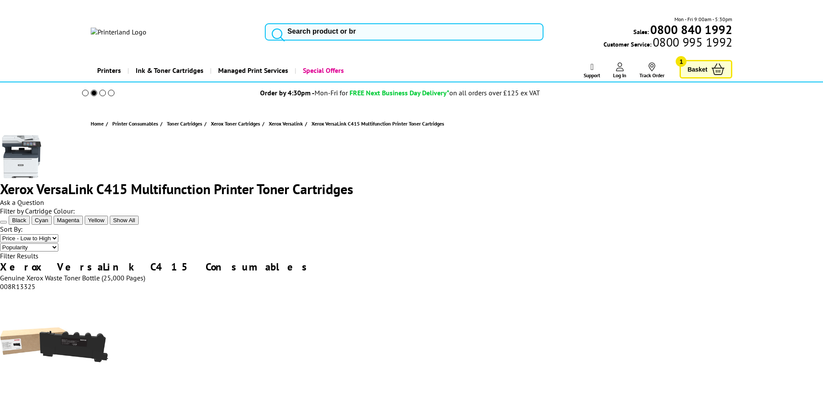
click at [344, 23] on input "search" at bounding box center [404, 31] width 279 height 17
type input "c415"
click at [0, 0] on span "Xerox VersaLink C415 Toner Cartridges" at bounding box center [0, 0] width 0 height 0
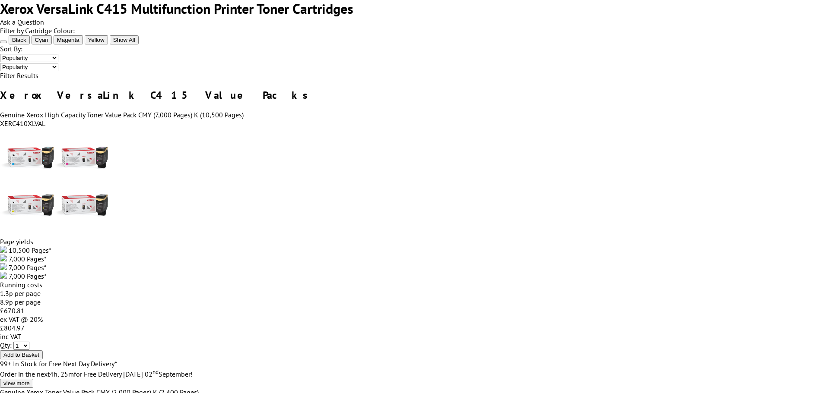
scroll to position [43, 0]
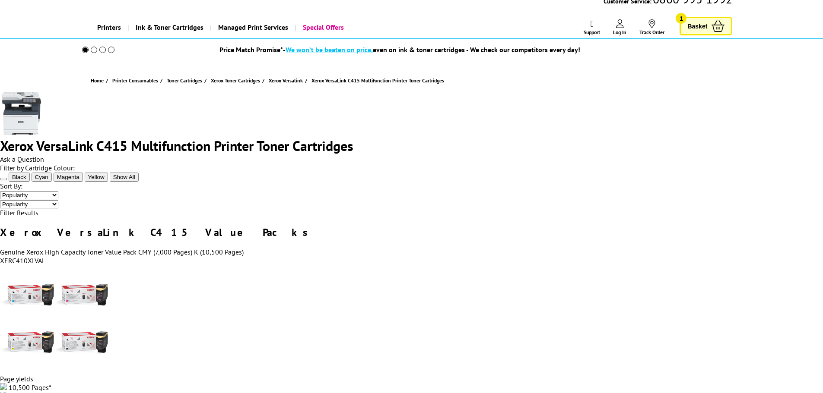
drag, startPoint x: 680, startPoint y: 182, endPoint x: 680, endPoint y: 187, distance: 5.2
click at [58, 191] on select "Popularity Price - Low to High Price - High to Low" at bounding box center [29, 195] width 58 height 8
click at [576, 177] on div "Black Cyan Magenta Yellow Show All" at bounding box center [411, 176] width 823 height 9
click at [44, 155] on span "Ask a Question" at bounding box center [22, 159] width 44 height 9
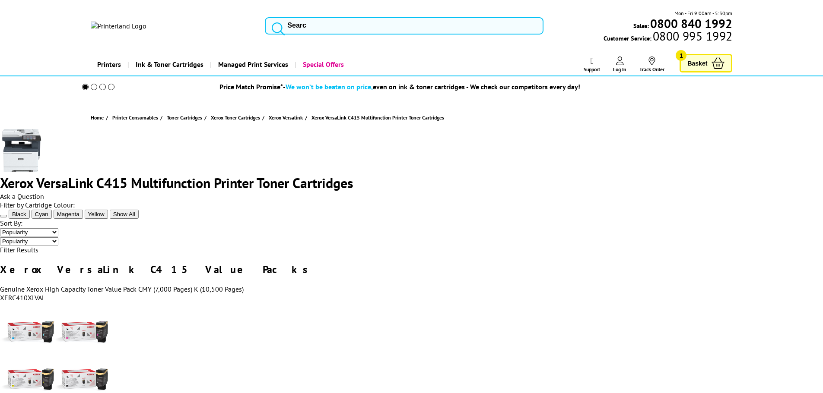
scroll to position [0, 0]
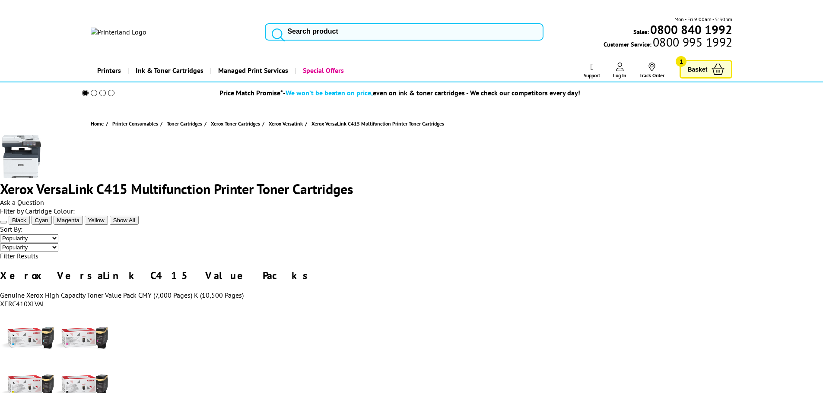
click at [3, 222] on icon at bounding box center [3, 222] width 0 height 0
click at [44, 198] on span "Ask a Question" at bounding box center [22, 202] width 44 height 9
drag, startPoint x: 685, startPoint y: 222, endPoint x: 685, endPoint y: 229, distance: 6.9
click at [58, 234] on select "Popularity Price - Low to High Price - High to Low" at bounding box center [29, 238] width 58 height 8
select select "Price Descending"
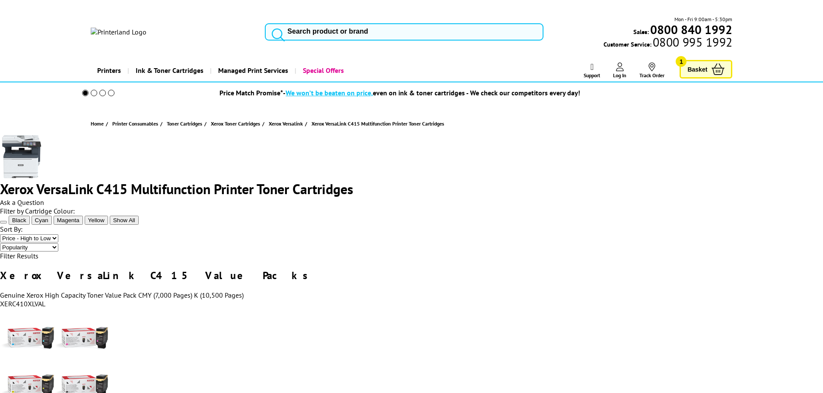
click at [58, 234] on select "Popularity Price - Low to High Price - High to Low" at bounding box center [29, 238] width 58 height 8
click at [44, 198] on span "Ask a Question" at bounding box center [22, 202] width 44 height 9
drag, startPoint x: 287, startPoint y: 35, endPoint x: 289, endPoint y: 23, distance: 11.9
click at [287, 33] on div "Mon - Fri 9:00am - 5:30pm Sales: 0800 840 1992 Customer Service: 0800 995 1992" at bounding box center [411, 34] width 691 height 38
click at [290, 23] on input "search" at bounding box center [404, 31] width 279 height 17
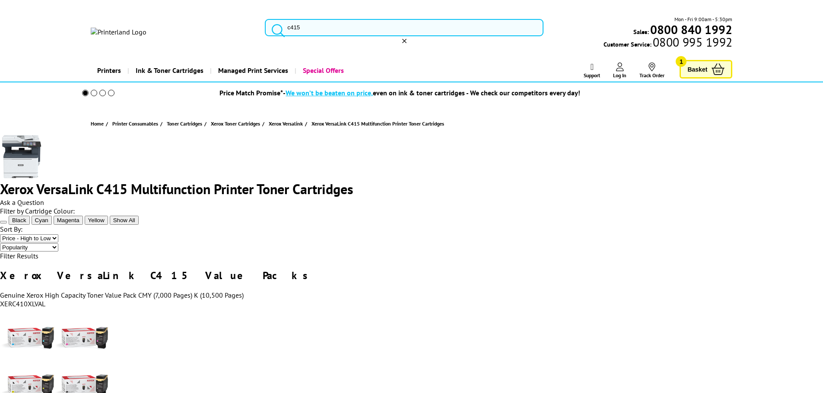
type input "c415"
drag, startPoint x: 229, startPoint y: 72, endPoint x: 222, endPoint y: 70, distance: 7.4
click at [0, 0] on link "Xerox VersaLink C415 Toner Cartridges" at bounding box center [0, 0] width 0 height 0
click at [58, 234] on select "Popularity Price - Low to High Price - High to Low" at bounding box center [29, 238] width 58 height 8
select select "Price Ascending"
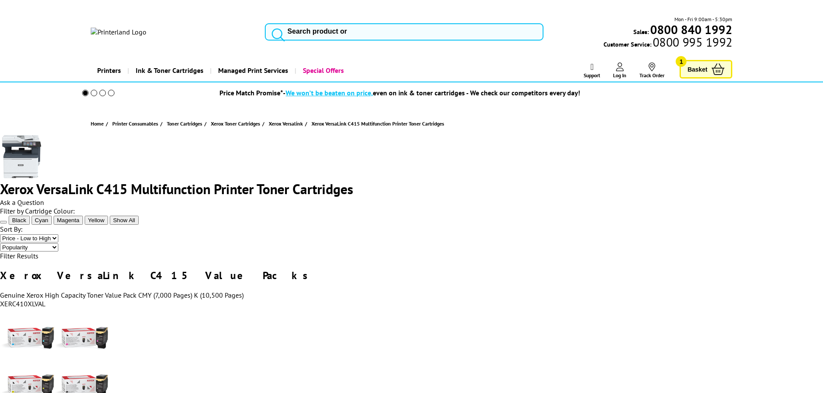
click at [58, 234] on select "Popularity Price - Low to High Price - High to Low" at bounding box center [29, 238] width 58 height 8
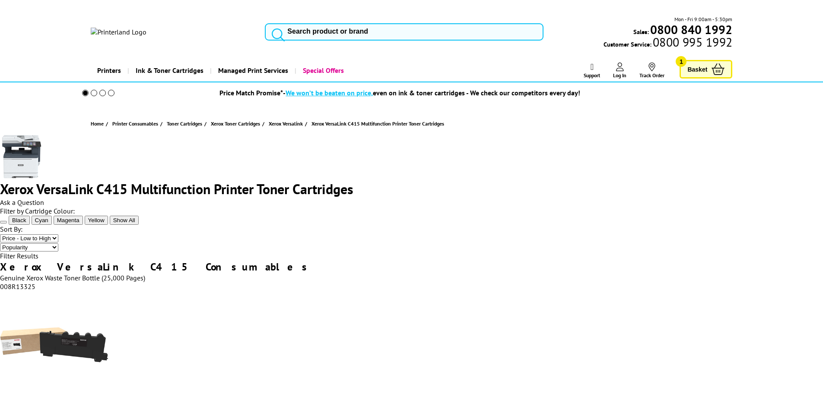
click at [44, 198] on span "Ask a Question" at bounding box center [22, 202] width 44 height 9
click at [312, 23] on input "search" at bounding box center [404, 31] width 279 height 17
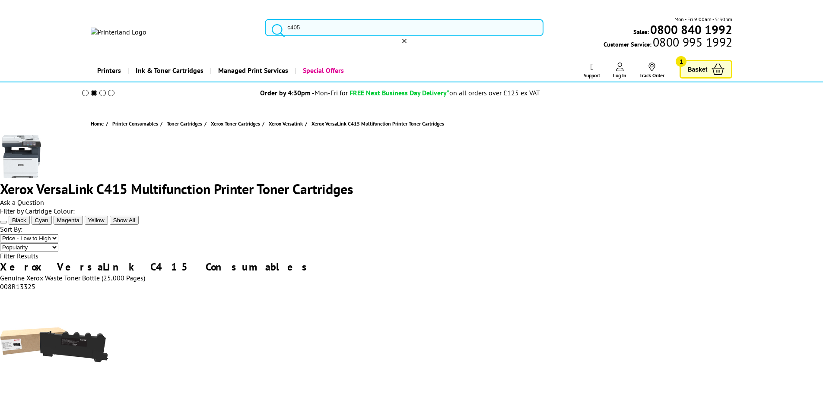
type input "c405"
click at [0, 0] on span "Xerox VersaLink C405 Toner Cartridges" at bounding box center [0, 0] width 0 height 0
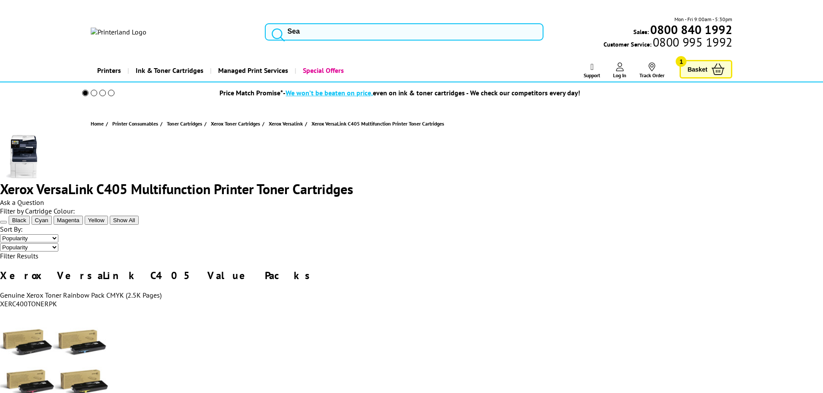
click at [44, 198] on span "Ask a Question" at bounding box center [22, 202] width 44 height 9
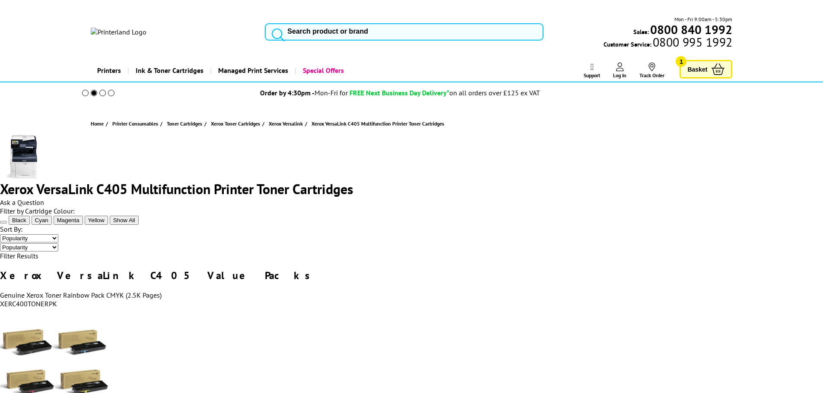
click at [58, 234] on select "Popularity Price - Low to High Price - High to Low" at bounding box center [29, 238] width 58 height 8
select select "Price Descending"
click at [58, 234] on select "Popularity Price - Low to High Price - High to Low" at bounding box center [29, 238] width 58 height 8
click at [44, 198] on span "Ask a Question" at bounding box center [22, 202] width 44 height 9
click at [79, 224] on span "Magenta" at bounding box center [68, 220] width 22 height 6
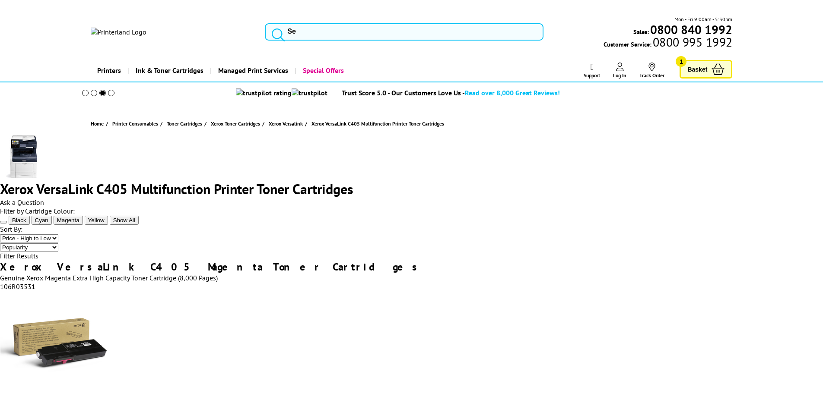
click at [44, 198] on span "Ask a Question" at bounding box center [22, 202] width 44 height 9
click at [332, 23] on input "search" at bounding box center [404, 31] width 279 height 17
type input "l8690"
click at [0, 0] on span "Brother MFC- L8690 CDW Toner Cartridges" at bounding box center [0, 0] width 0 height 0
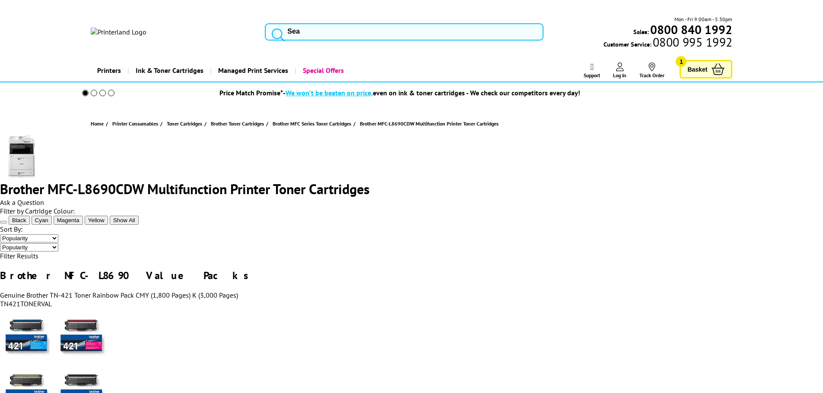
click at [58, 234] on select "Popularity Price - Low to High Price - High to Low" at bounding box center [29, 238] width 58 height 8
select select "Price Ascending"
click at [58, 234] on select "Popularity Price - Low to High Price - High to Low" at bounding box center [29, 238] width 58 height 8
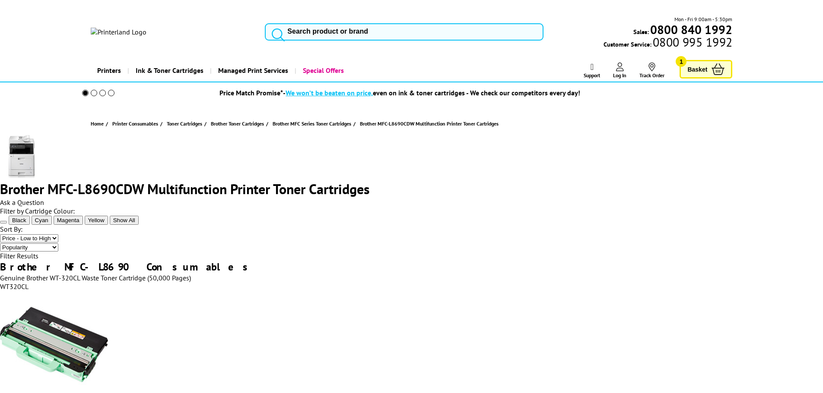
click at [44, 198] on span "Ask a Question" at bounding box center [22, 202] width 44 height 9
click at [79, 224] on span "Magenta" at bounding box center [68, 220] width 22 height 6
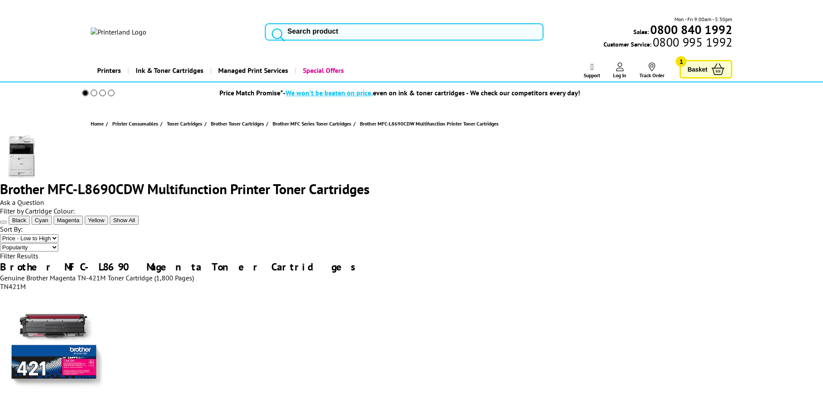
click at [674, 160] on div "Brother MFC-L8690CDW Multifunction Printer Toner Cartridges Ask a Question" at bounding box center [411, 171] width 823 height 72
click at [678, 198] on div "Ask a Question" at bounding box center [411, 202] width 823 height 9
click at [44, 198] on span "Ask a Question" at bounding box center [22, 202] width 44 height 9
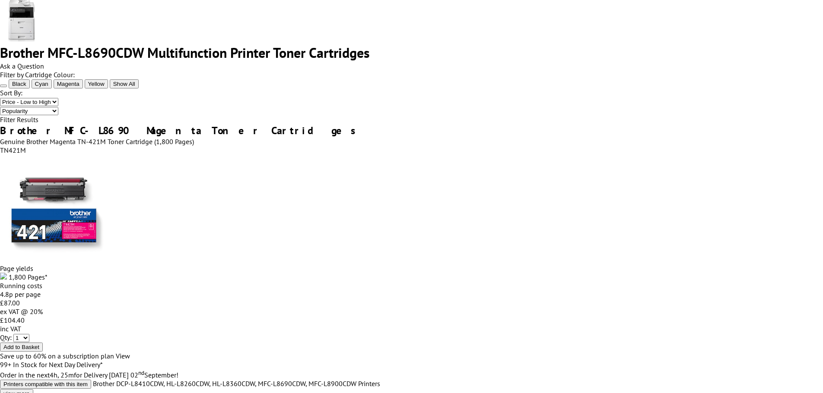
click at [44, 62] on span "Ask a Question" at bounding box center [22, 66] width 44 height 9
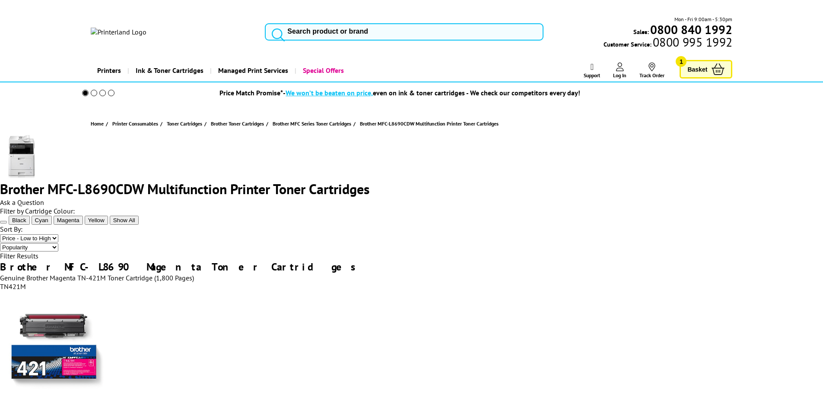
click at [370, 23] on input "search" at bounding box center [404, 31] width 279 height 17
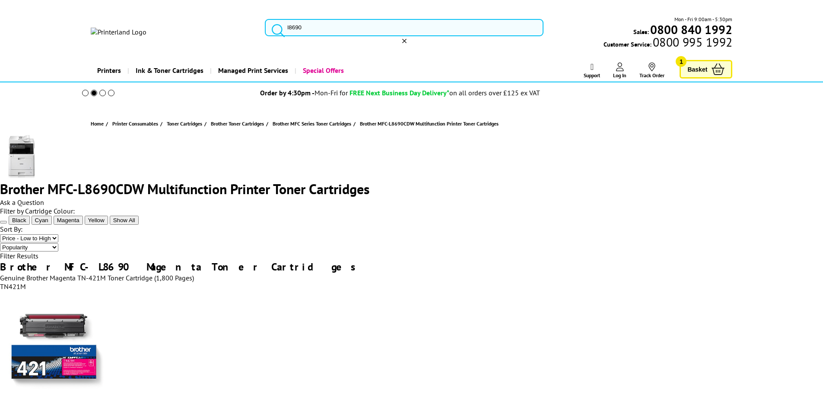
type input "l8690"
click at [0, 0] on span "Brother MFC- L8690 CDW Toner Cartridges" at bounding box center [0, 0] width 0 height 0
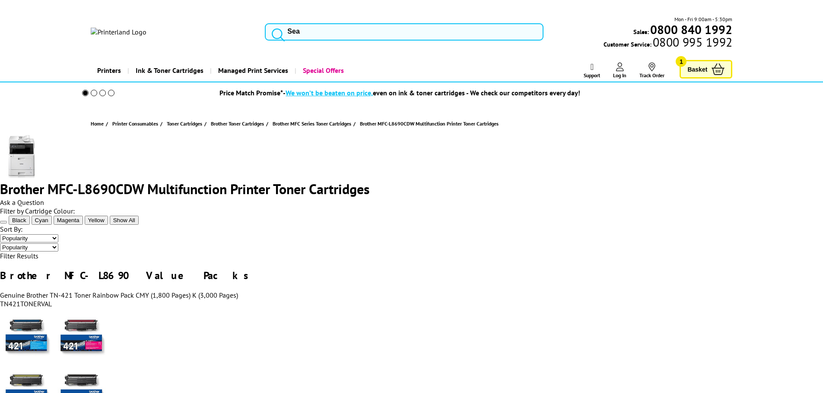
click at [58, 234] on select "Popularity Price - Low to High Price - High to Low" at bounding box center [29, 238] width 58 height 8
select select "Price Ascending"
click at [58, 234] on select "Popularity Price - Low to High Price - High to Low" at bounding box center [29, 238] width 58 height 8
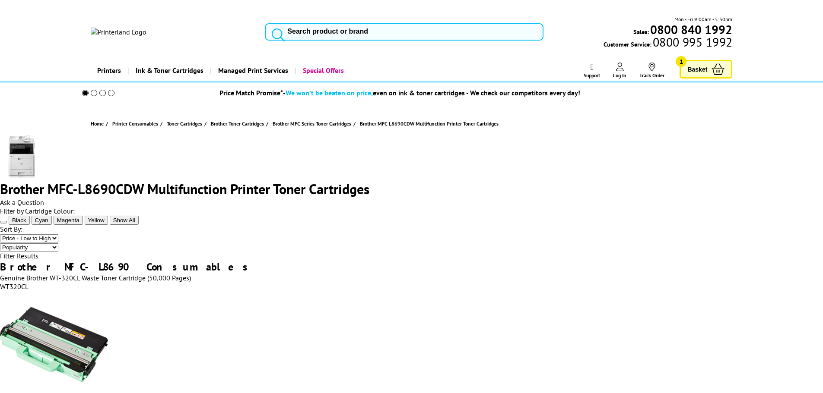
click at [512, 218] on div "Black Cyan Magenta Yellow Show All" at bounding box center [411, 219] width 823 height 9
click at [705, 198] on div "Ask a Question" at bounding box center [411, 202] width 823 height 9
click at [44, 198] on span "Ask a Question" at bounding box center [22, 202] width 44 height 9
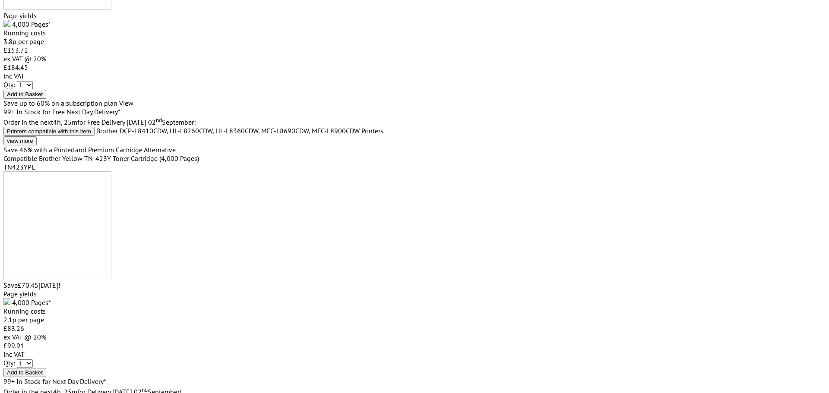
scroll to position [3709, 0]
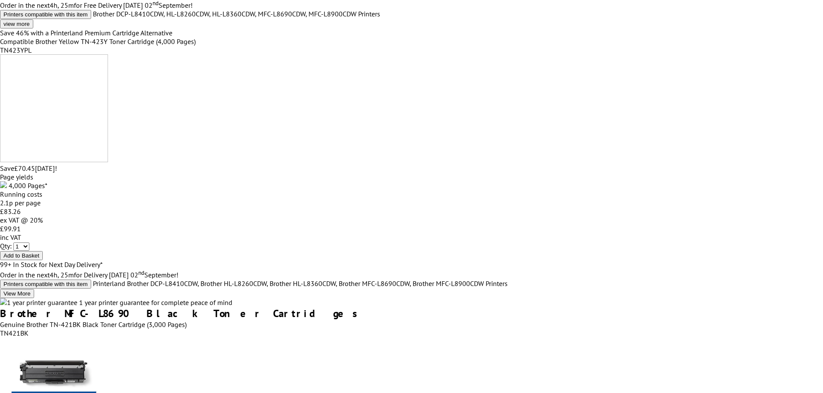
click at [0, 0] on span "No Thanks, Go to Basket" at bounding box center [0, 0] width 0 height 0
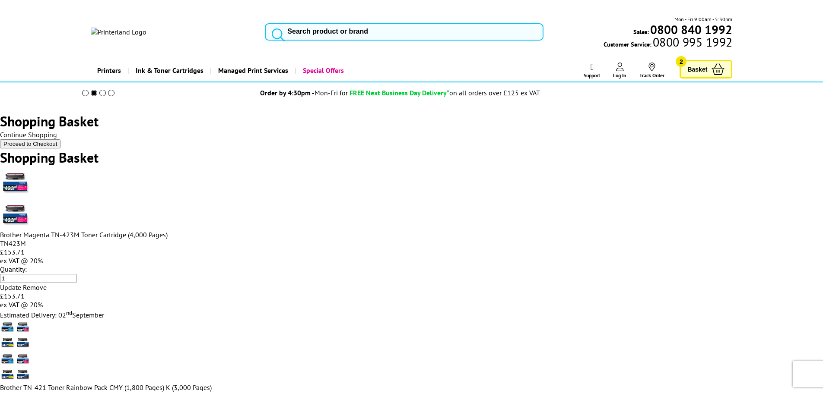
click at [47, 284] on icon at bounding box center [47, 287] width 0 height 7
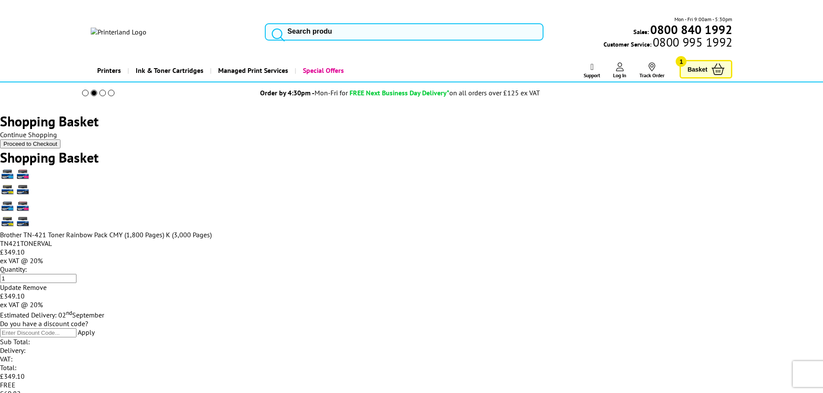
click at [47, 284] on icon at bounding box center [47, 287] width 0 height 7
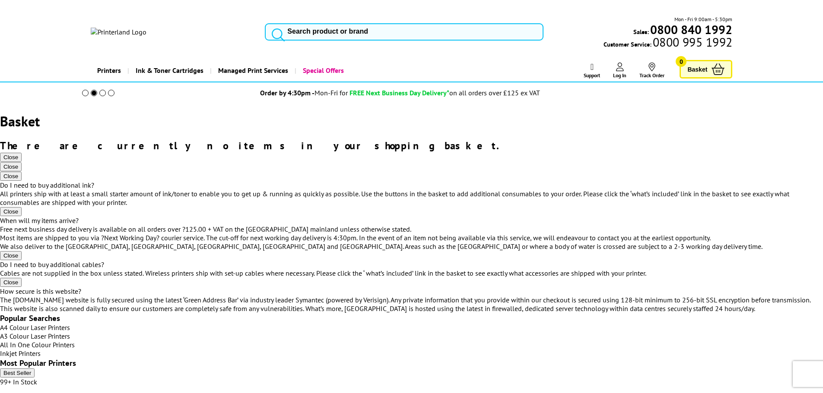
click at [320, 15] on div "Mon - Fri 9:00am - 5:30pm Sales: 0800 840 1992 Customer Service: 0800 995 1992" at bounding box center [411, 34] width 691 height 38
click at [320, 23] on input "search" at bounding box center [404, 31] width 279 height 17
type input "c415"
click at [0, 0] on img at bounding box center [0, 0] width 0 height 0
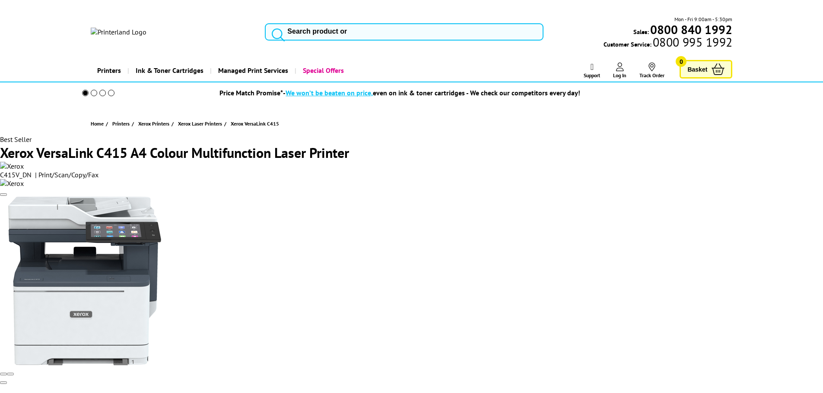
click at [316, 23] on input "search" at bounding box center [404, 31] width 279 height 17
type input "c415"
click at [0, 0] on span "Xerox VersaLink C415 Toner Cartridges" at bounding box center [0, 0] width 0 height 0
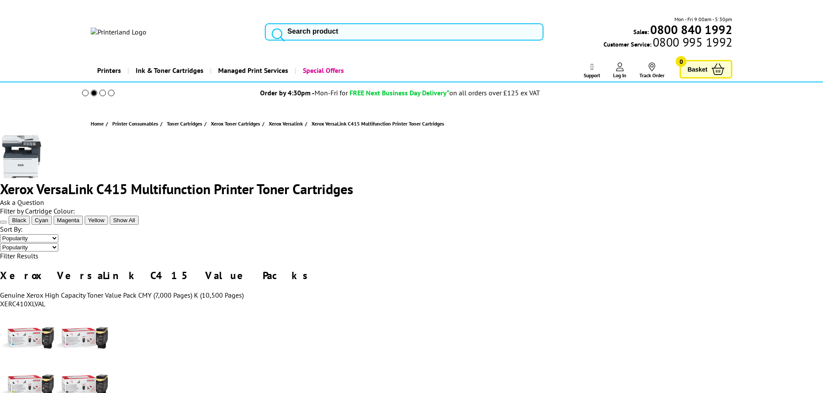
click at [305, 27] on input "search" at bounding box center [404, 31] width 279 height 17
type input "l8690"
click at [0, 0] on span "Brother MFC- L8690 CDW Toner Cartridges" at bounding box center [0, 0] width 0 height 0
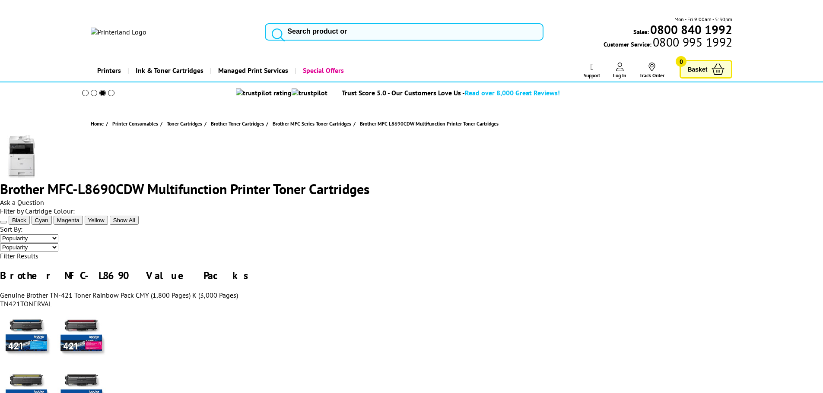
click at [329, 30] on input "search" at bounding box center [404, 31] width 279 height 17
type input "et-14100"
click at [0, 0] on span "Epson EcoTank ET-14100 Ink Bottles" at bounding box center [0, 0] width 0 height 0
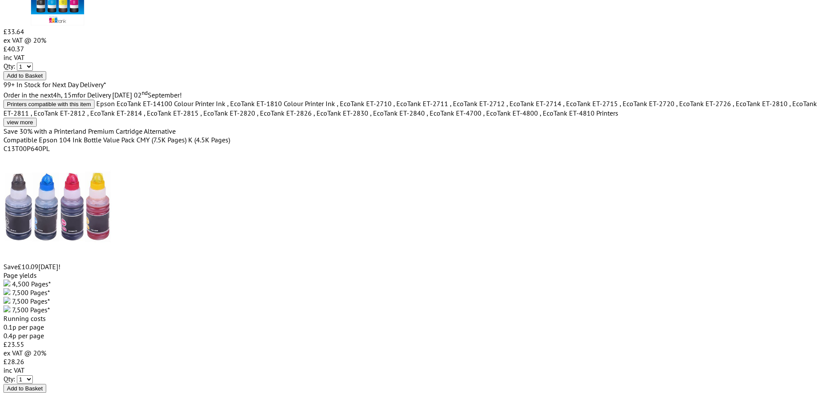
scroll to position [259, 0]
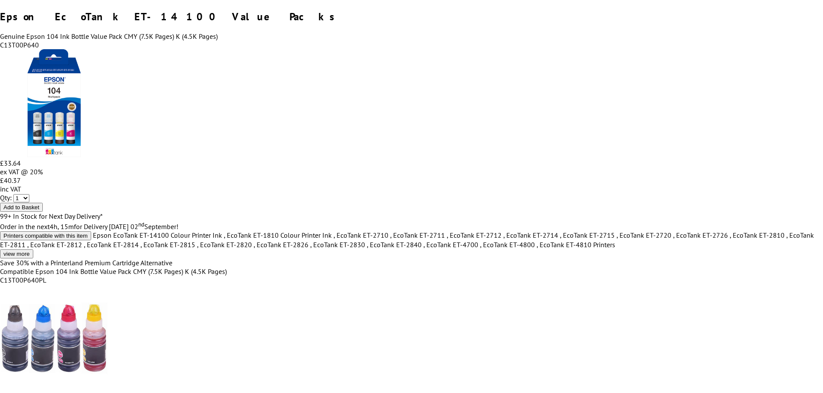
click at [39, 204] on span "Add to Basket" at bounding box center [21, 207] width 36 height 6
click at [0, 0] on span "No Thanks, Go to Basket" at bounding box center [0, 0] width 0 height 0
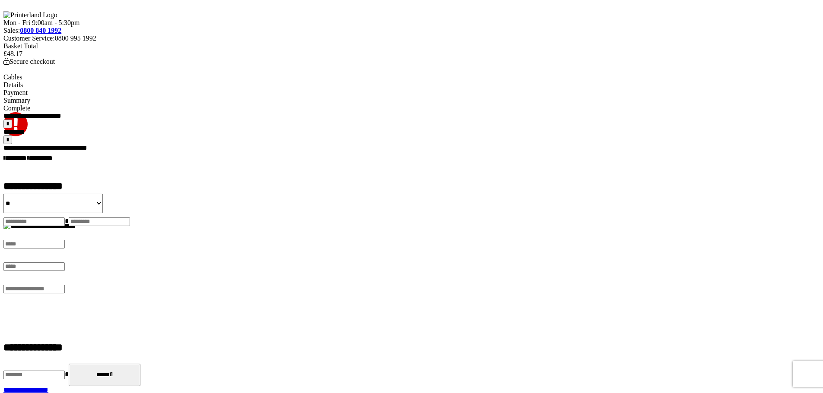
drag, startPoint x: 254, startPoint y: 223, endPoint x: 238, endPoint y: 203, distance: 25.9
click at [65, 240] on input "text" at bounding box center [33, 244] width 61 height 9
click at [65, 218] on input "text" at bounding box center [33, 222] width 61 height 9
type input "****"
click at [130, 218] on input "text" at bounding box center [99, 222] width 61 height 9
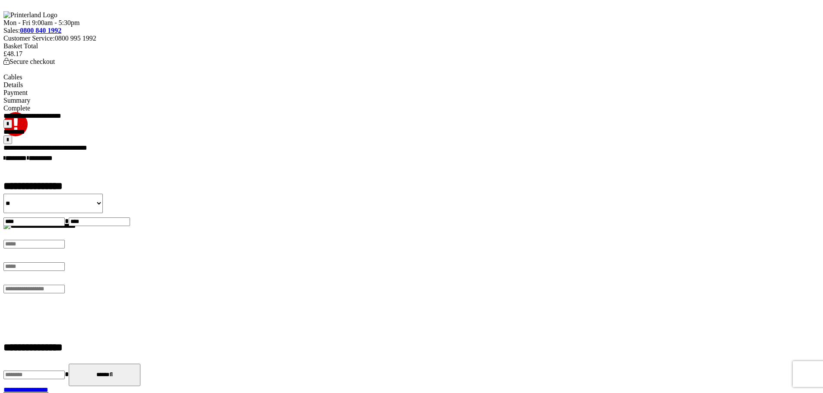
type input "****"
click at [65, 240] on input "text" at bounding box center [33, 244] width 61 height 9
type input "**********"
type input "********"
click at [65, 263] on input "email" at bounding box center [33, 267] width 61 height 9
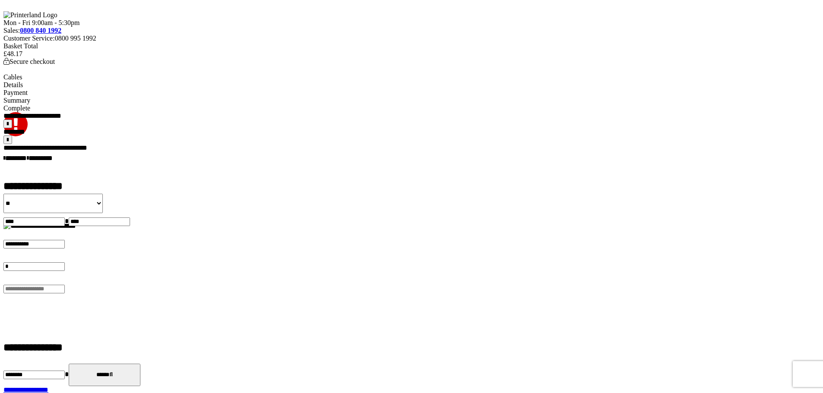
type input "**"
drag, startPoint x: 233, startPoint y: 263, endPoint x: 75, endPoint y: 247, distance: 159.2
click at [82, 247] on div "**********" at bounding box center [411, 336] width 816 height 449
type input "**********"
drag, startPoint x: 293, startPoint y: 262, endPoint x: 36, endPoint y: 231, distance: 258.9
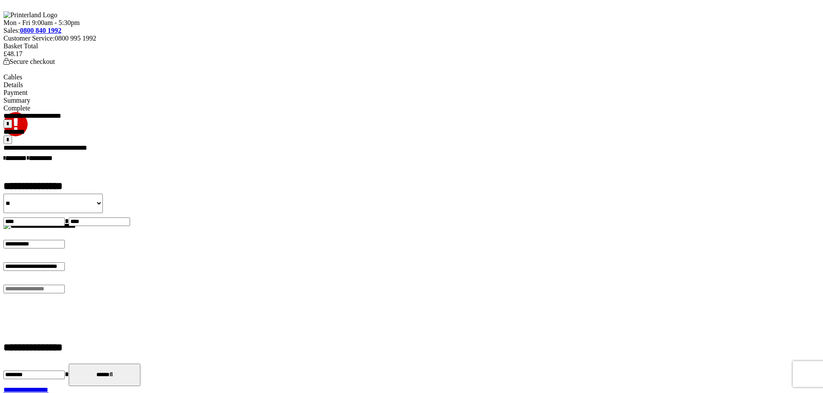
click at [60, 230] on div "**********" at bounding box center [411, 336] width 816 height 449
click at [65, 285] on input "email" at bounding box center [33, 289] width 61 height 9
paste input "**********"
type input "**********"
click at [140, 364] on button "******" at bounding box center [105, 375] width 72 height 22
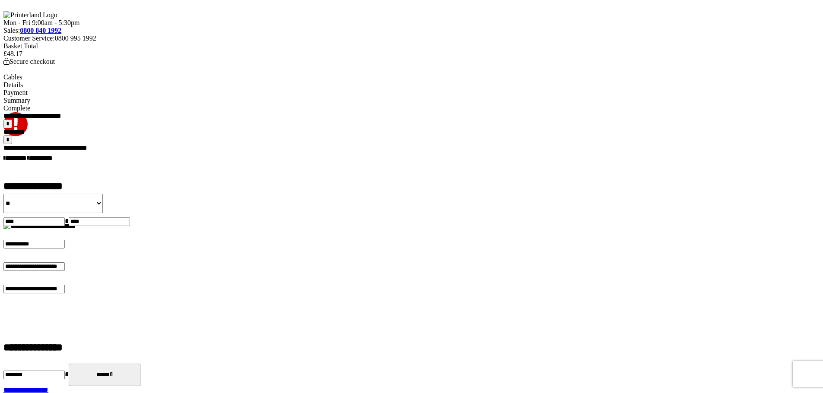
select select "**********"
type input "**********"
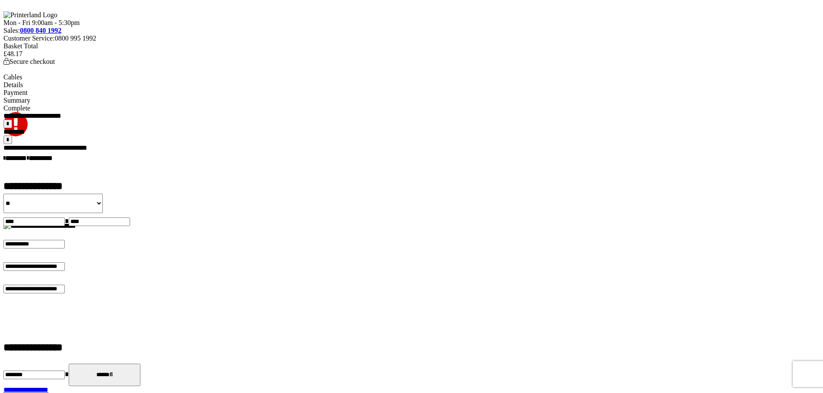
type input "******"
type input "**********"
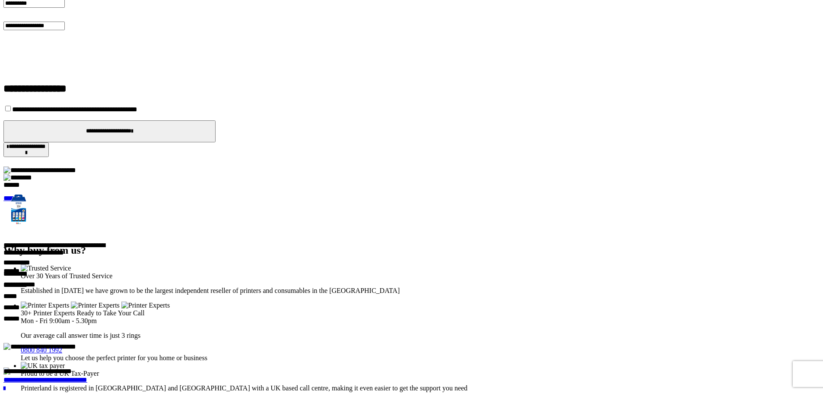
scroll to position [389, 0]
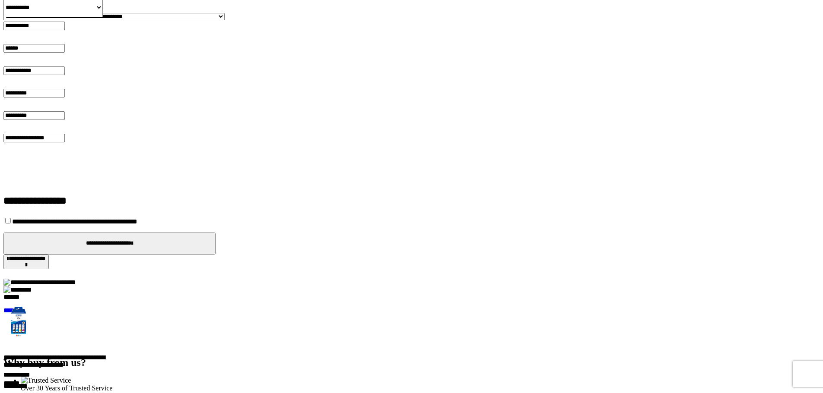
click at [215, 233] on button "**********" at bounding box center [109, 244] width 212 height 22
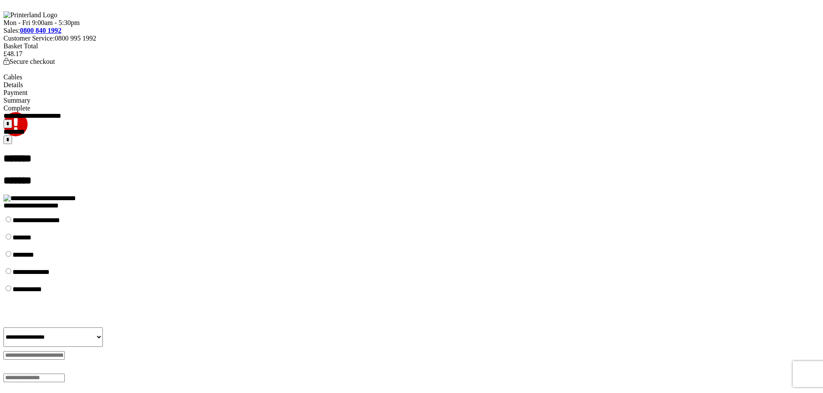
click at [103, 328] on select "**********" at bounding box center [52, 337] width 99 height 19
select select "**********"
click at [103, 328] on select "**********" at bounding box center [52, 337] width 99 height 19
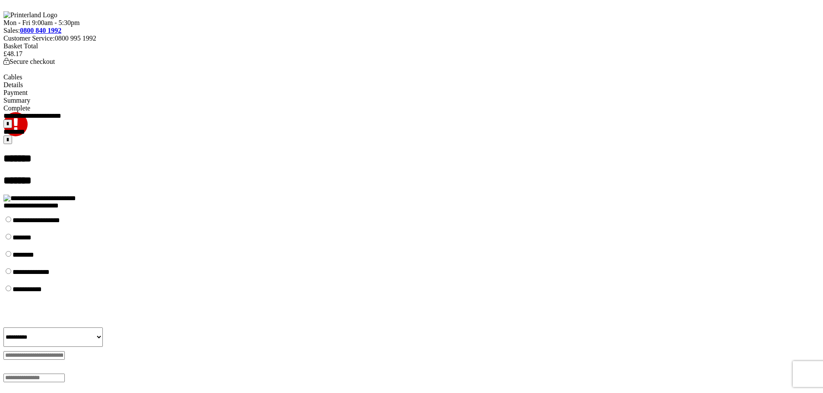
click at [65, 351] on input "text" at bounding box center [33, 355] width 61 height 9
click at [65, 374] on input "text" at bounding box center [33, 378] width 61 height 9
paste input "**********"
type input "**********"
click at [65, 351] on input "text" at bounding box center [33, 355] width 61 height 9
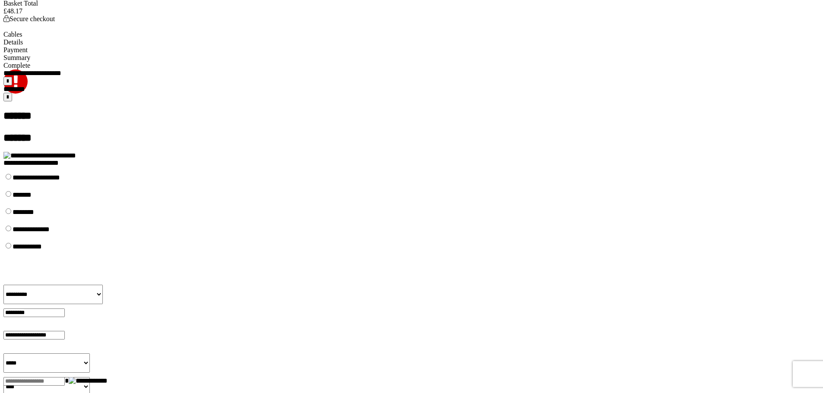
scroll to position [173, 0]
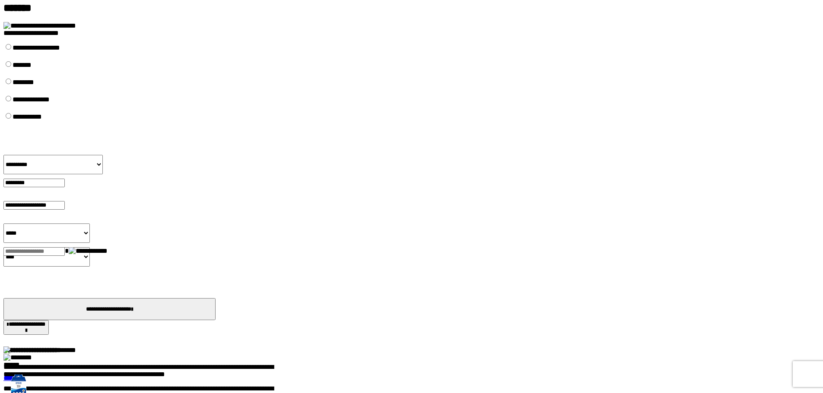
type input "*********"
click at [90, 224] on select "***** * * * * * * * * * ** ** **" at bounding box center [46, 233] width 86 height 19
select select "*"
click at [90, 224] on select "***** * * * * * * * * * ** ** **" at bounding box center [46, 233] width 86 height 19
click at [90, 247] on select "**** **** **** **** **** **** **** **** **** **** **** **** **** **** **** ****…" at bounding box center [46, 256] width 86 height 19
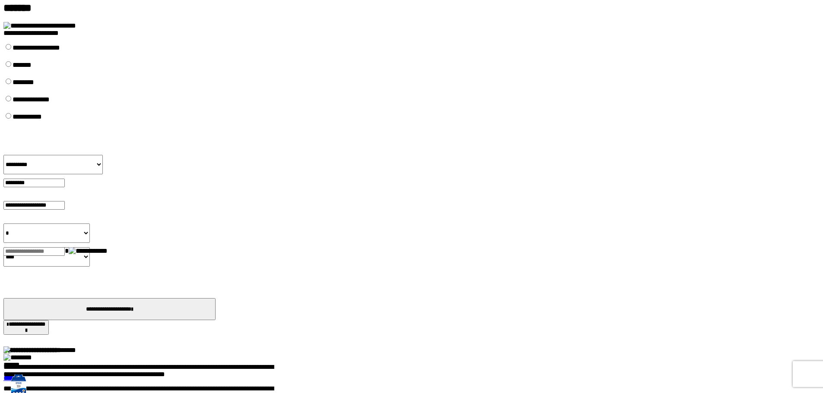
select select "****"
click at [90, 247] on select "**** **** **** **** **** **** **** **** **** **** **** **** **** **** **** ****…" at bounding box center [46, 256] width 86 height 19
click at [65, 247] on input "text" at bounding box center [33, 251] width 61 height 9
type input "***"
click at [215, 298] on button "**********" at bounding box center [109, 309] width 212 height 22
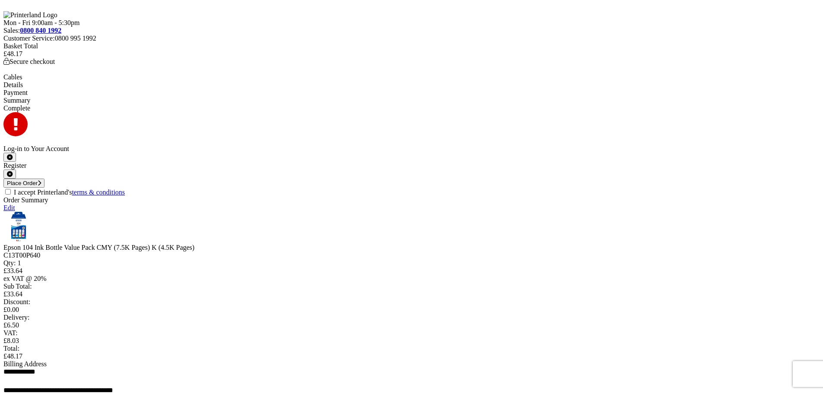
click at [11, 189] on input "I accept Printerland's terms & conditions" at bounding box center [8, 192] width 6 height 6
checkbox input "true"
click at [44, 179] on button "Place Order" at bounding box center [23, 183] width 41 height 9
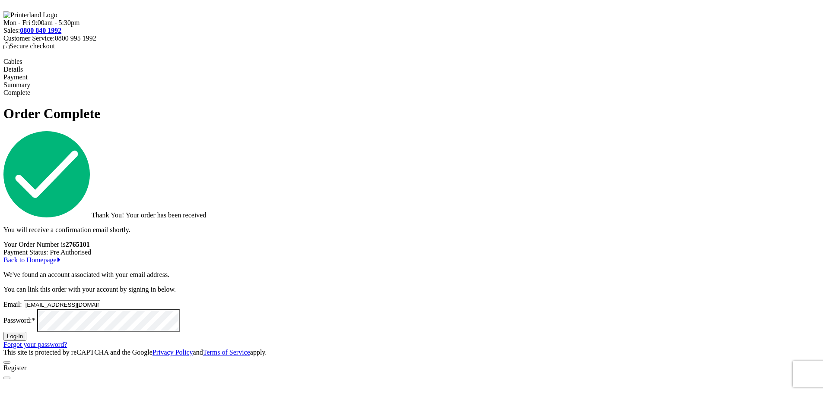
click at [60, 264] on link "Back to Homepage" at bounding box center [31, 259] width 57 height 7
